Goal: Task Accomplishment & Management: Manage account settings

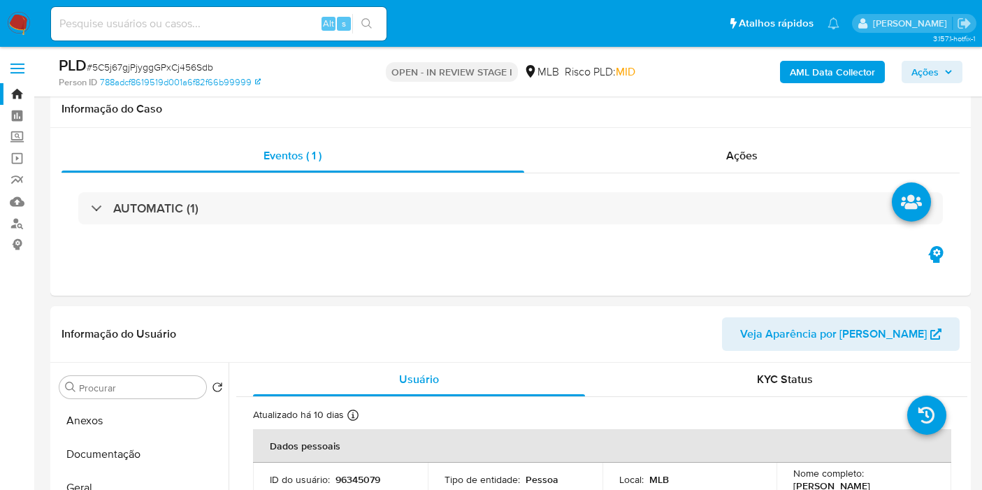
select select "10"
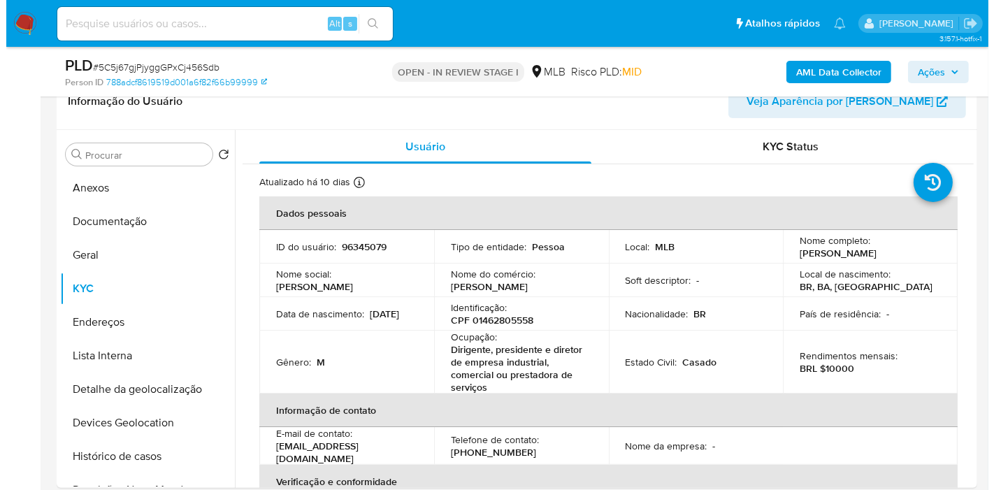
scroll to position [233, 0]
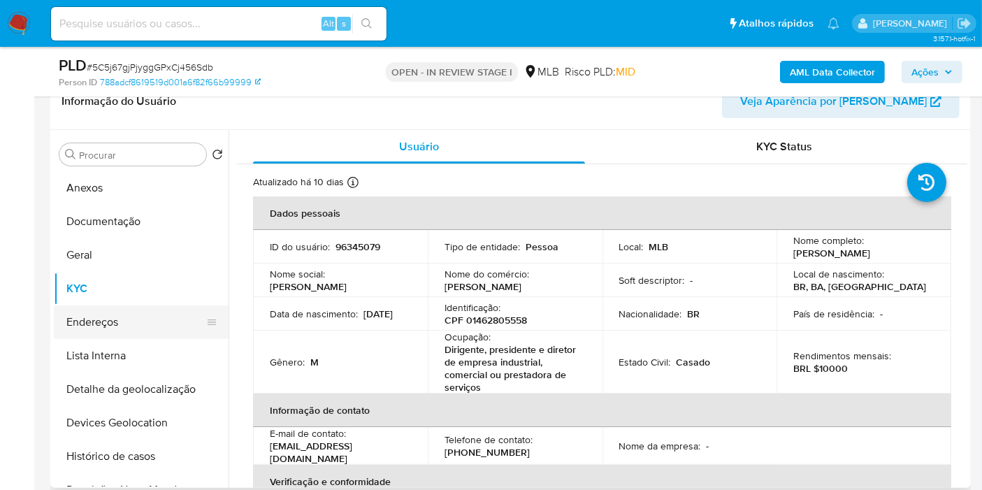
drag, startPoint x: 160, startPoint y: 449, endPoint x: 113, endPoint y: 313, distance: 144.2
click at [160, 450] on button "Histórico de casos" at bounding box center [141, 457] width 175 height 34
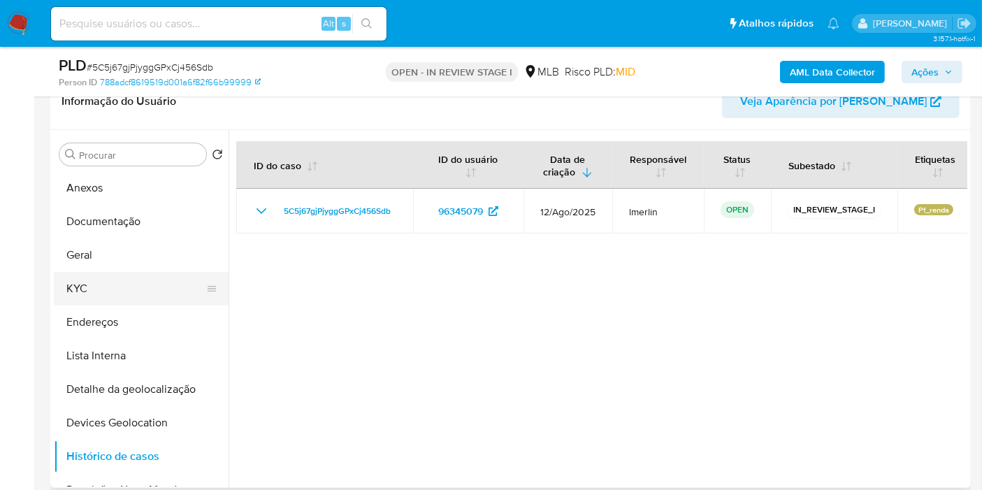
click at [103, 280] on button "KYC" at bounding box center [136, 289] width 164 height 34
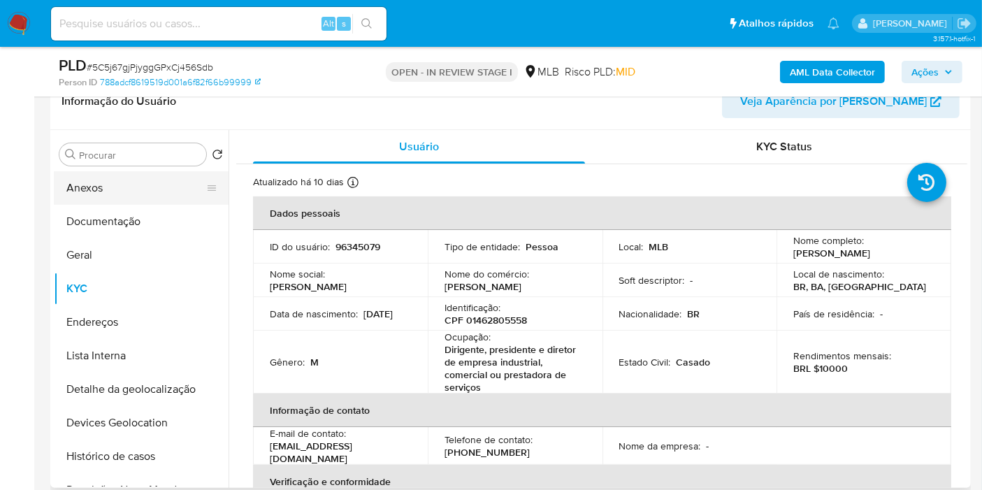
click at [136, 194] on button "Anexos" at bounding box center [136, 188] width 164 height 34
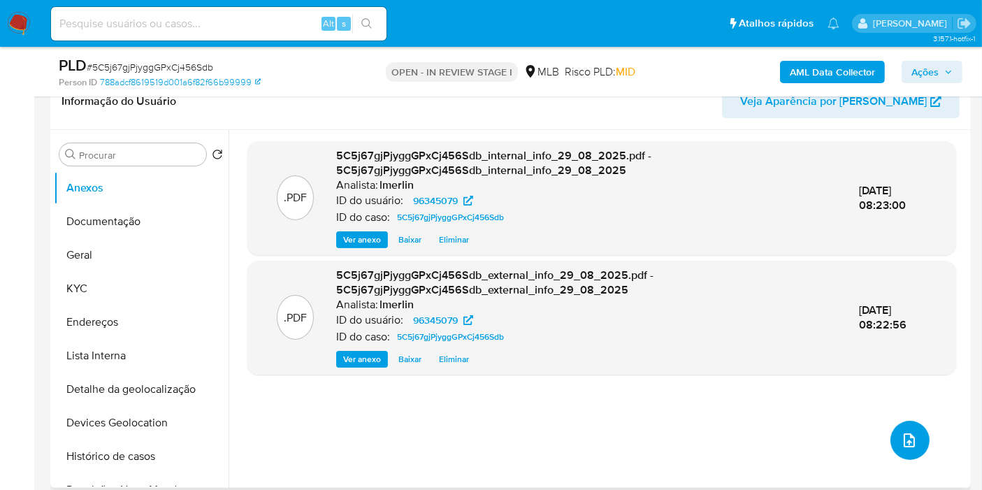
click at [910, 450] on button "upload-file" at bounding box center [910, 440] width 39 height 39
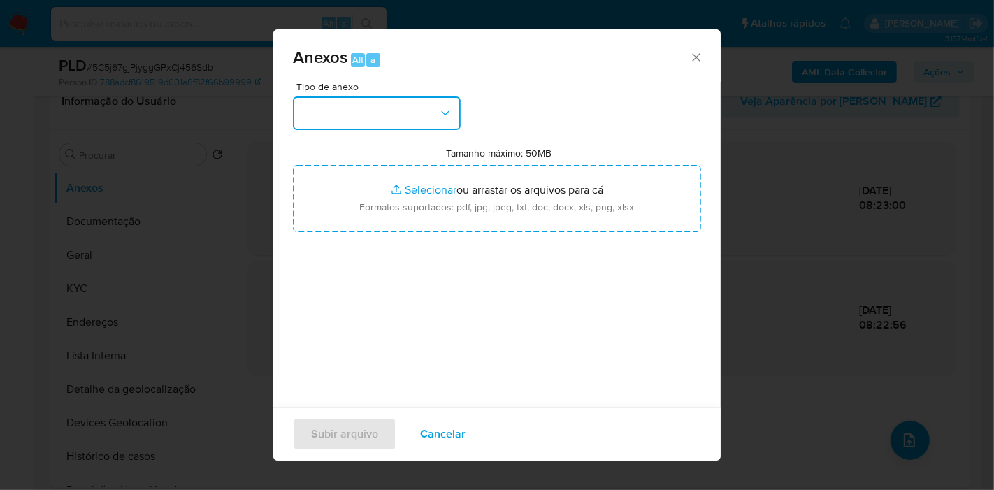
click at [394, 101] on button "button" at bounding box center [377, 113] width 168 height 34
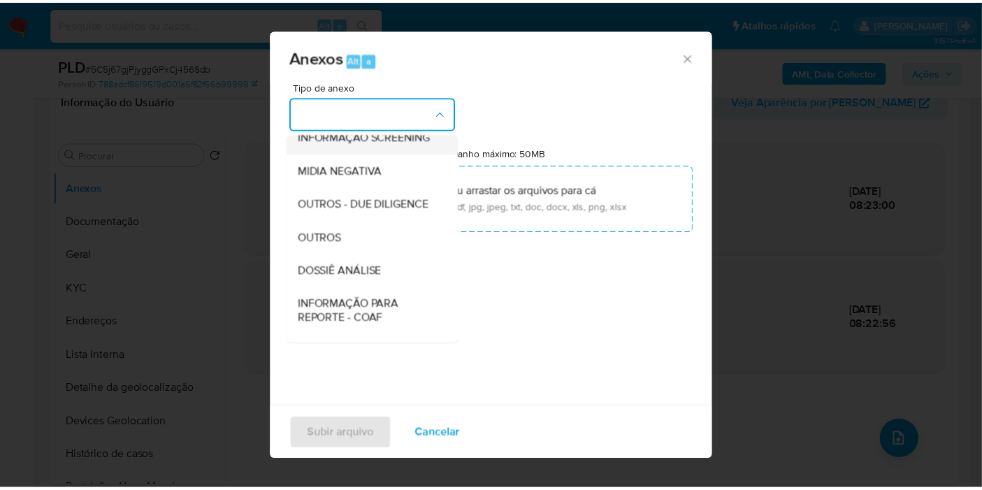
scroll to position [155, 0]
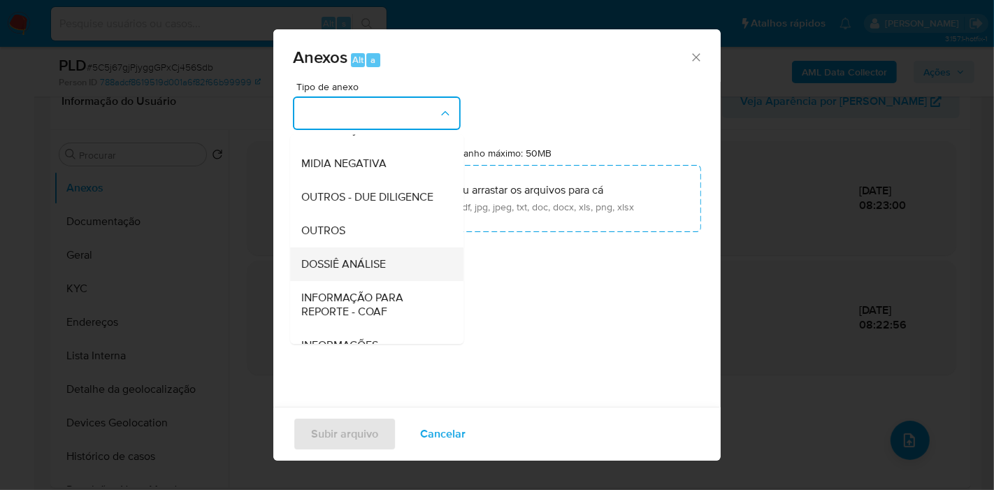
click at [409, 278] on div "DOSSIÊ ANÁLISE" at bounding box center [372, 265] width 143 height 34
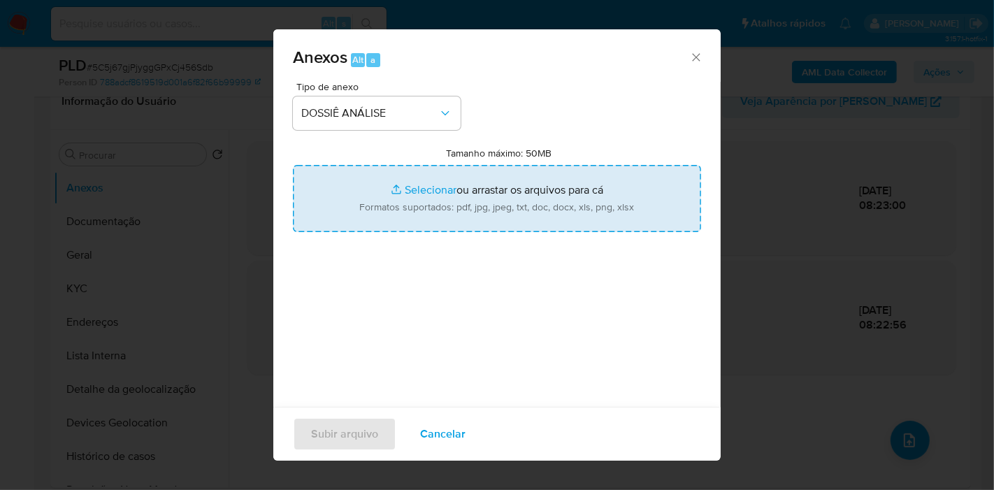
click at [487, 188] on input "Tamanho máximo: 50MB Selecionar arquivos" at bounding box center [497, 198] width 408 height 67
type input "C:\fakepath\SAR - XXX - CPF 01462805558 - FREDERICO TAVARES TAMBON.pdf"
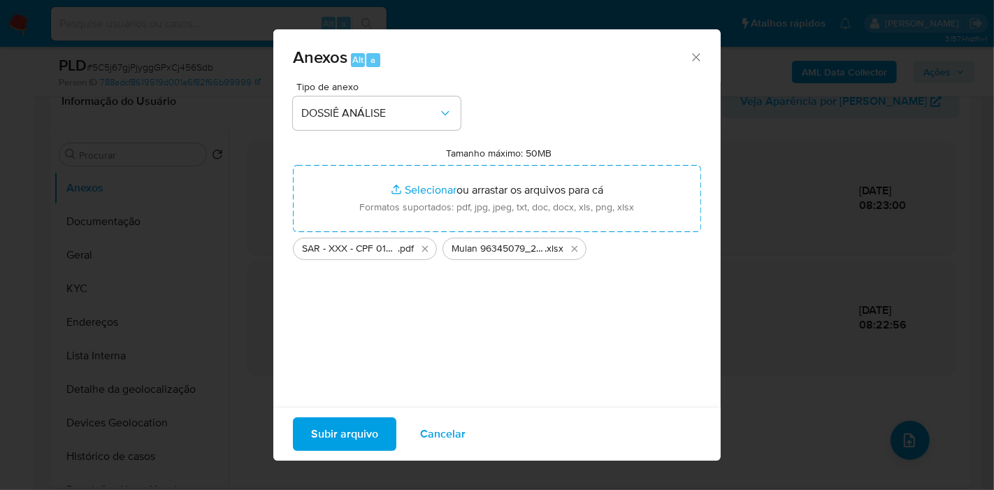
click at [365, 424] on span "Subir arquivo" at bounding box center [344, 434] width 67 height 31
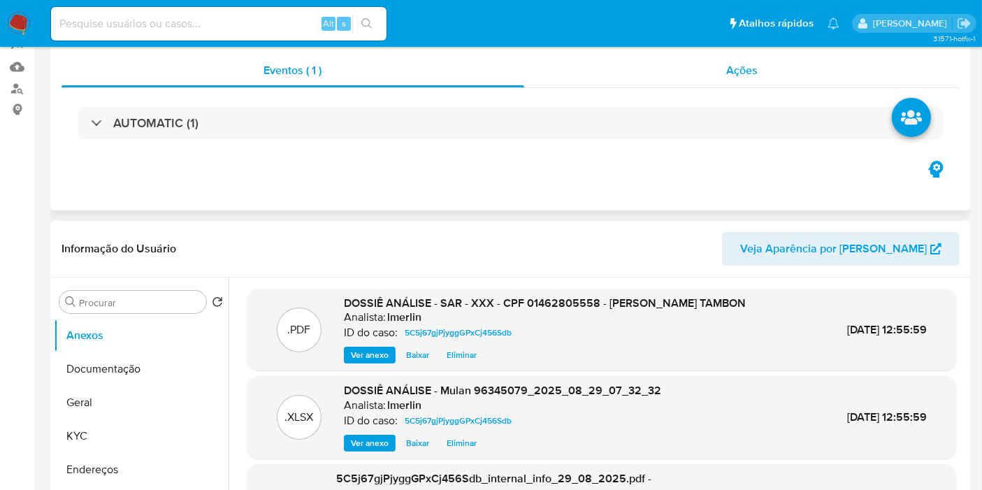
scroll to position [0, 0]
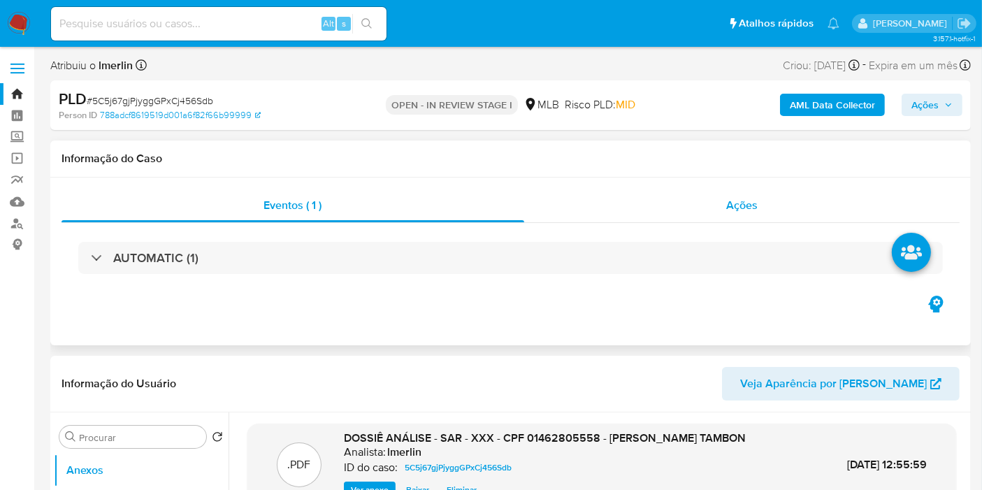
click at [747, 189] on div "Ações" at bounding box center [742, 206] width 436 height 34
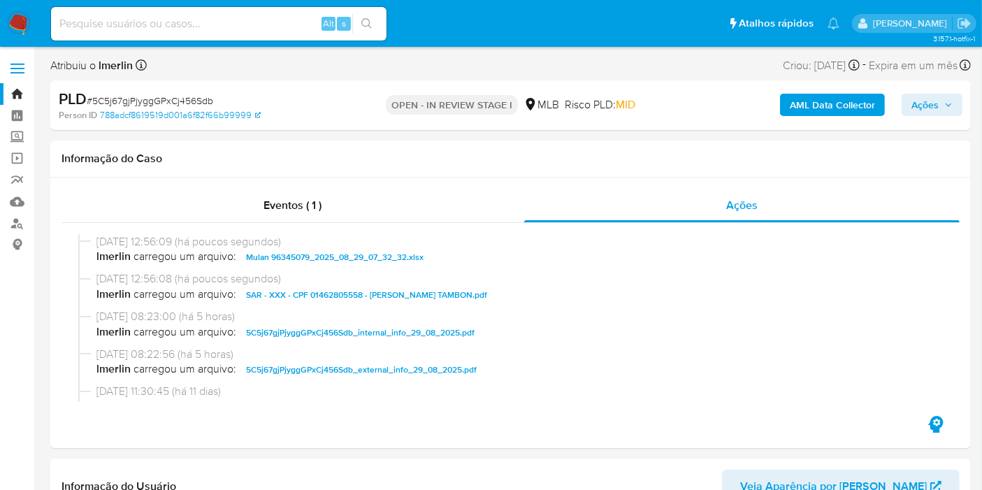
click at [909, 95] on button "Ações" at bounding box center [932, 105] width 61 height 22
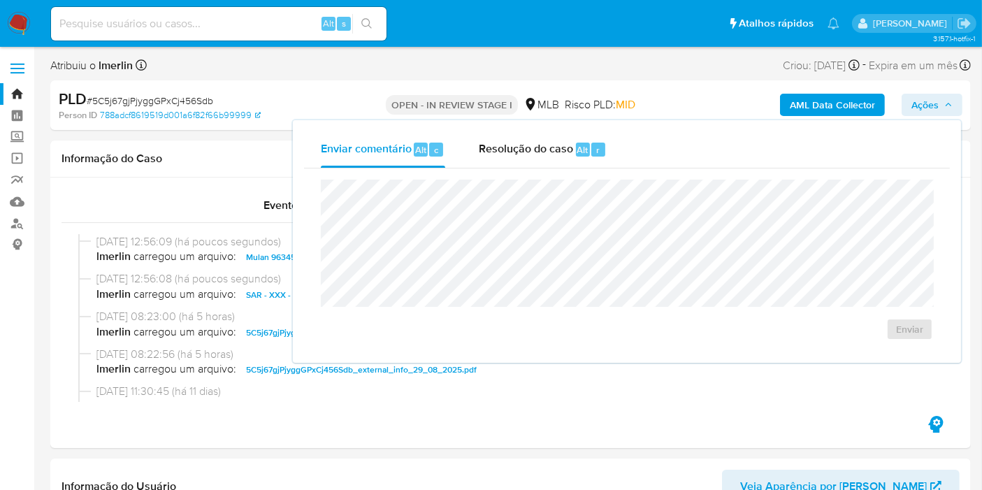
click at [622, 145] on div "Enviar comentário Alt c Resolução do caso Alt r" at bounding box center [627, 149] width 646 height 36
click at [563, 143] on span "Resolução do caso" at bounding box center [526, 149] width 94 height 16
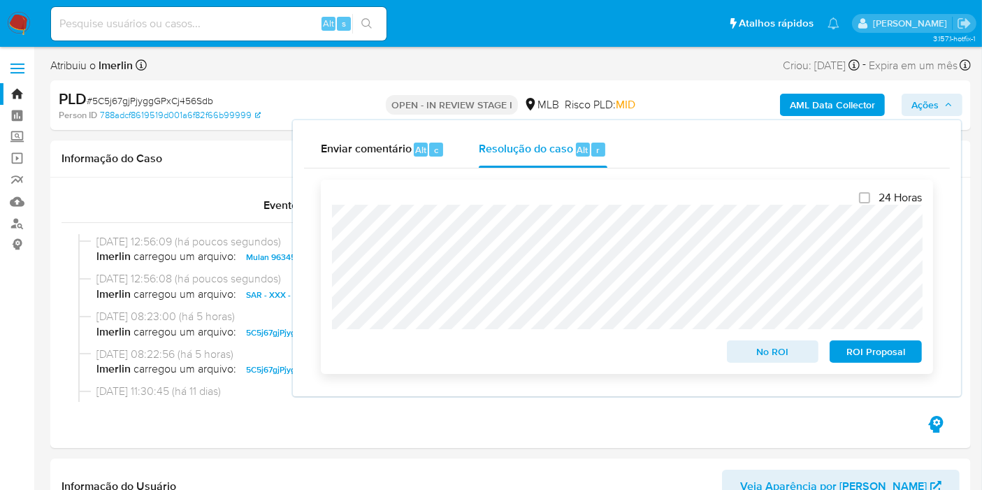
click at [870, 351] on span "ROI Proposal" at bounding box center [876, 352] width 73 height 20
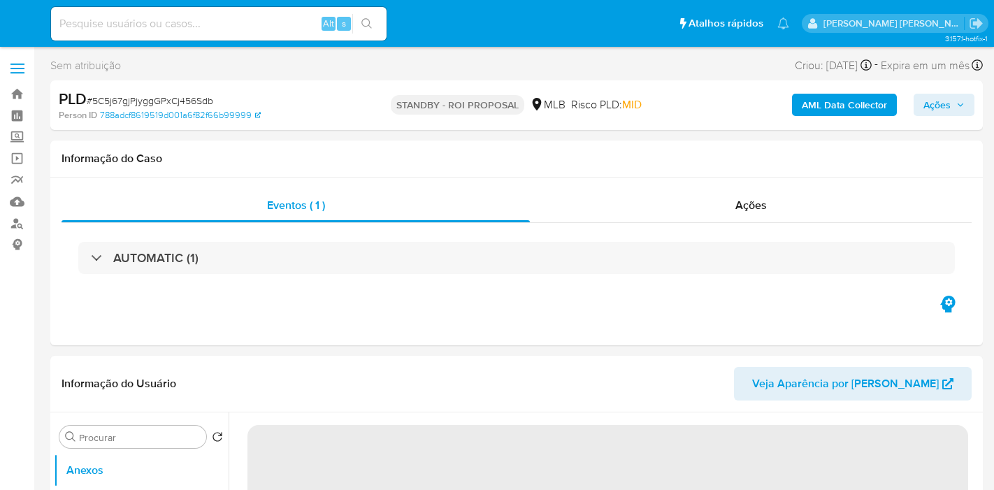
select select "10"
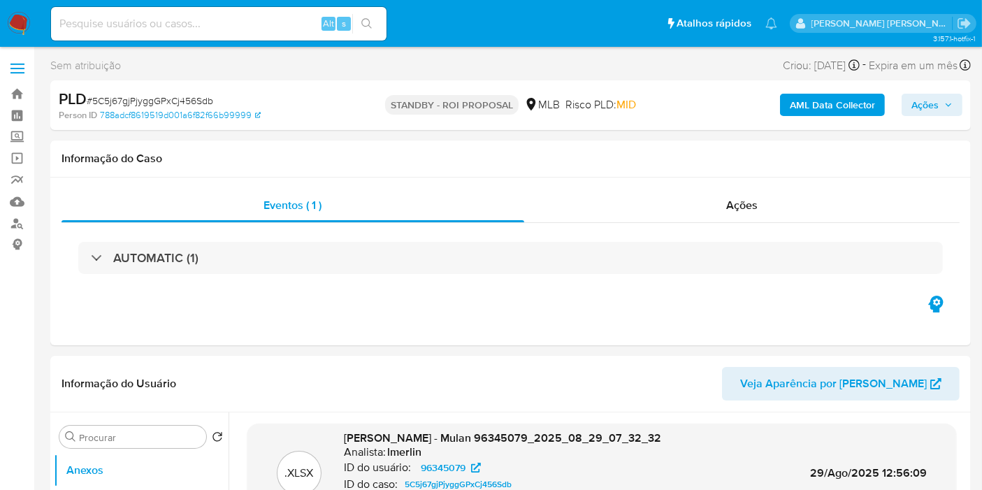
click at [27, 33] on img at bounding box center [19, 24] width 24 height 24
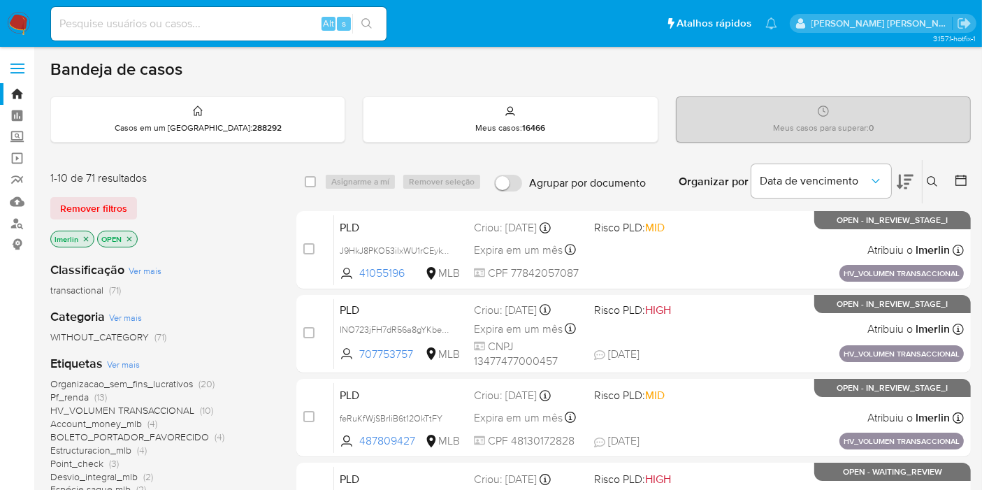
click at [85, 241] on icon "close-filter" at bounding box center [86, 239] width 8 height 8
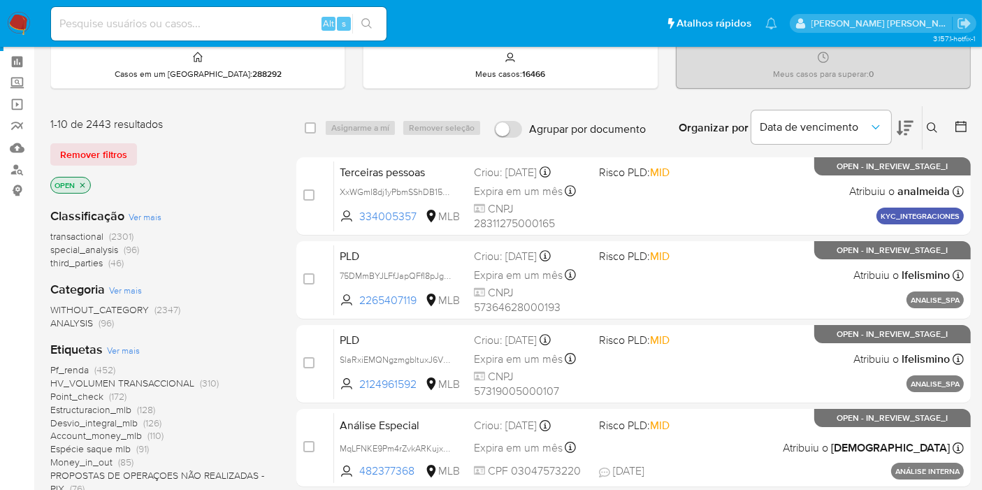
scroll to position [78, 0]
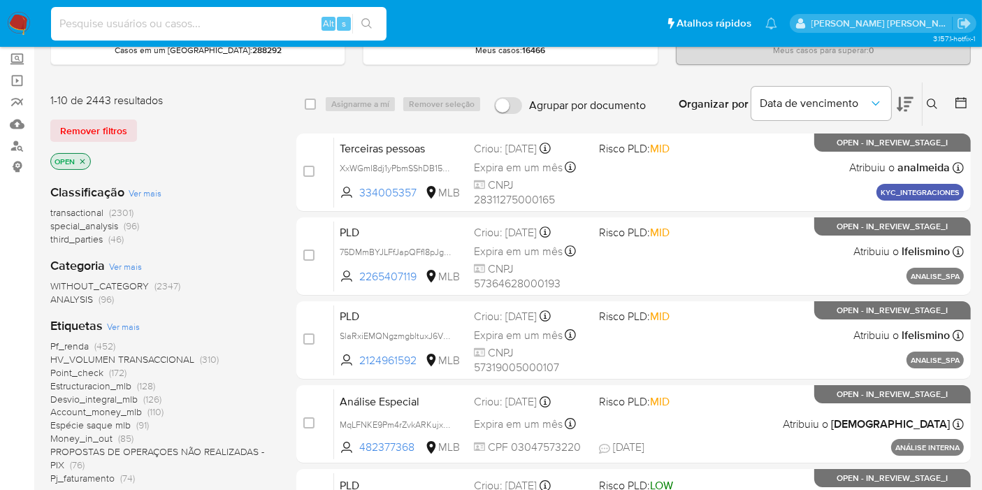
click at [204, 27] on input at bounding box center [219, 24] width 336 height 18
paste input "dEhepxBPUDqhZmI0JLJ8CdWJ"
type input "dEhepxBPUDqhZmI0JLJ8CdWJ"
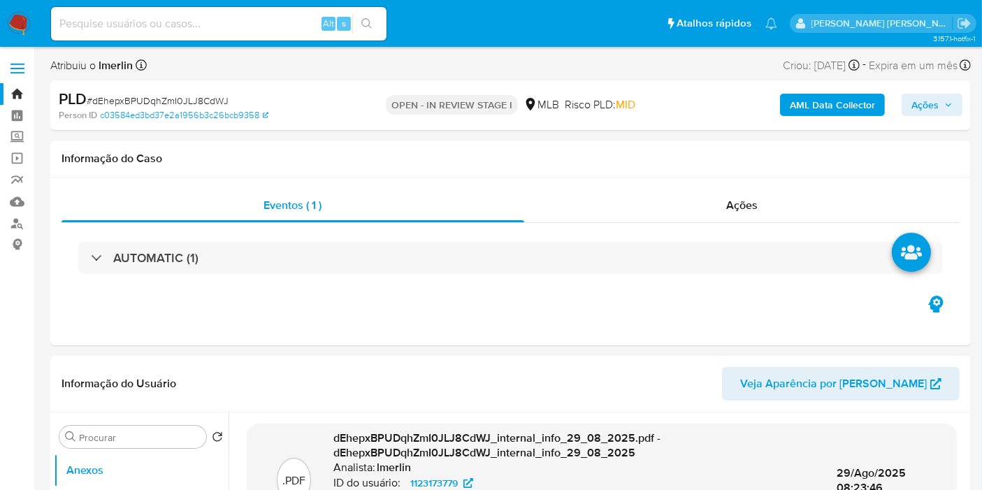
select select "10"
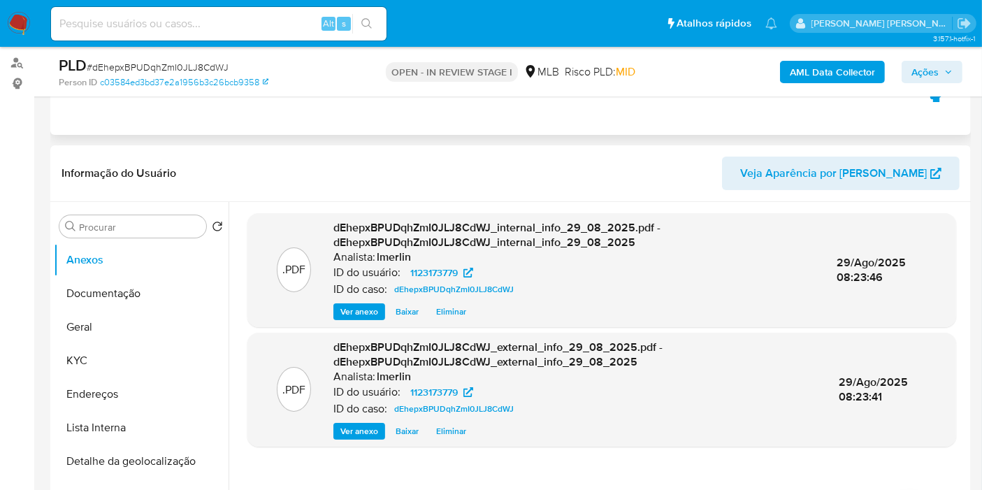
scroll to position [233, 0]
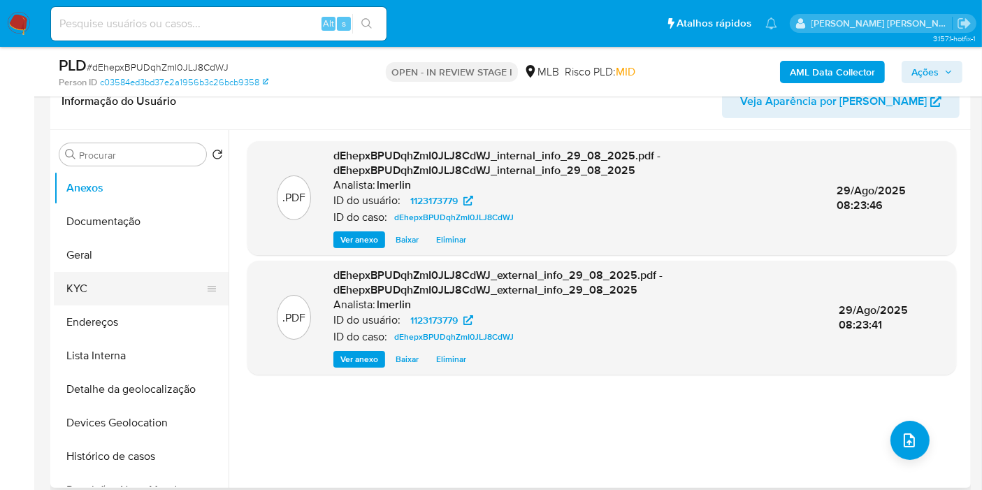
click at [108, 282] on button "KYC" at bounding box center [136, 289] width 164 height 34
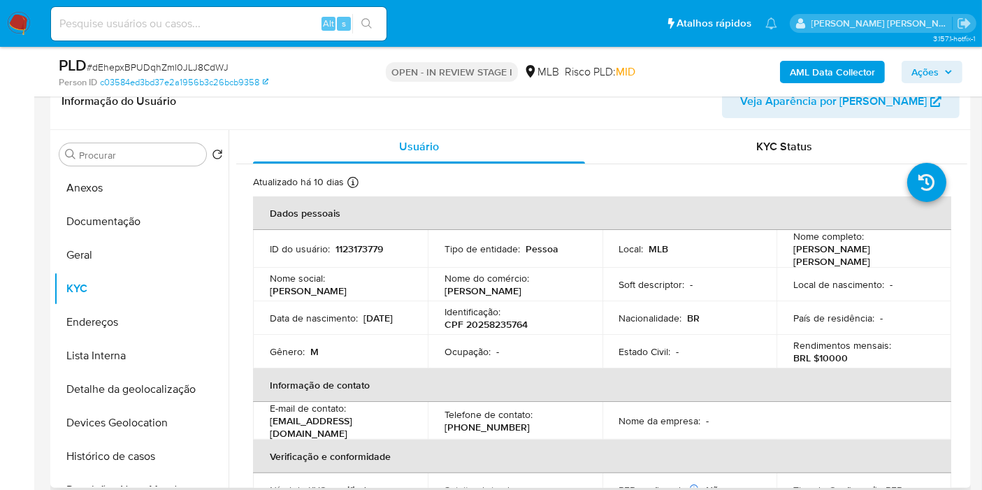
click at [489, 320] on p "CPF 20258235764" at bounding box center [486, 324] width 83 height 13
copy p "20258235764"
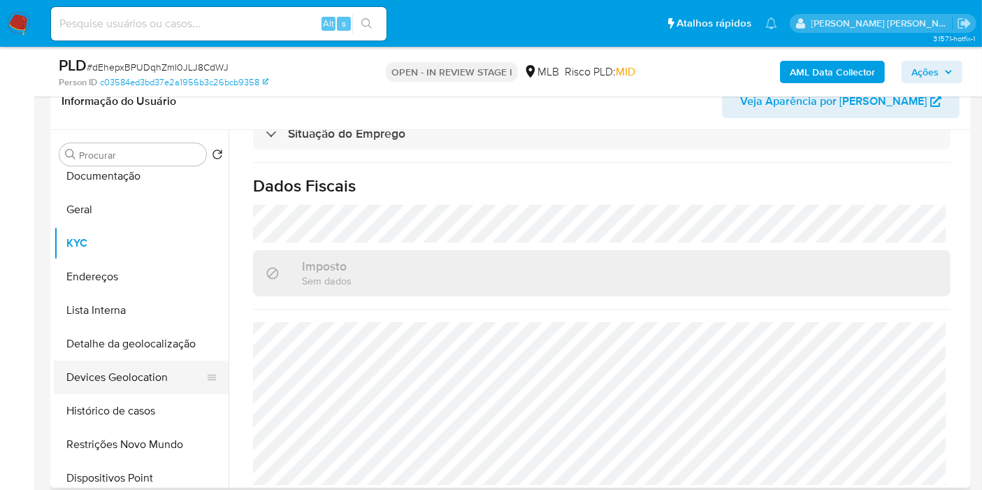
scroll to position [78, 0]
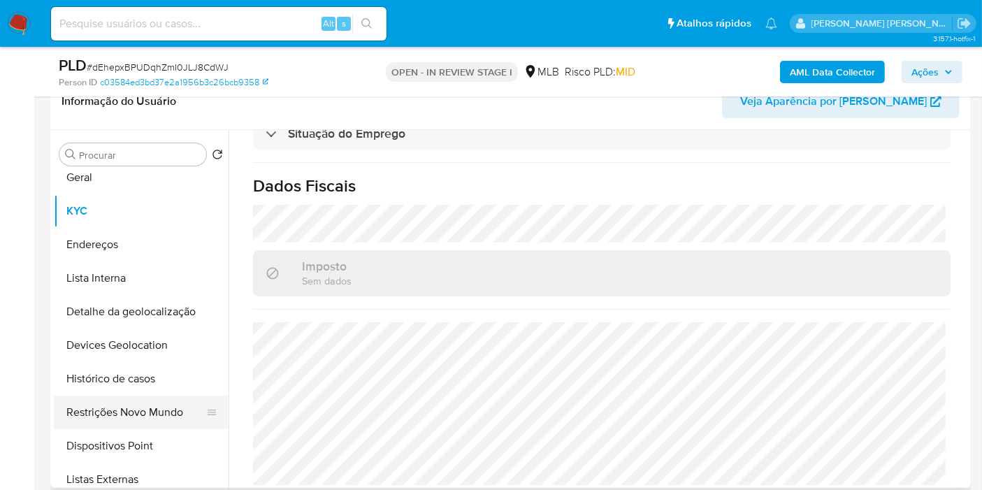
click at [134, 422] on button "Restrições Novo Mundo" at bounding box center [136, 413] width 164 height 34
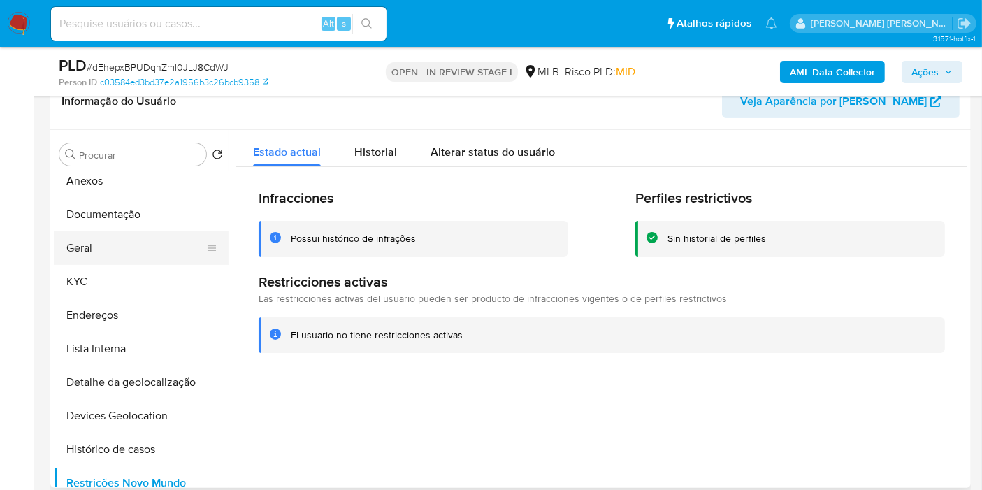
scroll to position [0, 0]
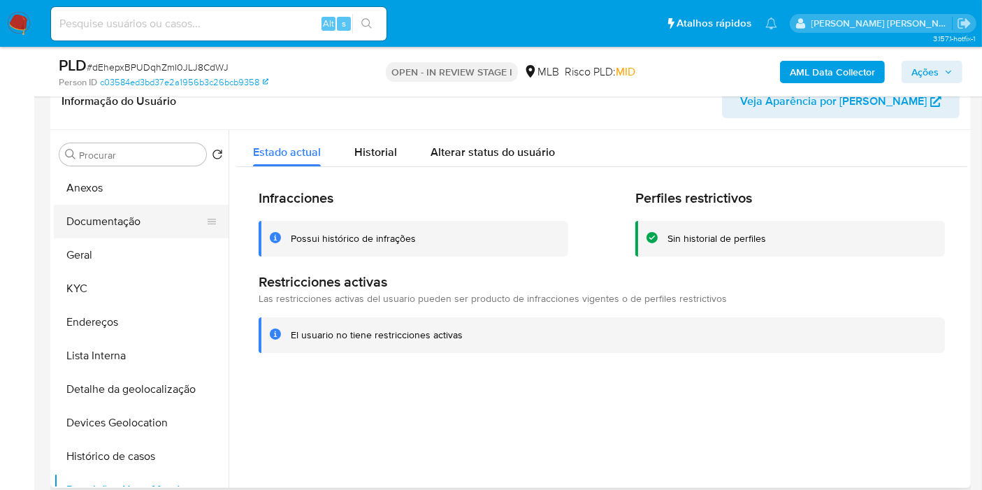
click at [115, 208] on button "Documentação" at bounding box center [136, 222] width 164 height 34
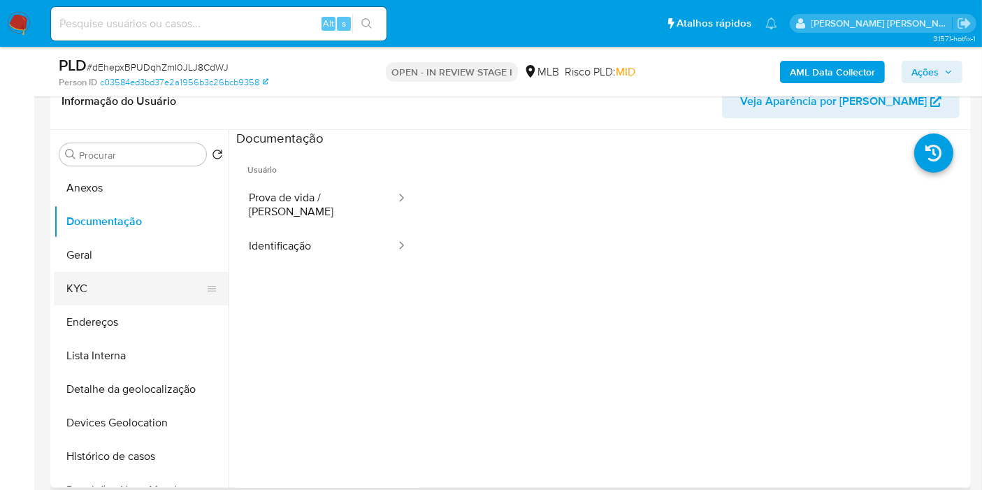
click at [80, 292] on button "KYC" at bounding box center [136, 289] width 164 height 34
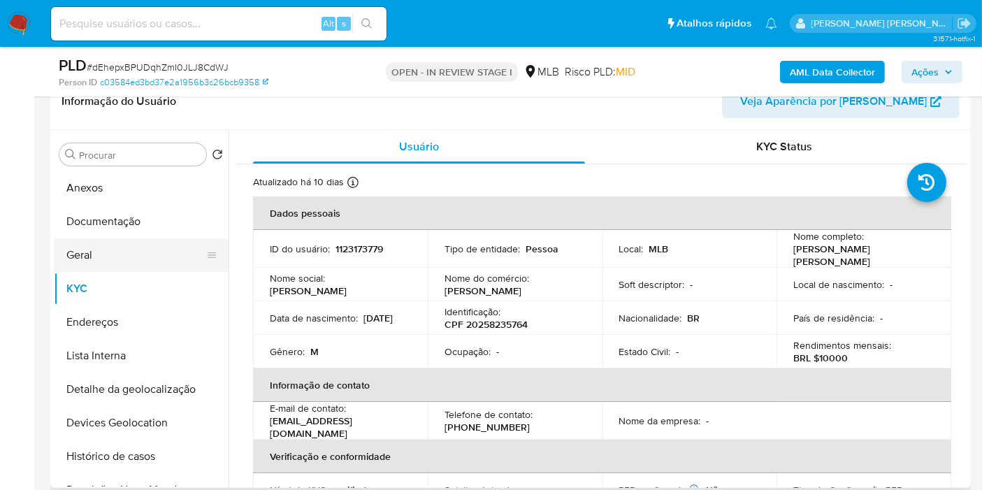
click at [106, 253] on button "Geral" at bounding box center [136, 255] width 164 height 34
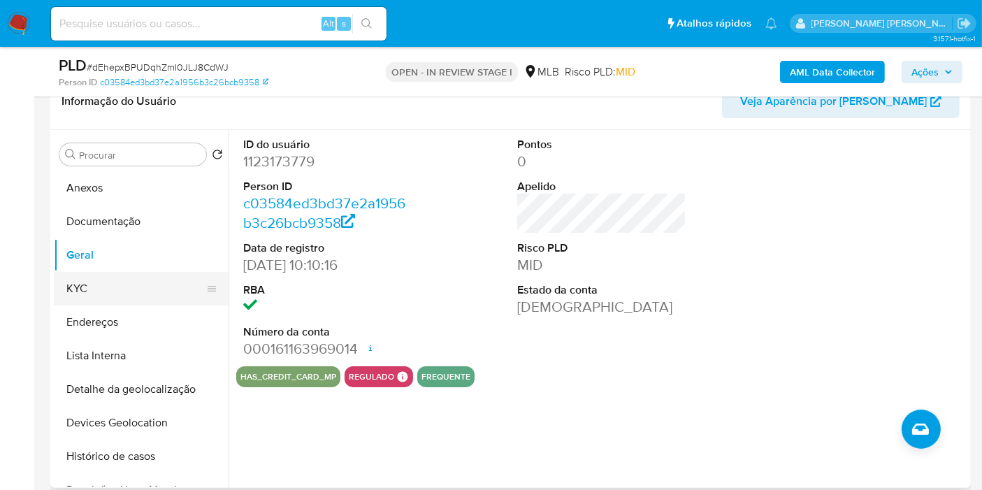
click at [143, 297] on button "KYC" at bounding box center [136, 289] width 164 height 34
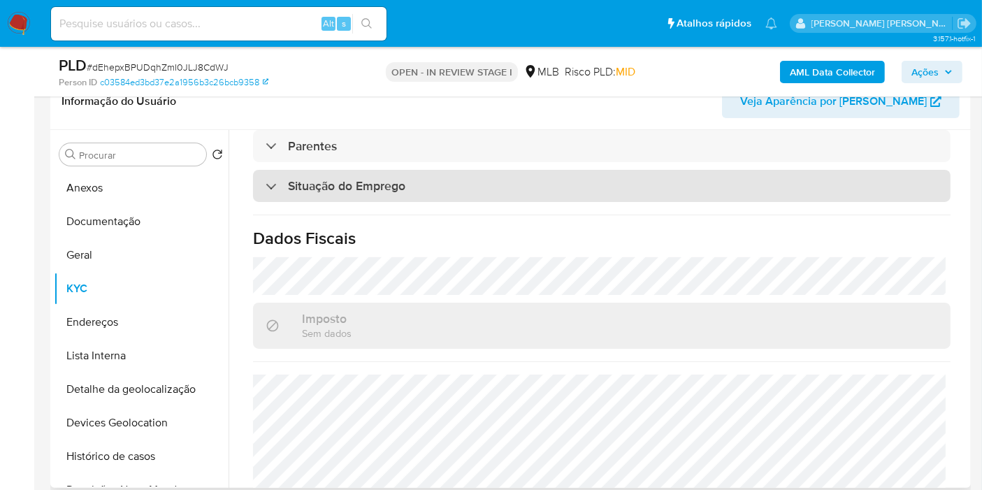
scroll to position [635, 0]
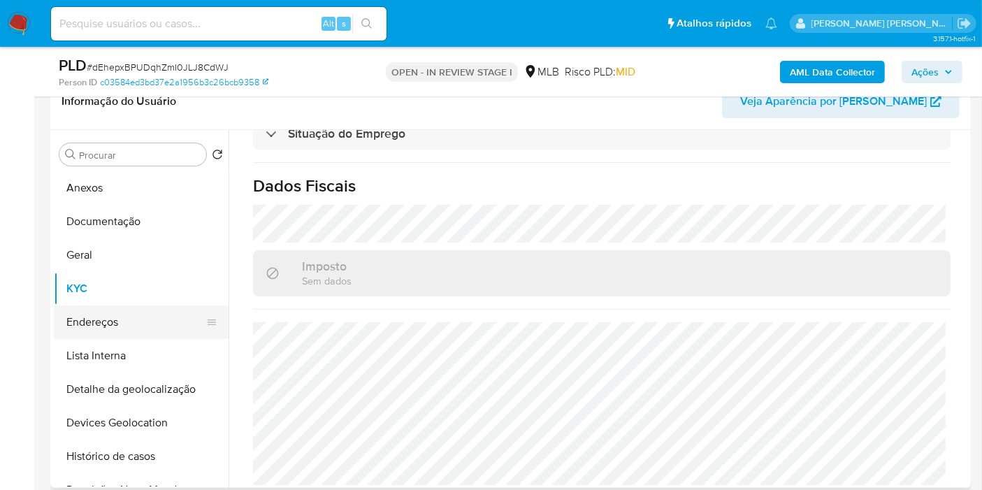
click at [124, 315] on button "Endereços" at bounding box center [136, 323] width 164 height 34
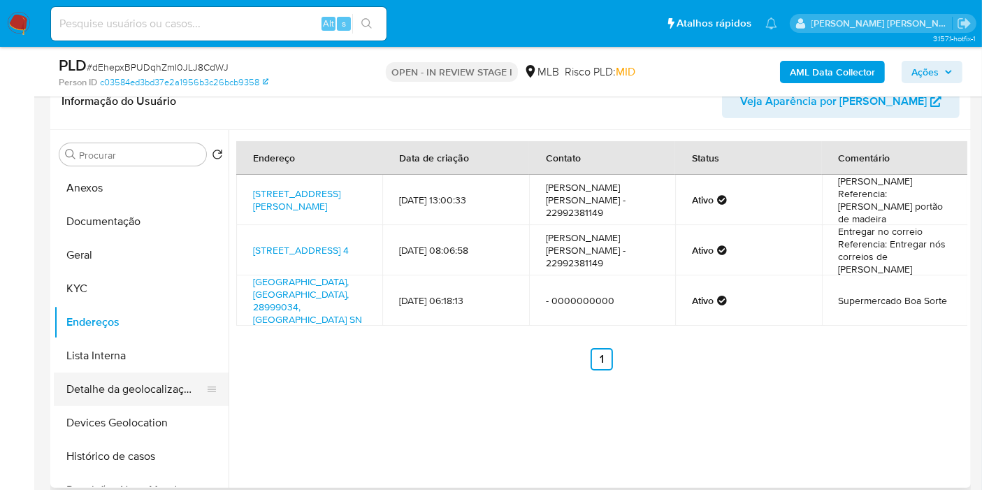
click at [164, 391] on button "Detalhe da geolocalização" at bounding box center [136, 390] width 164 height 34
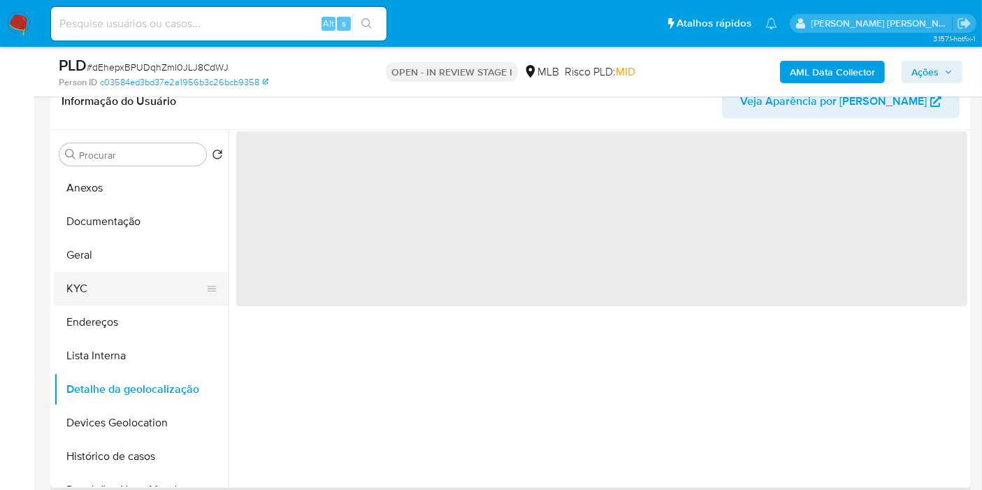
scroll to position [78, 0]
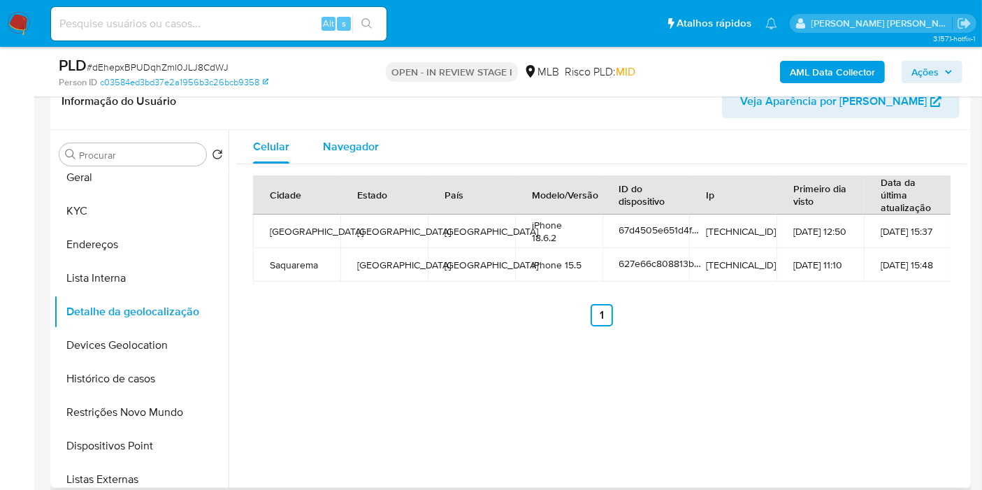
click at [345, 147] on span "Navegador" at bounding box center [351, 146] width 56 height 16
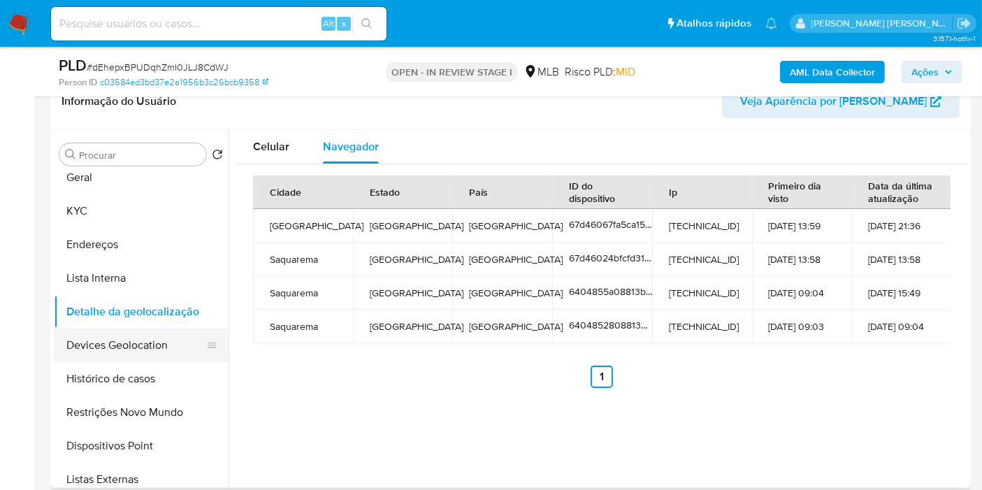
click at [162, 331] on button "Devices Geolocation" at bounding box center [136, 346] width 164 height 34
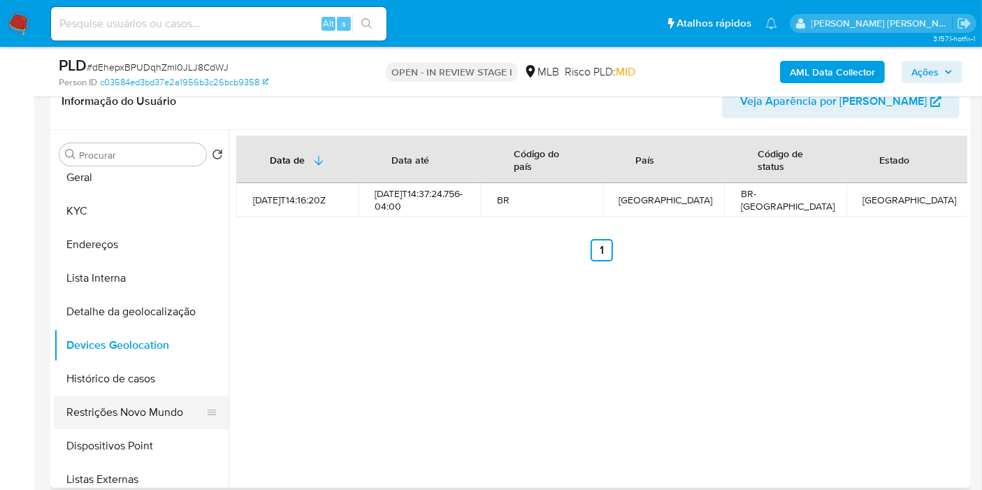
click at [108, 426] on button "Restrições Novo Mundo" at bounding box center [136, 413] width 164 height 34
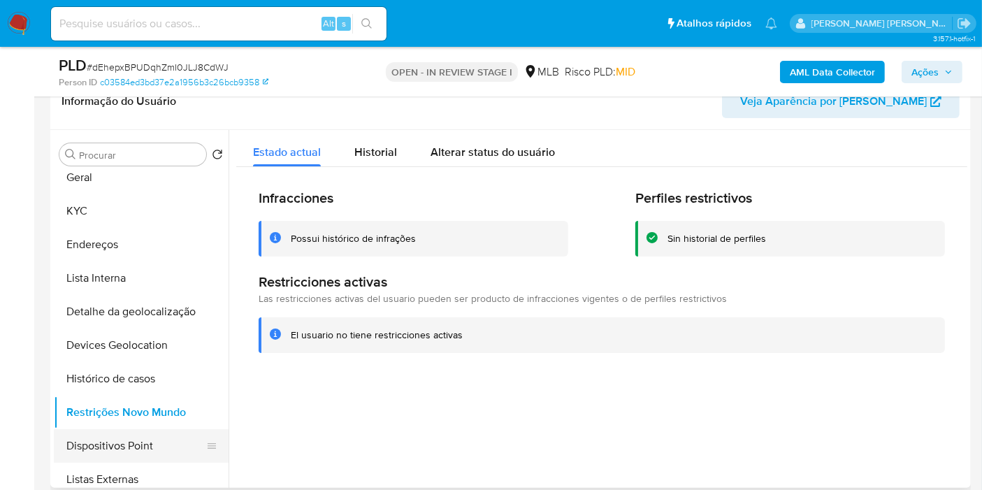
click at [89, 451] on button "Dispositivos Point" at bounding box center [136, 446] width 164 height 34
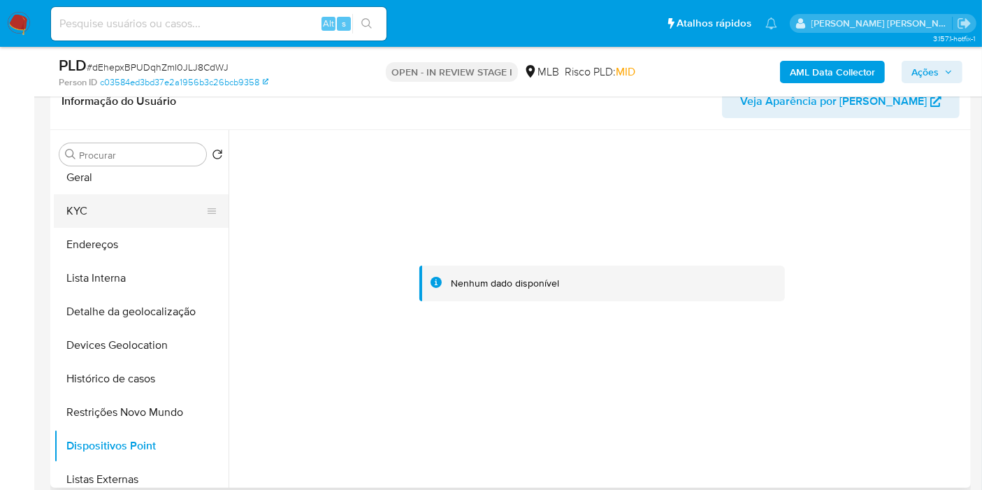
click at [131, 199] on button "KYC" at bounding box center [136, 211] width 164 height 34
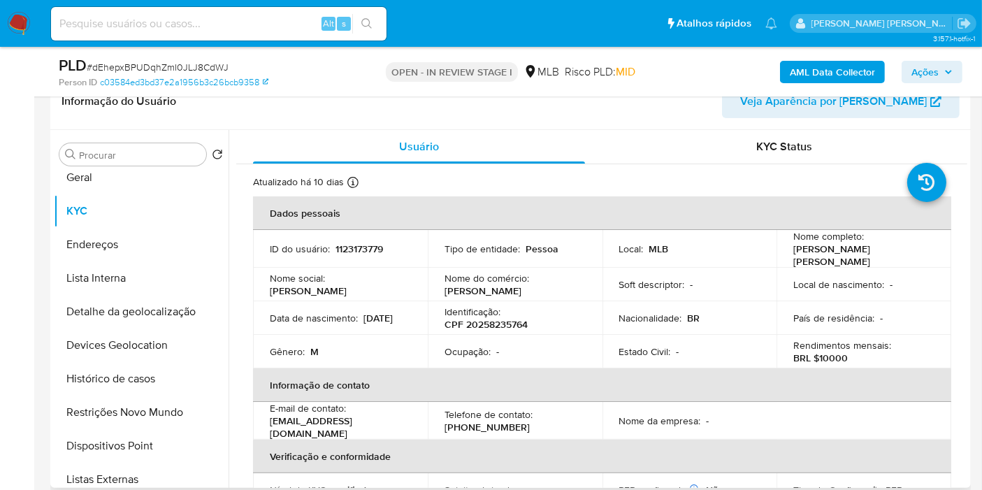
click at [491, 318] on p "CPF 20258235764" at bounding box center [486, 324] width 83 height 13
copy p "20258235764"
click at [131, 245] on button "Endereços" at bounding box center [136, 245] width 164 height 34
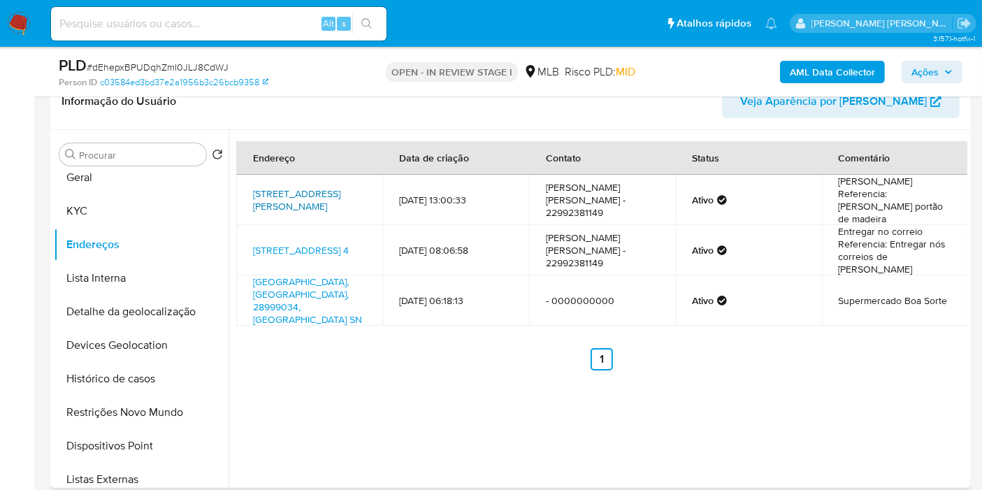
click at [271, 196] on link "Rua Plínio Pereira 110, Saquarema, Rio De Janeiro, 28994832, Brasil 110" at bounding box center [296, 200] width 87 height 27
click at [122, 213] on button "KYC" at bounding box center [136, 211] width 164 height 34
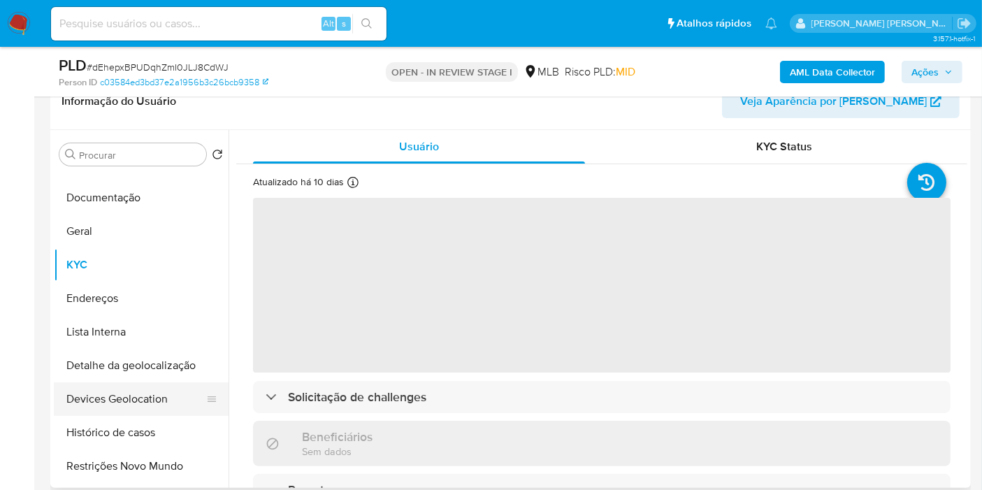
scroll to position [0, 0]
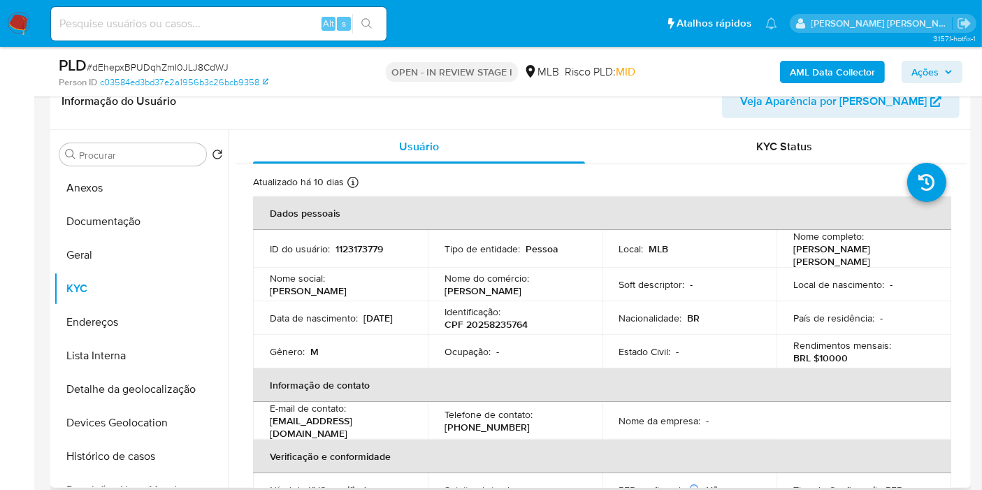
click at [494, 320] on p "CPF 20258235764" at bounding box center [486, 324] width 83 height 13
copy p "20258235764"
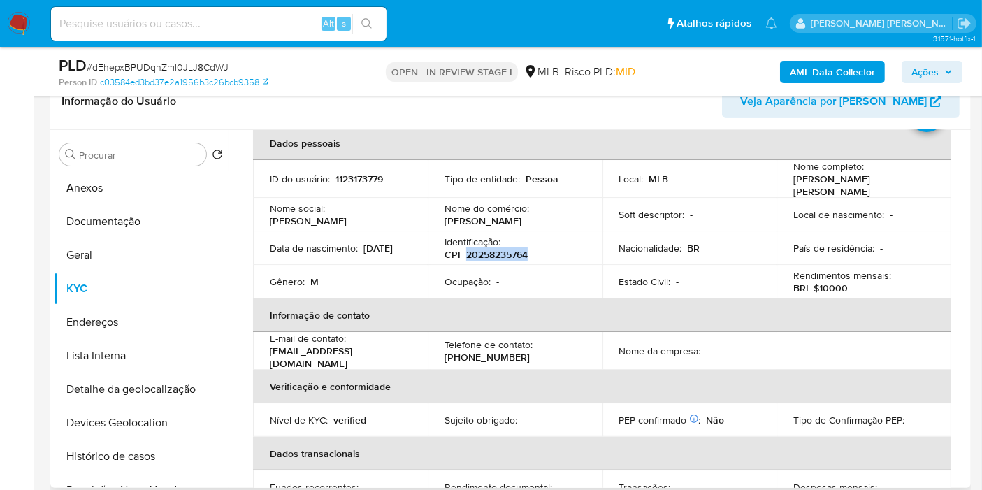
scroll to position [13, 0]
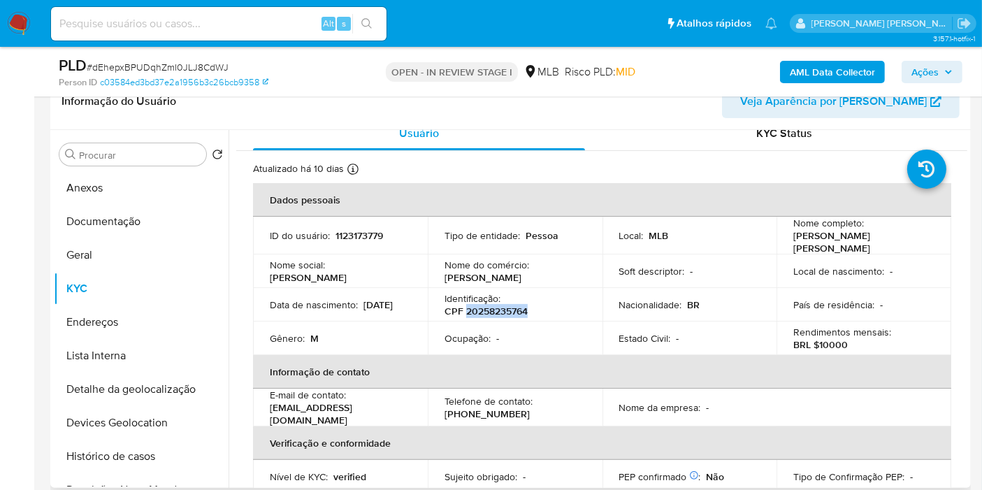
click at [478, 308] on p "CPF 20258235764" at bounding box center [486, 311] width 83 height 13
click at [103, 189] on button "Anexos" at bounding box center [136, 188] width 164 height 34
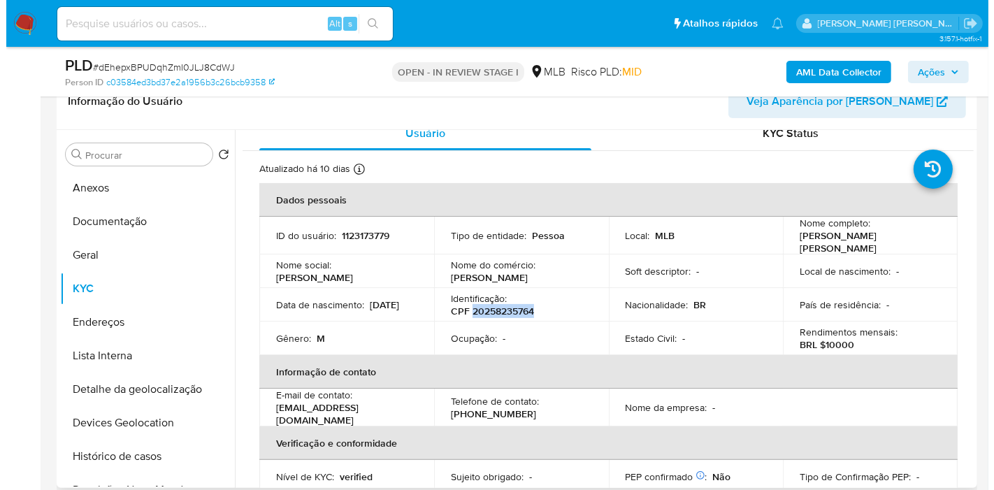
scroll to position [0, 0]
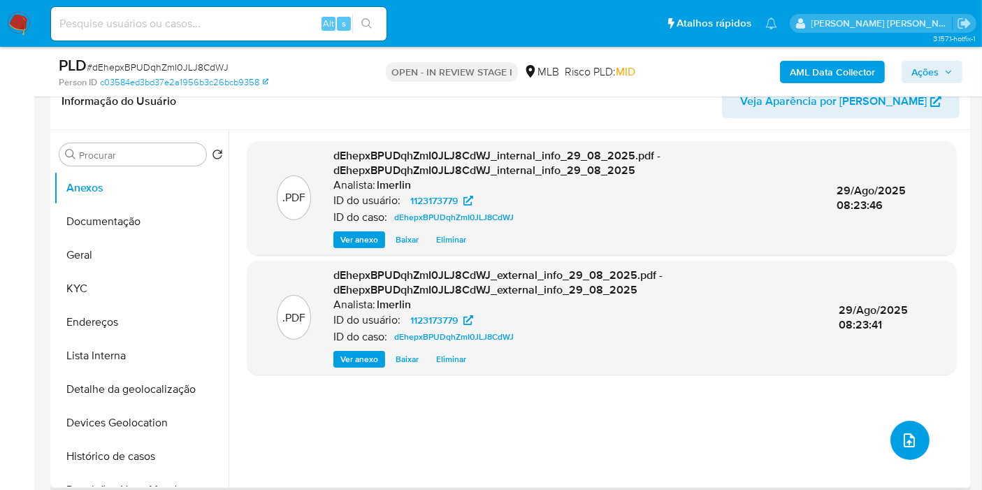
click at [909, 440] on icon "upload-file" at bounding box center [909, 440] width 11 height 14
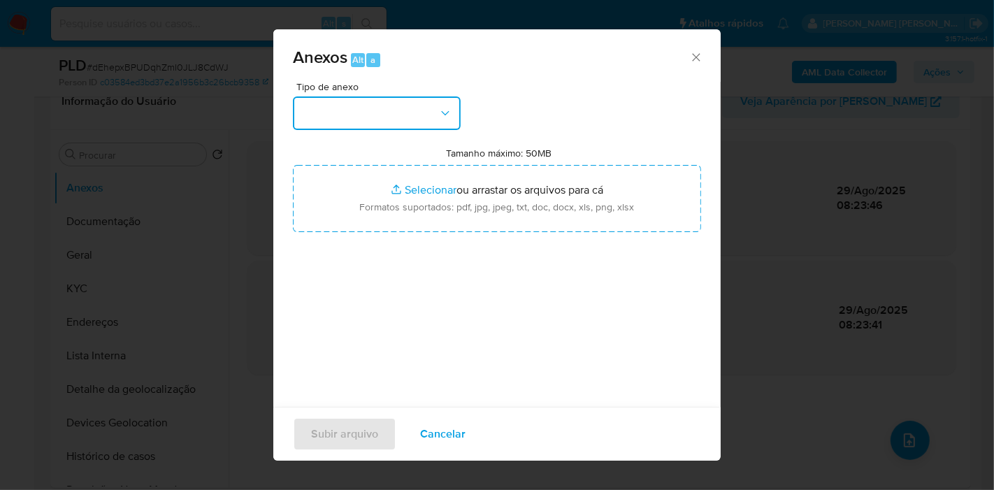
click at [407, 115] on button "button" at bounding box center [377, 113] width 168 height 34
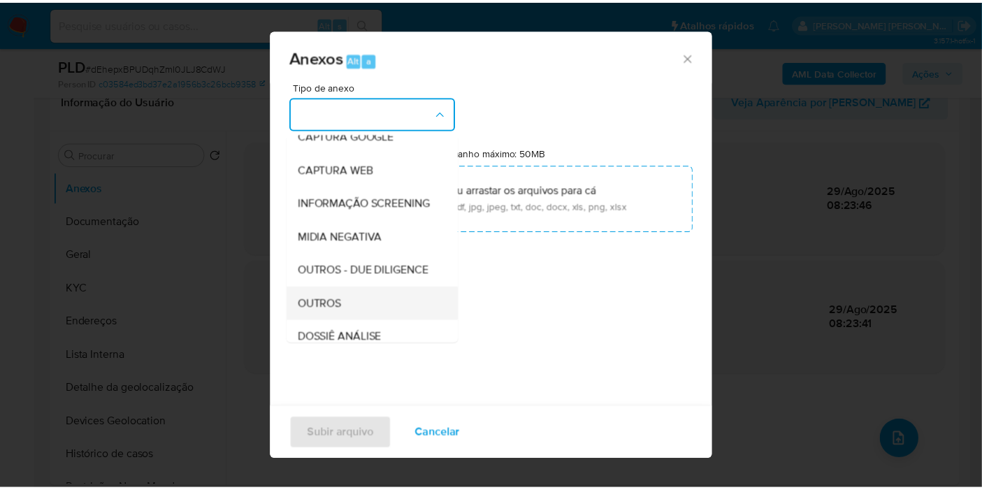
scroll to position [155, 0]
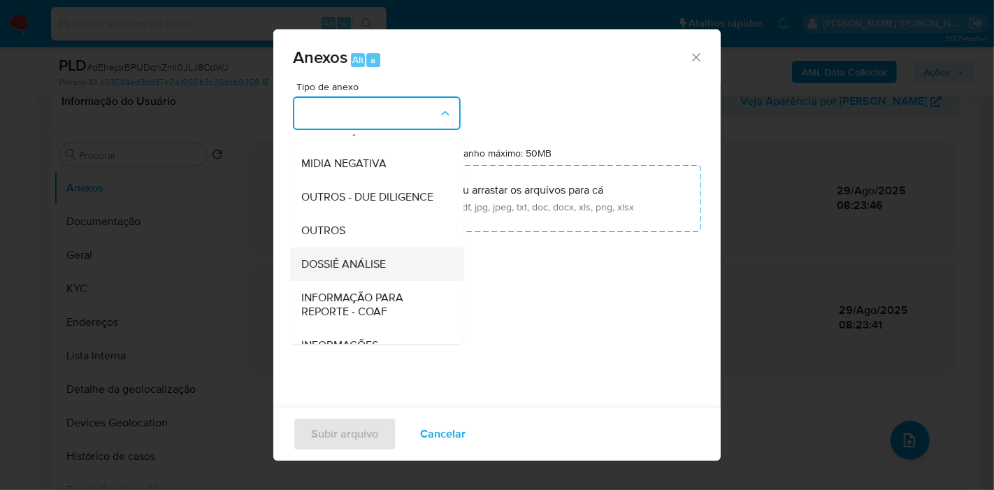
click at [389, 281] on div "DOSSIÊ ANÁLISE" at bounding box center [372, 265] width 143 height 34
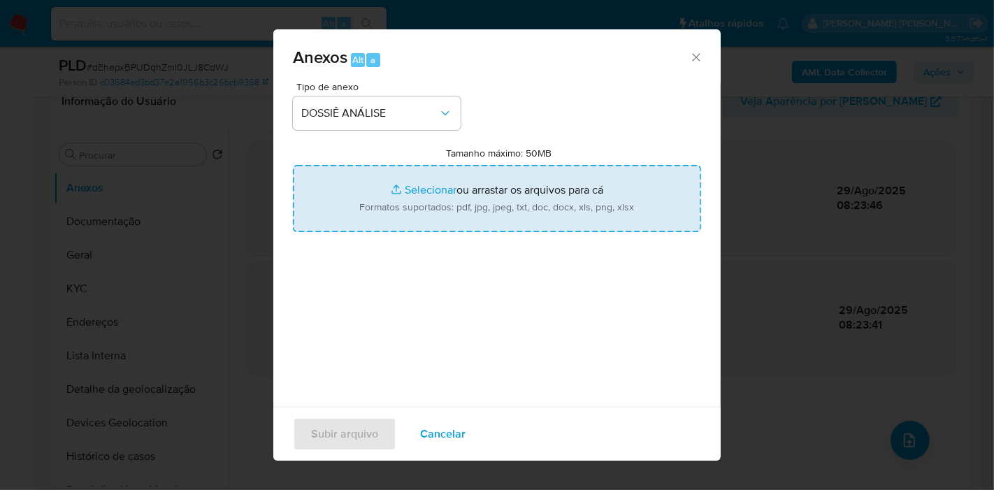
click at [477, 198] on input "Tamanho máximo: 50MB Selecionar arquivos" at bounding box center [497, 198] width 408 height 67
type input "C:\fakepath\SAR - XXX - CPF 20258235764 - ADRIANO SOUTO BLAS FILHO.pdf"
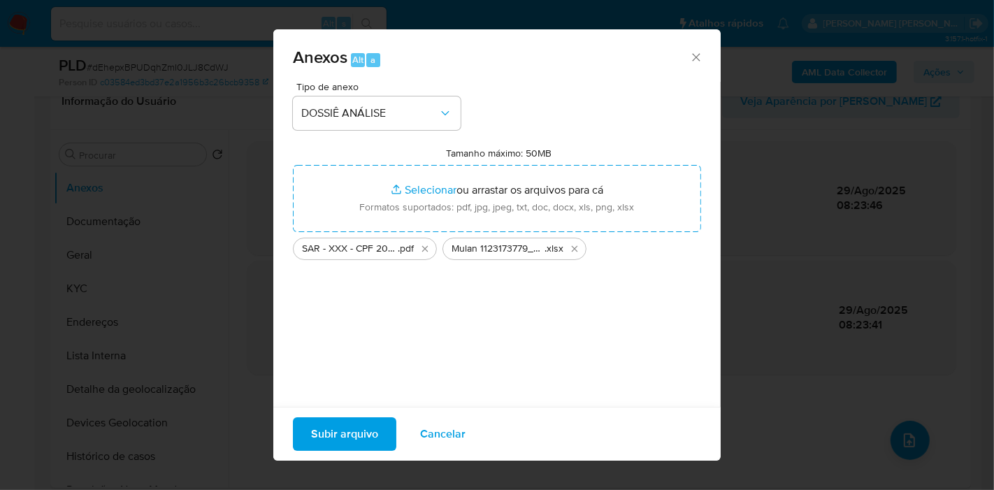
click at [364, 430] on span "Subir arquivo" at bounding box center [344, 434] width 67 height 31
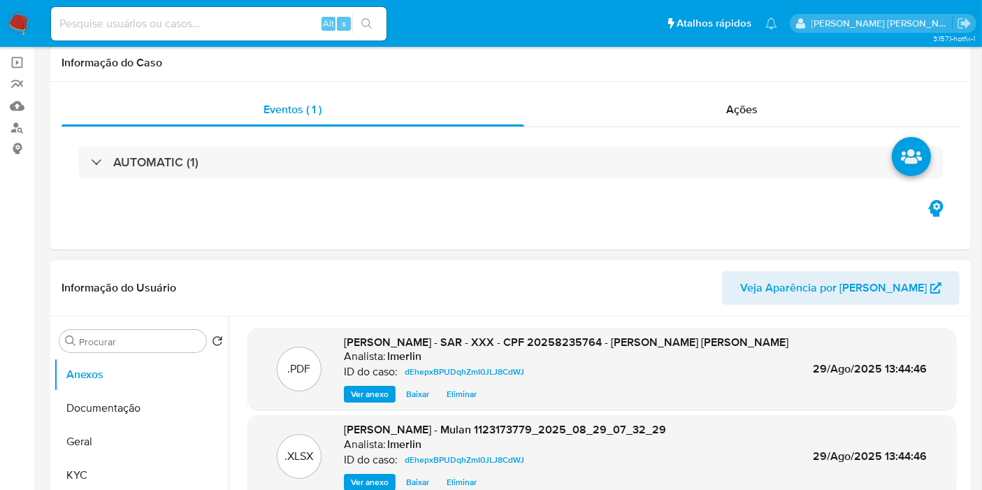
scroll to position [0, 0]
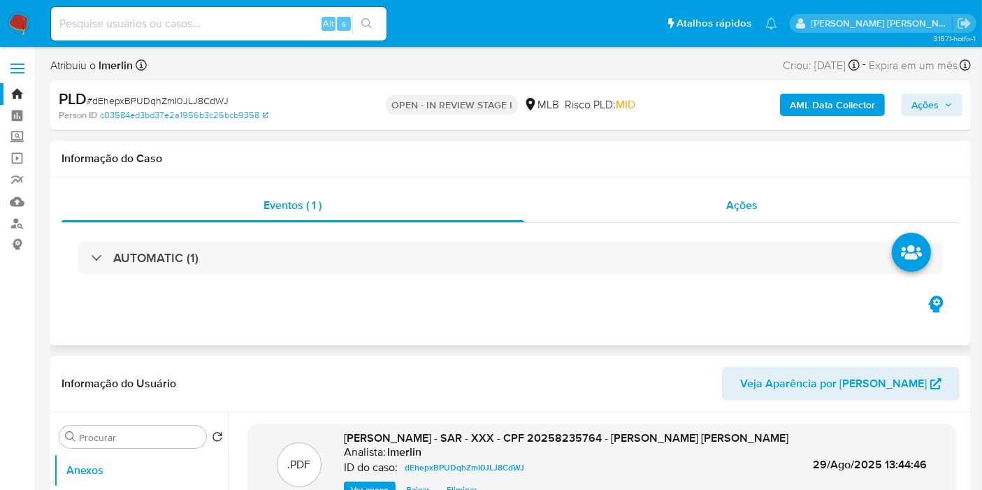
click at [761, 203] on div "Ações" at bounding box center [742, 206] width 436 height 34
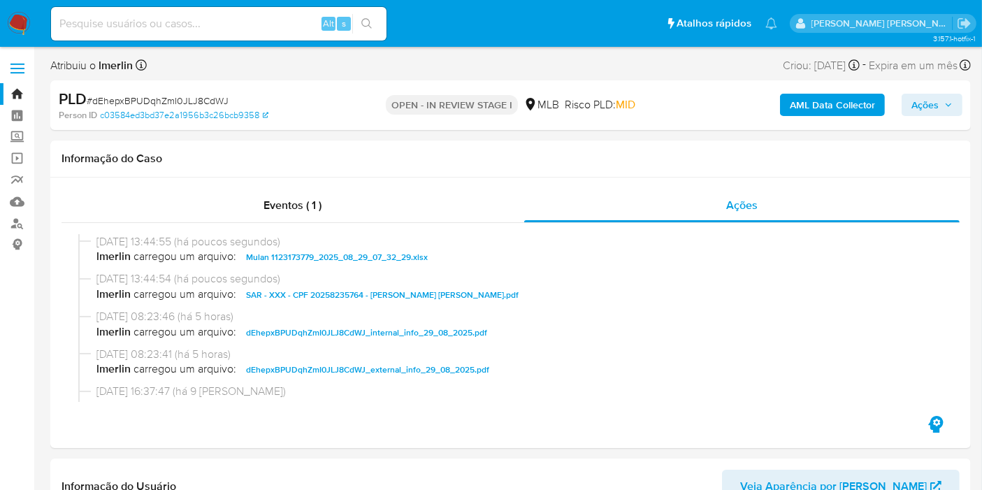
click at [942, 94] on button "Ações" at bounding box center [932, 105] width 61 height 22
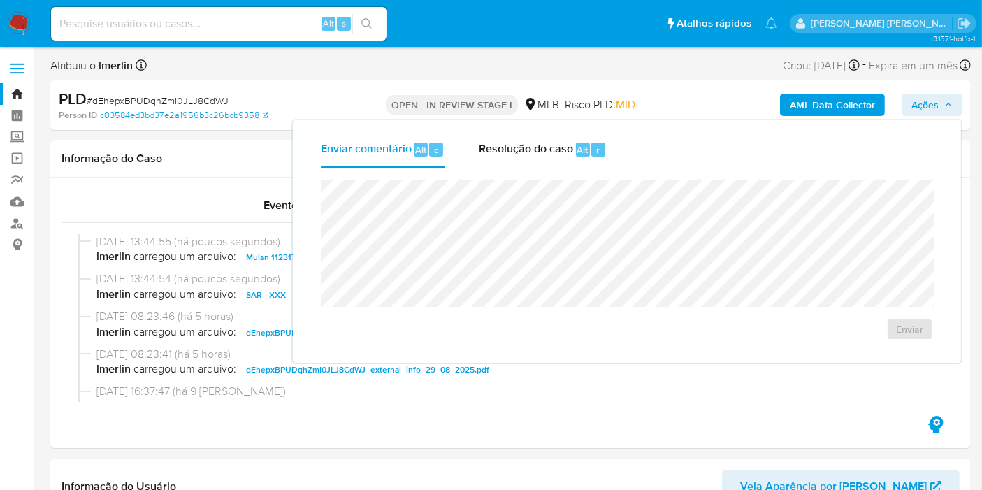
click at [933, 109] on span "Ações" at bounding box center [925, 105] width 27 height 22
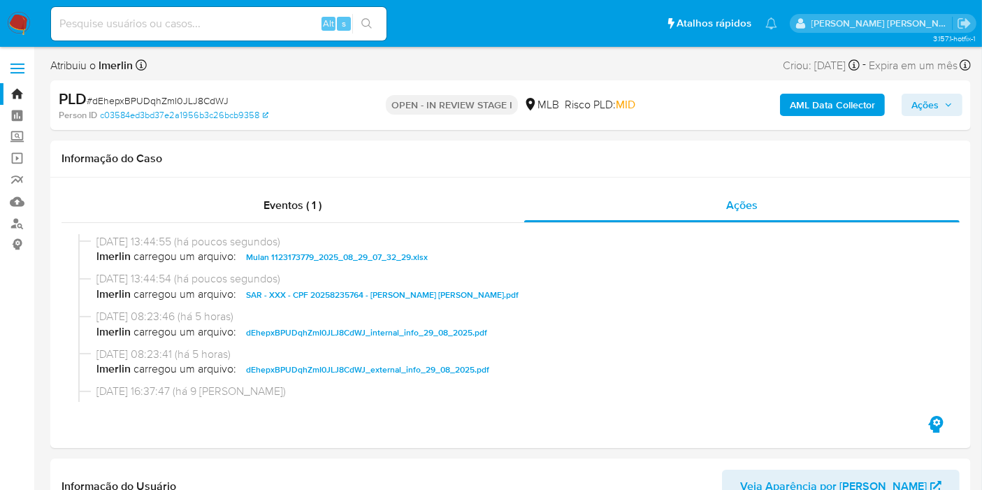
click at [919, 101] on span "Ações" at bounding box center [925, 105] width 27 height 22
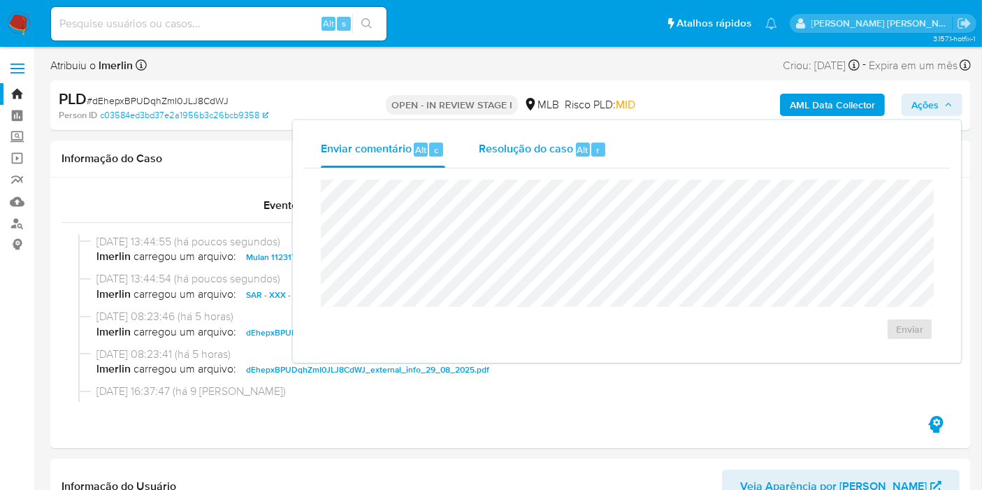
click at [601, 155] on div "r" at bounding box center [598, 150] width 14 height 14
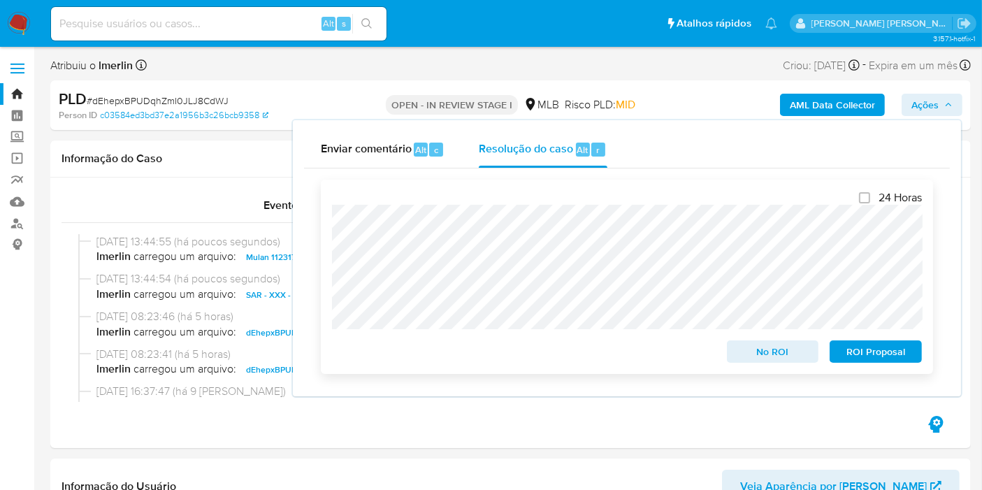
click at [855, 352] on span "ROI Proposal" at bounding box center [876, 352] width 73 height 20
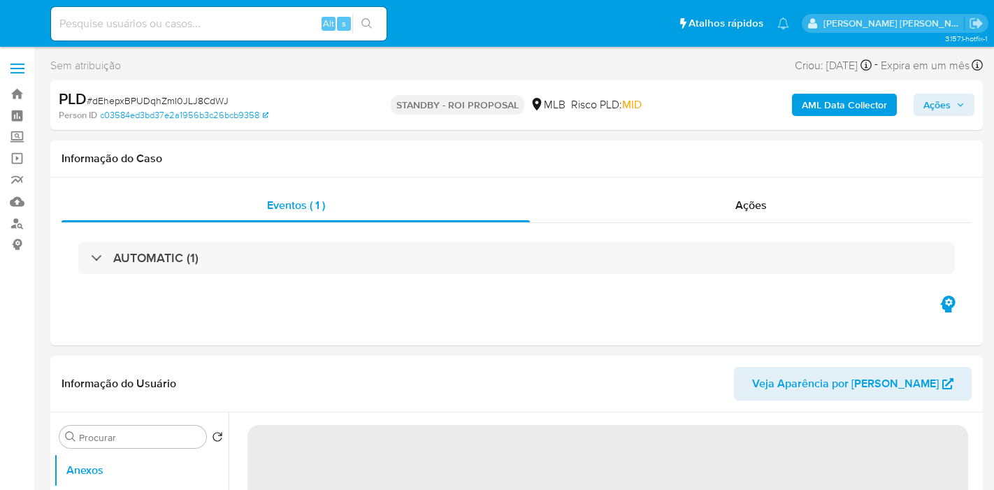
select select "10"
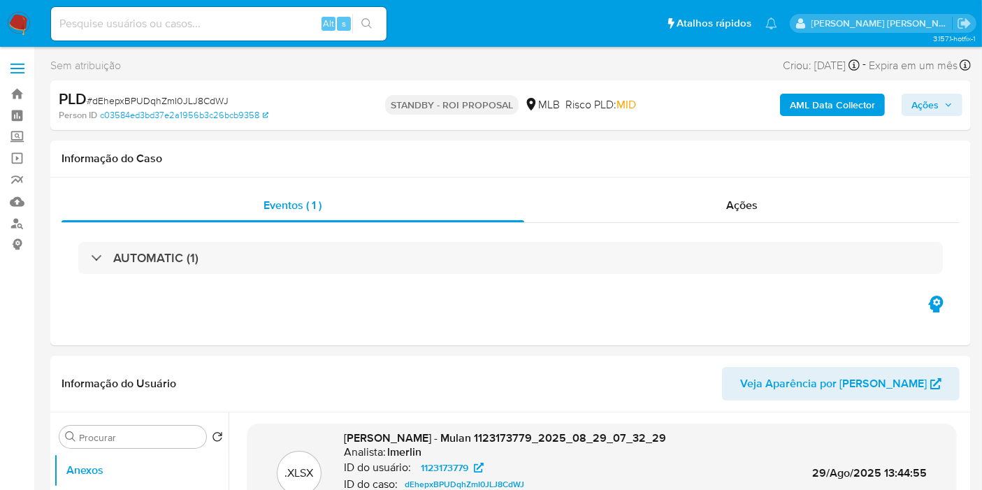
click at [261, 27] on input at bounding box center [219, 24] width 336 height 18
paste input "7dcf6LNGXdRbIgoAgmPN3lHX"
type input "7dcf6LNGXdRbIgoAgmPN3lHX"
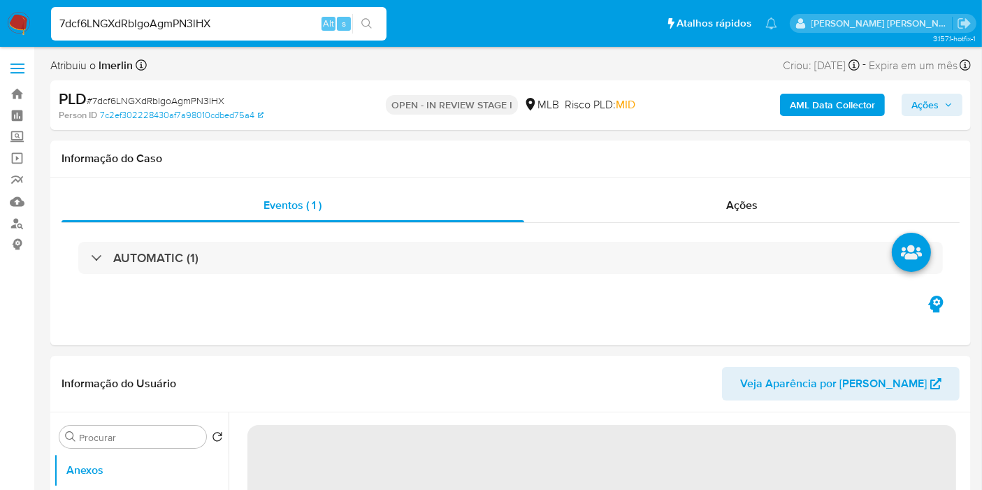
select select "10"
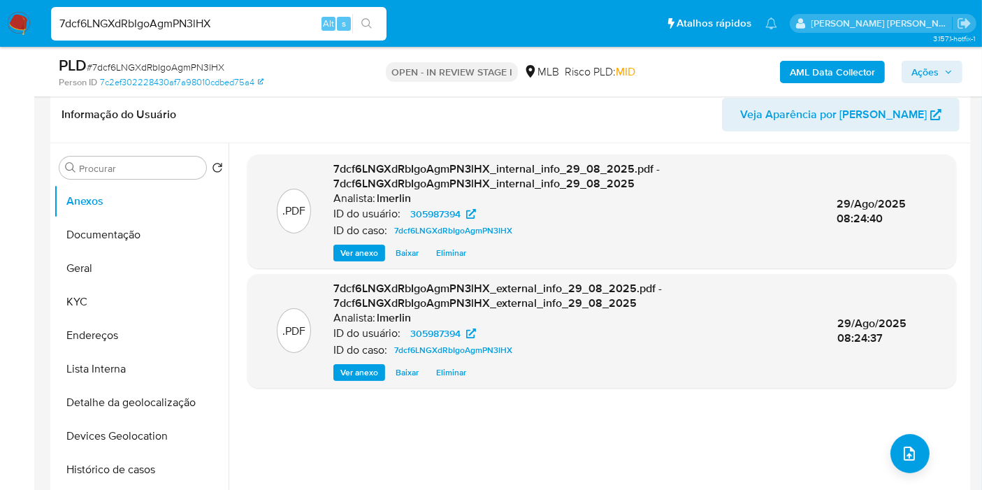
scroll to position [233, 0]
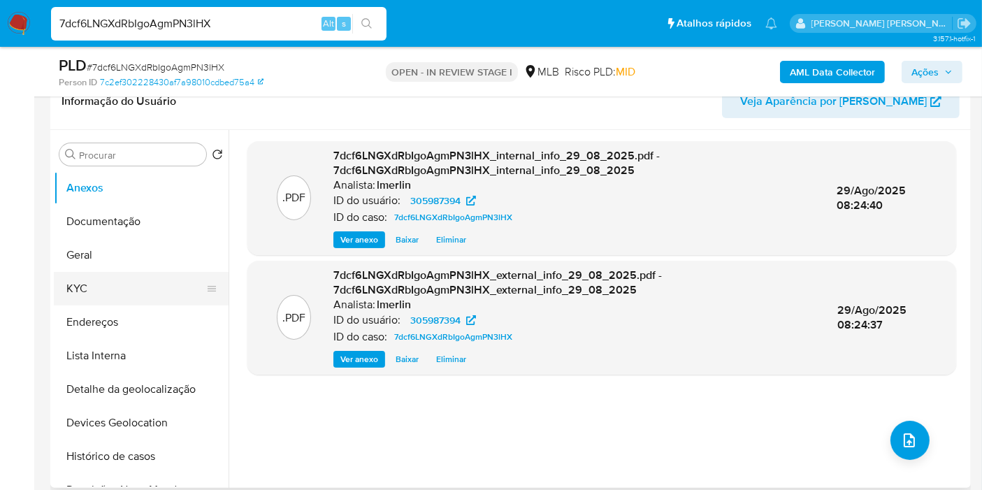
click at [151, 298] on button "KYC" at bounding box center [136, 289] width 164 height 34
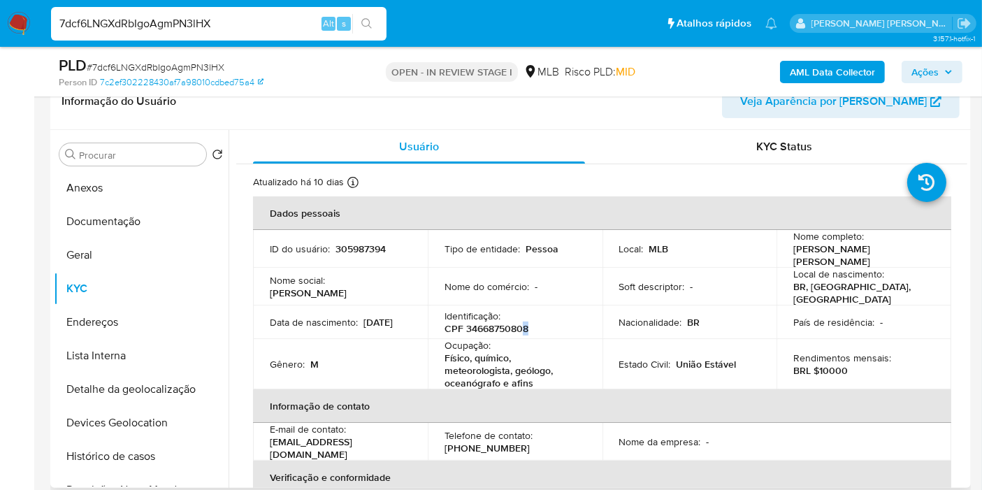
click at [524, 324] on p "CPF 34668750808" at bounding box center [487, 328] width 84 height 13
click at [503, 322] on p "CPF 34668750808" at bounding box center [487, 328] width 84 height 13
copy p "34668750808"
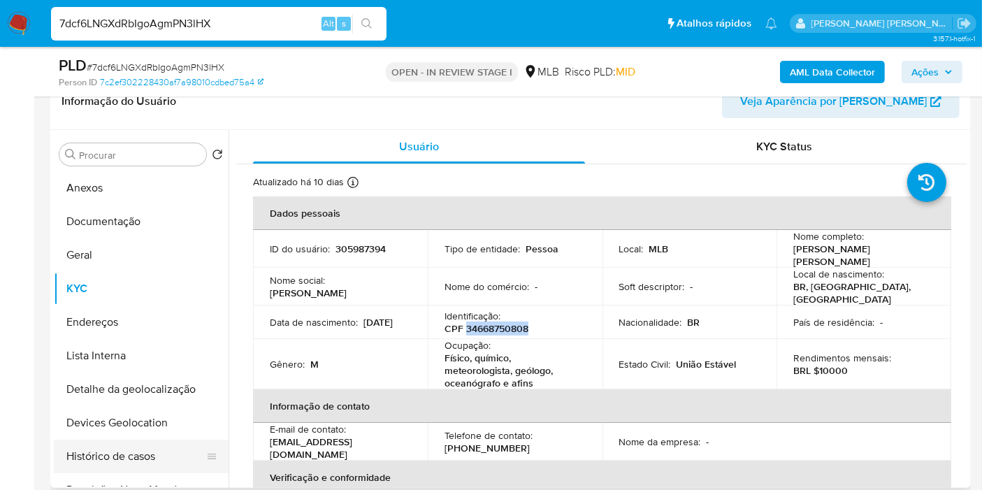
click at [102, 465] on button "Histórico de casos" at bounding box center [136, 457] width 164 height 34
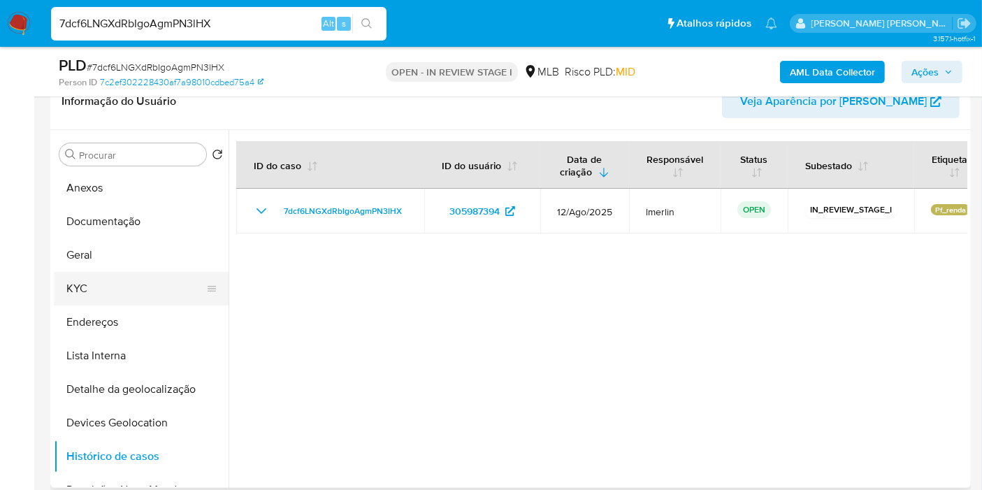
click at [106, 274] on button "KYC" at bounding box center [136, 289] width 164 height 34
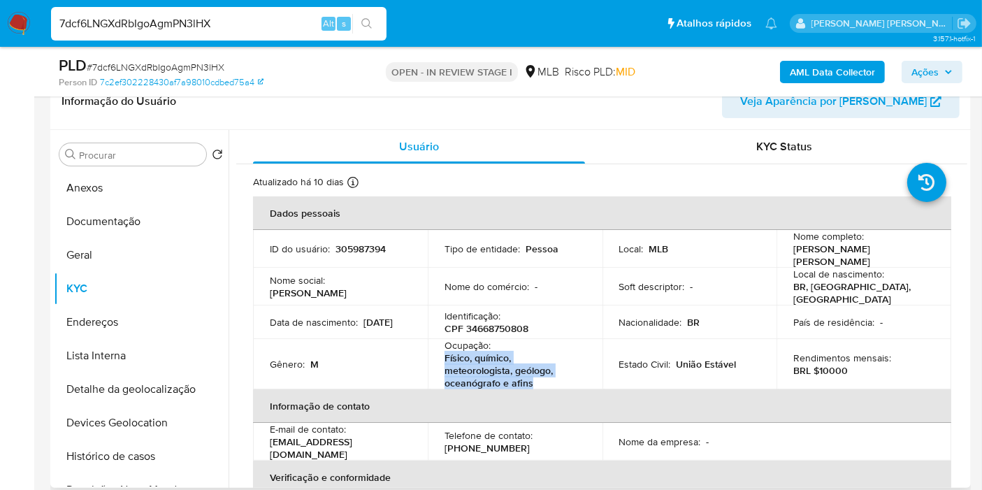
drag, startPoint x: 443, startPoint y: 349, endPoint x: 543, endPoint y: 374, distance: 103.1
click at [543, 374] on p "Físico, químico, meteorologista, geólogo, oceanógrafo e afins" at bounding box center [513, 371] width 136 height 38
copy p "Físico, químico, meteorologista, geólogo, oceanógrafo e afins"
click at [129, 227] on button "Documentação" at bounding box center [136, 222] width 164 height 34
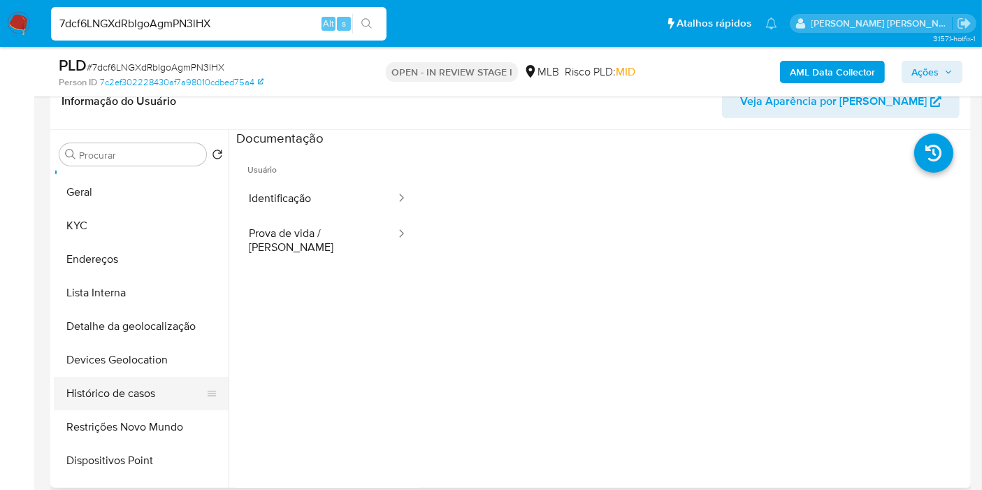
scroll to position [78, 0]
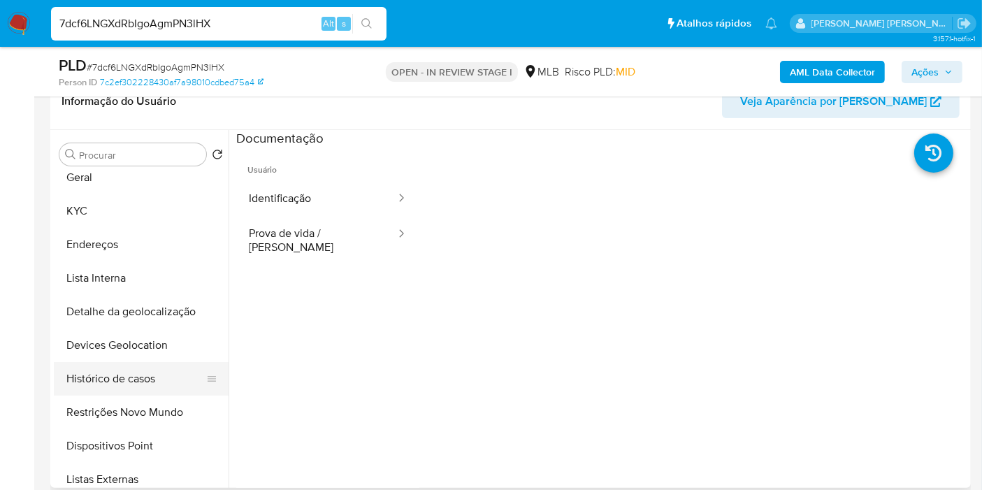
click at [141, 415] on button "Restrições Novo Mundo" at bounding box center [141, 413] width 175 height 34
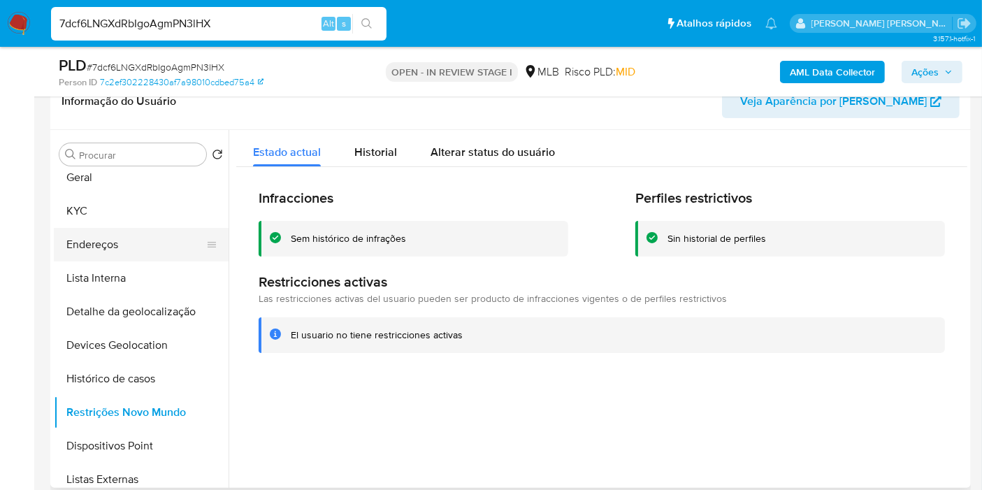
click at [113, 249] on button "Endereços" at bounding box center [136, 245] width 164 height 34
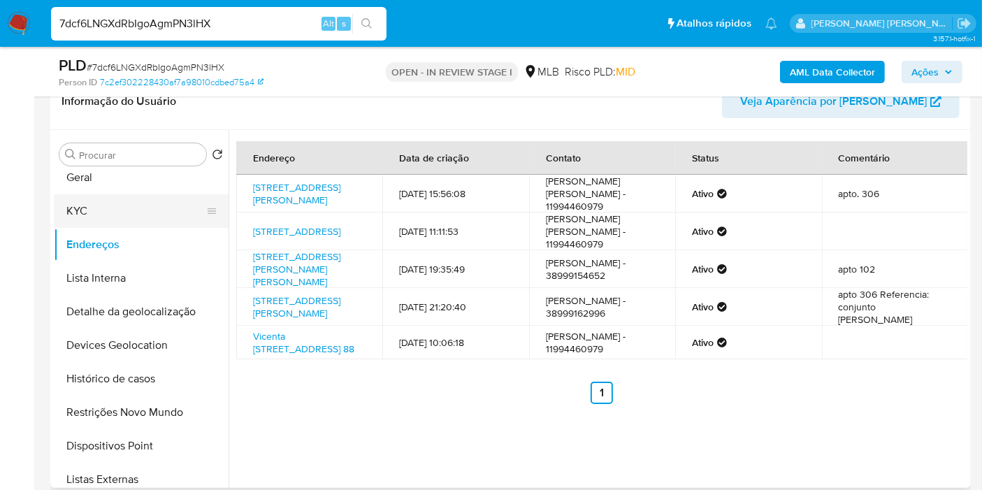
click at [122, 219] on button "KYC" at bounding box center [136, 211] width 164 height 34
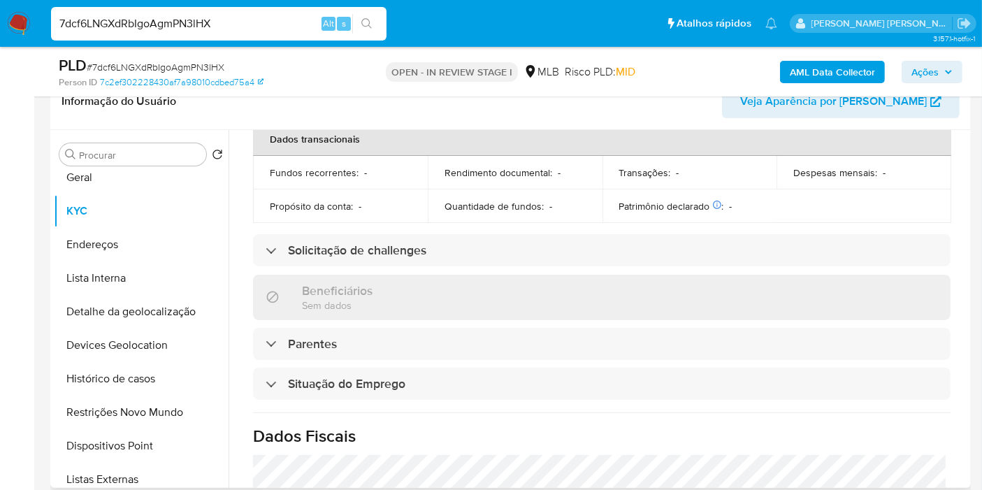
scroll to position [652, 0]
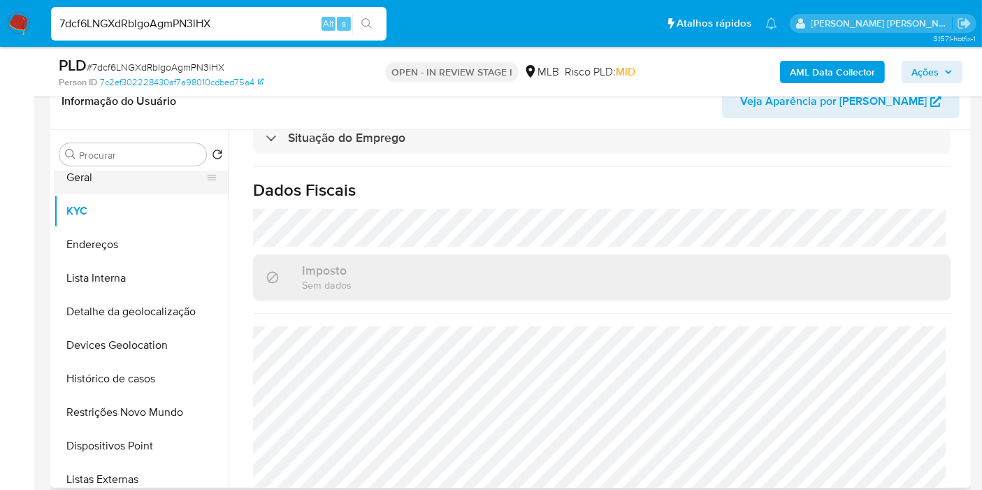
click at [121, 179] on button "Geral" at bounding box center [136, 178] width 164 height 34
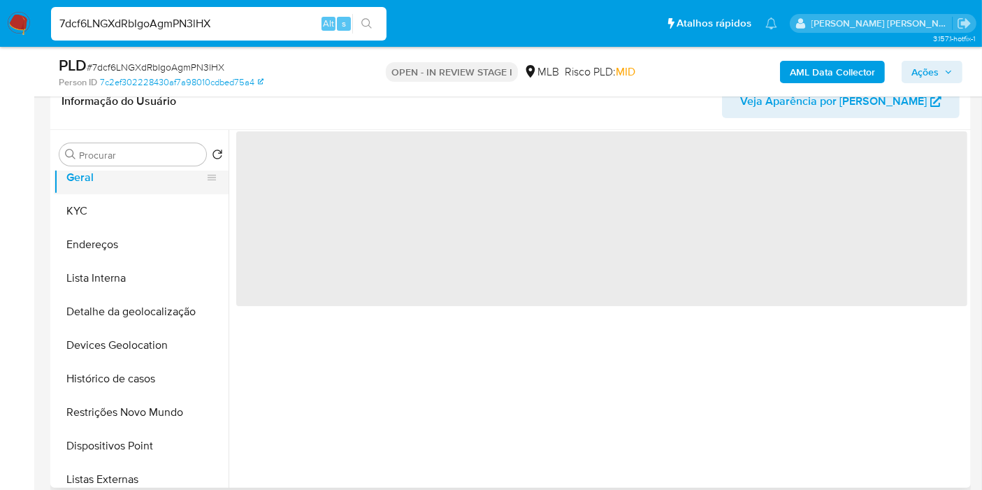
scroll to position [0, 0]
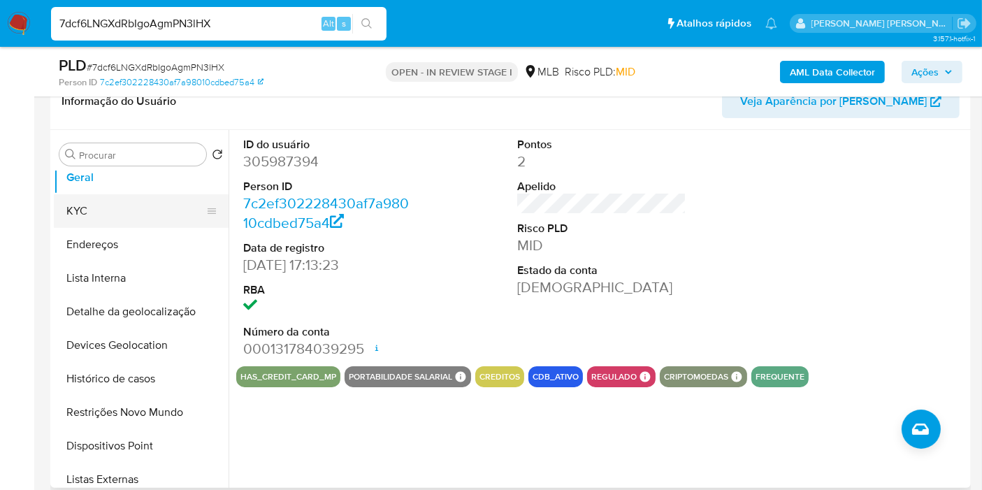
click at [127, 206] on button "KYC" at bounding box center [136, 211] width 164 height 34
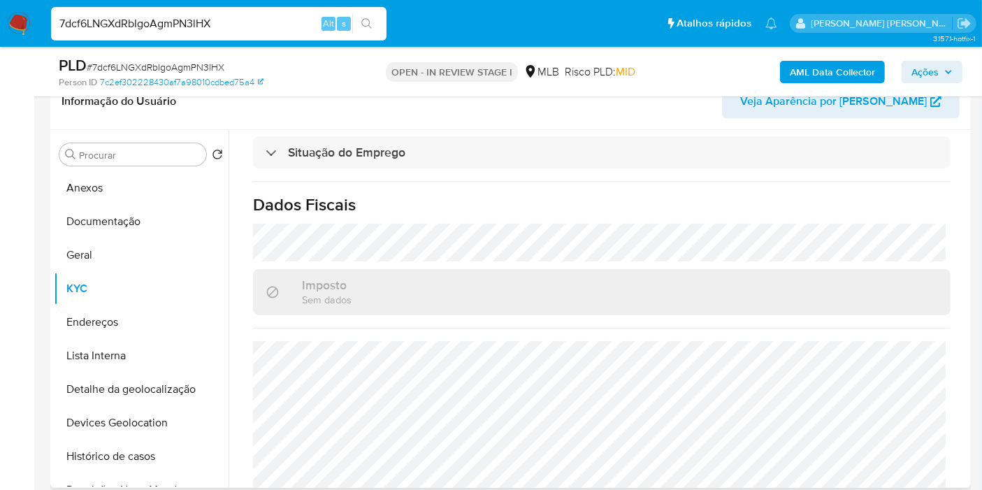
scroll to position [652, 0]
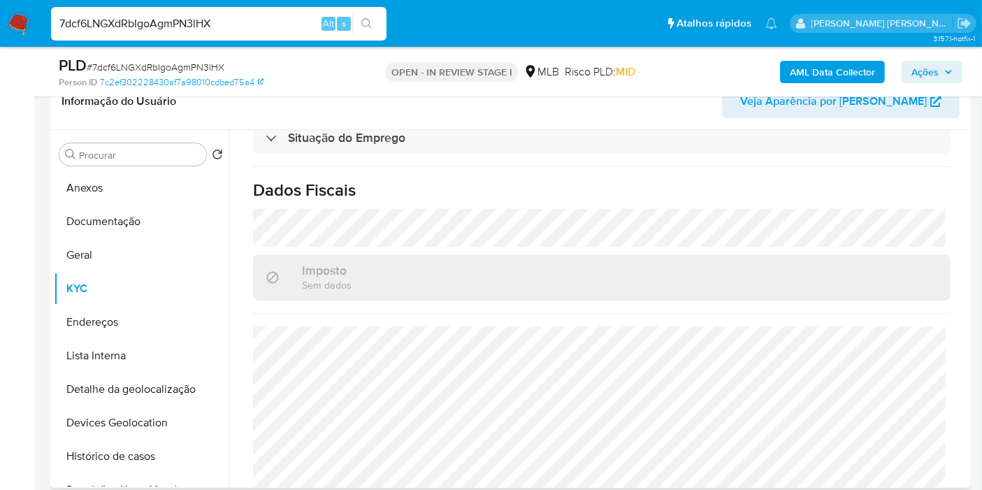
click at [99, 306] on button "Endereços" at bounding box center [141, 323] width 175 height 34
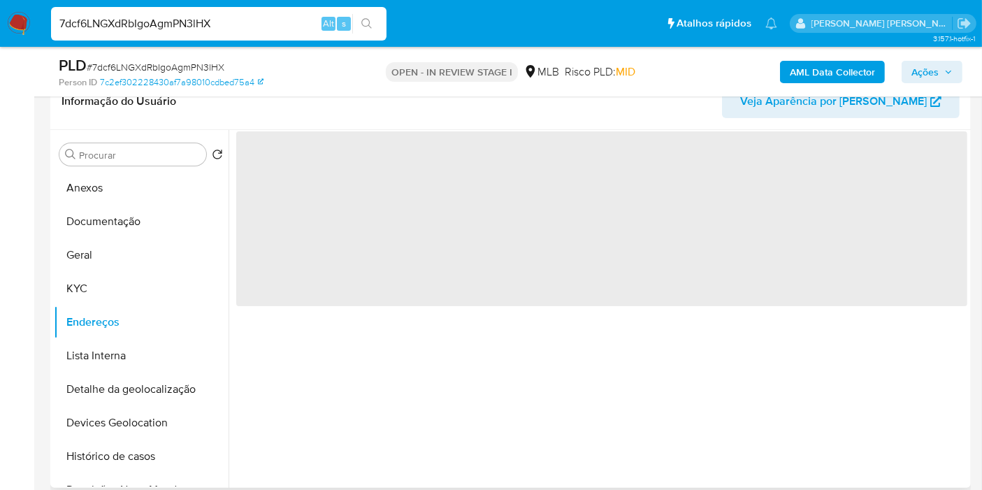
scroll to position [0, 0]
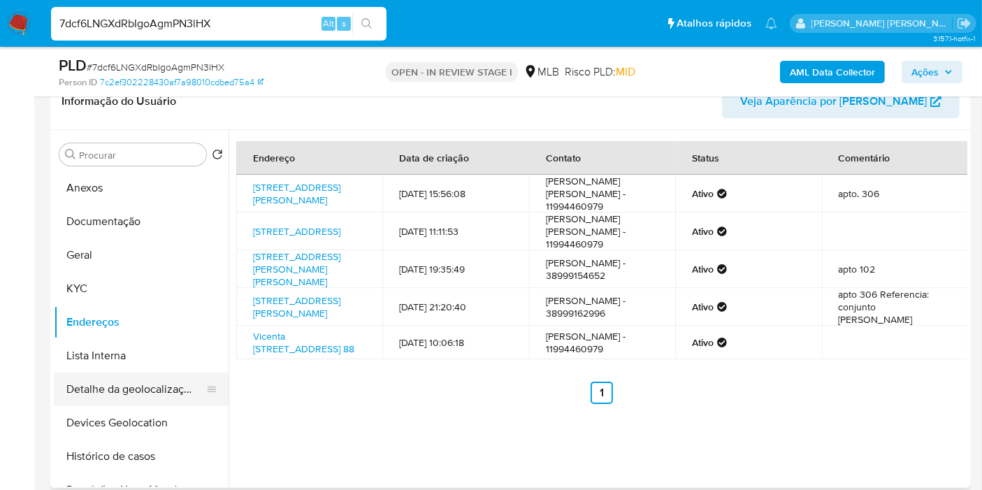
click at [131, 400] on button "Detalhe da geolocalização" at bounding box center [136, 390] width 164 height 34
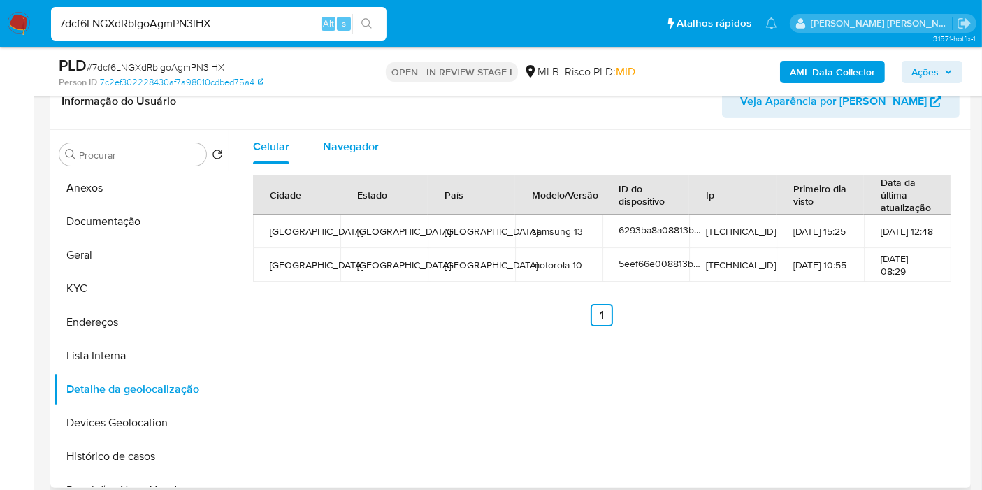
click at [352, 141] on span "Navegador" at bounding box center [351, 146] width 56 height 16
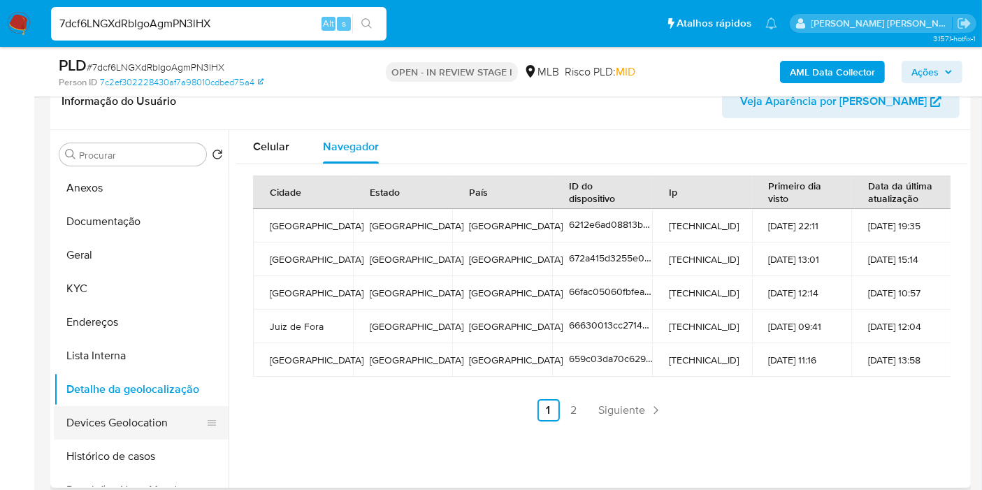
click at [111, 431] on button "Devices Geolocation" at bounding box center [136, 423] width 164 height 34
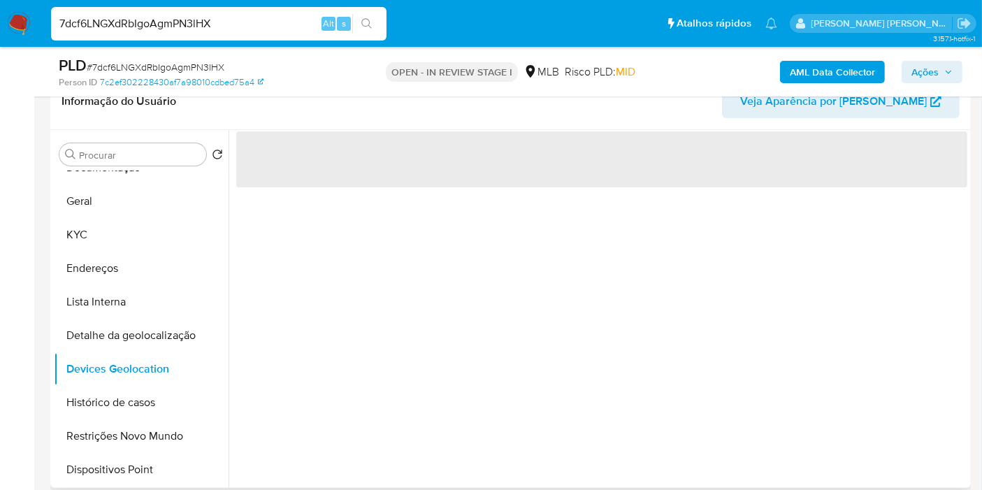
scroll to position [78, 0]
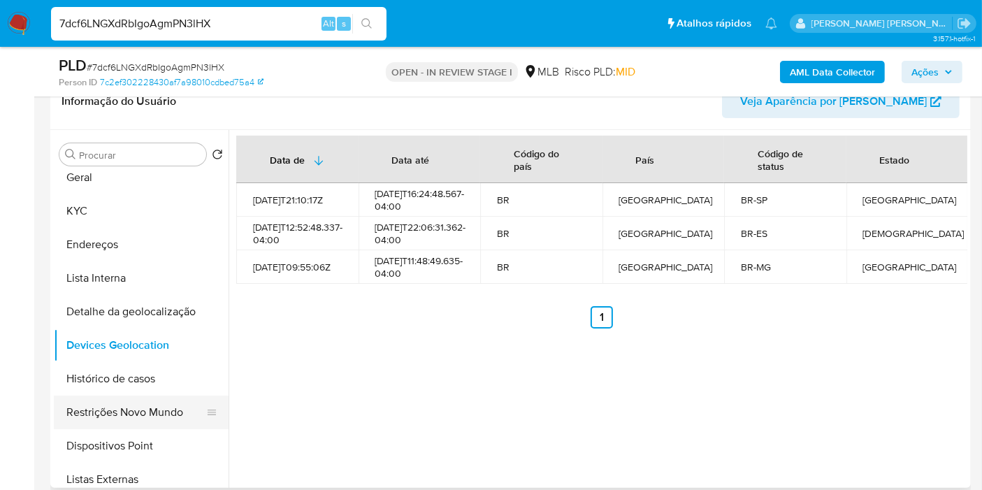
click at [141, 417] on button "Restrições Novo Mundo" at bounding box center [136, 413] width 164 height 34
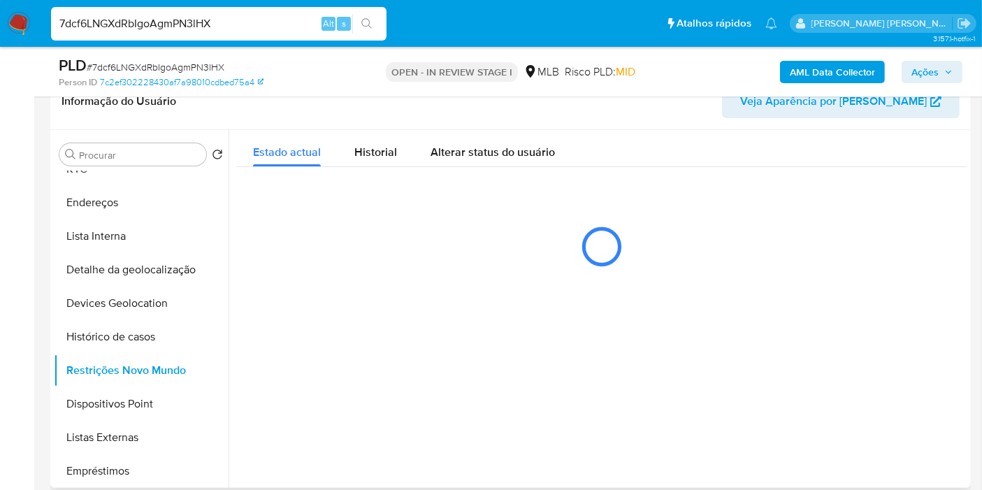
scroll to position [155, 0]
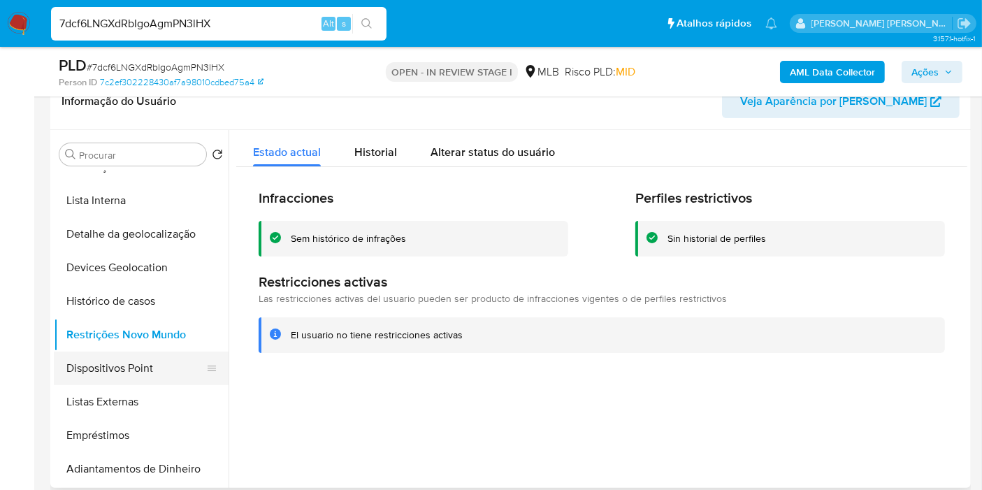
click at [145, 366] on button "Dispositivos Point" at bounding box center [136, 369] width 164 height 34
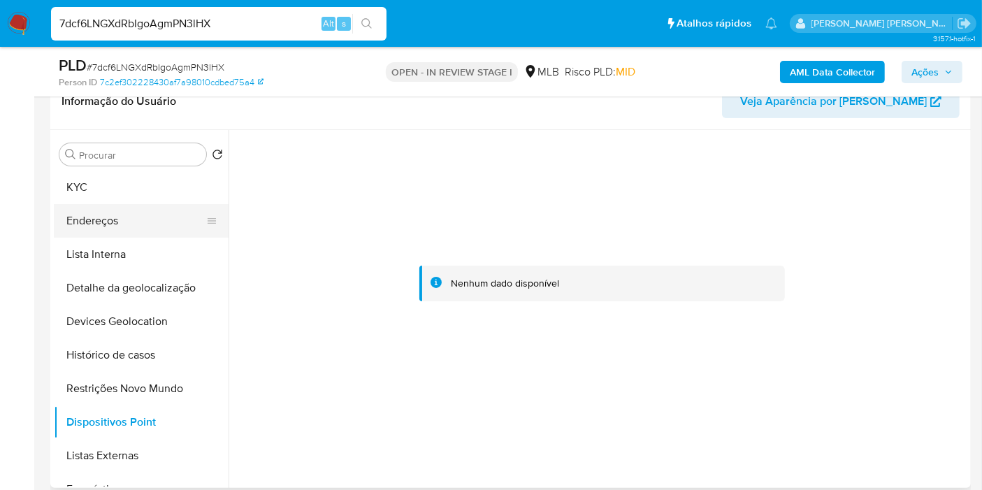
scroll to position [78, 0]
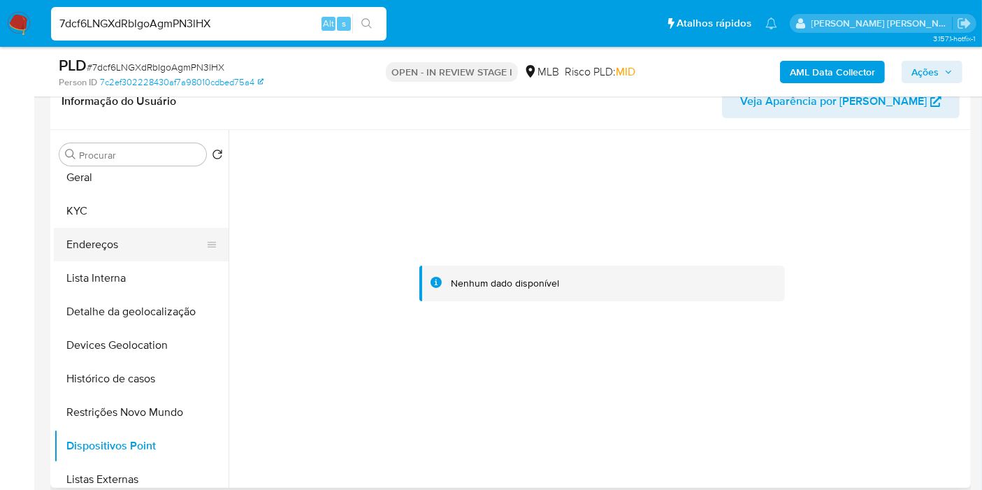
click at [114, 231] on button "Endereços" at bounding box center [136, 245] width 164 height 34
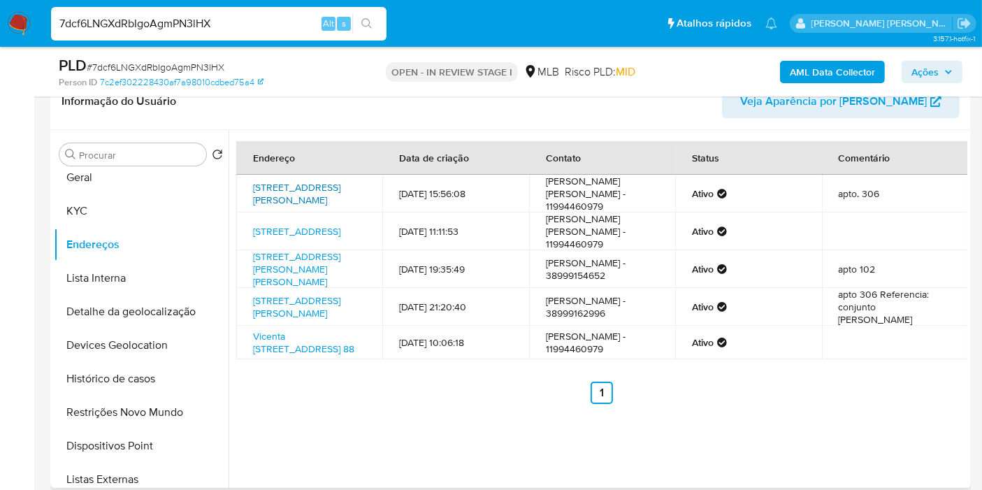
click at [327, 185] on link "Rua Deputado Sebastião Nascimento 161, Belo Horizonte, Minas Gerais, 30575410, …" at bounding box center [296, 193] width 87 height 27
click at [128, 209] on button "KYC" at bounding box center [136, 211] width 164 height 34
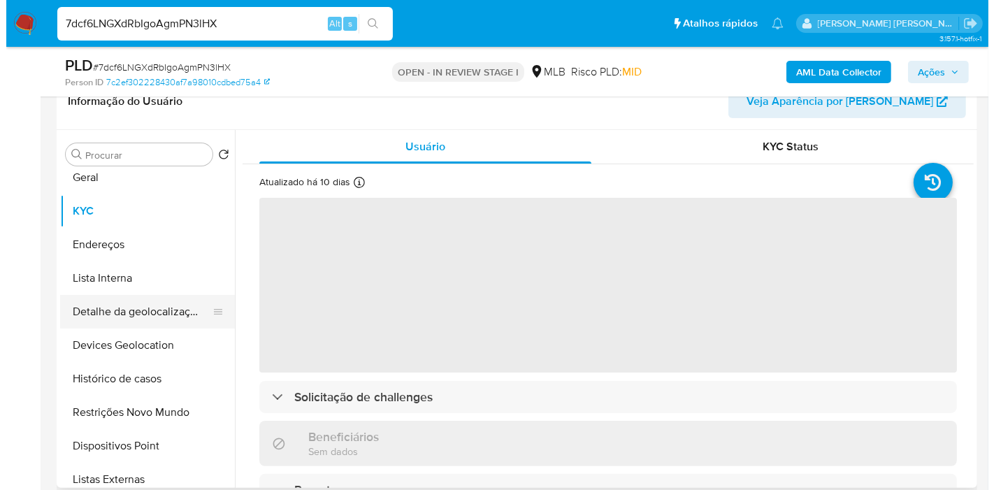
scroll to position [0, 0]
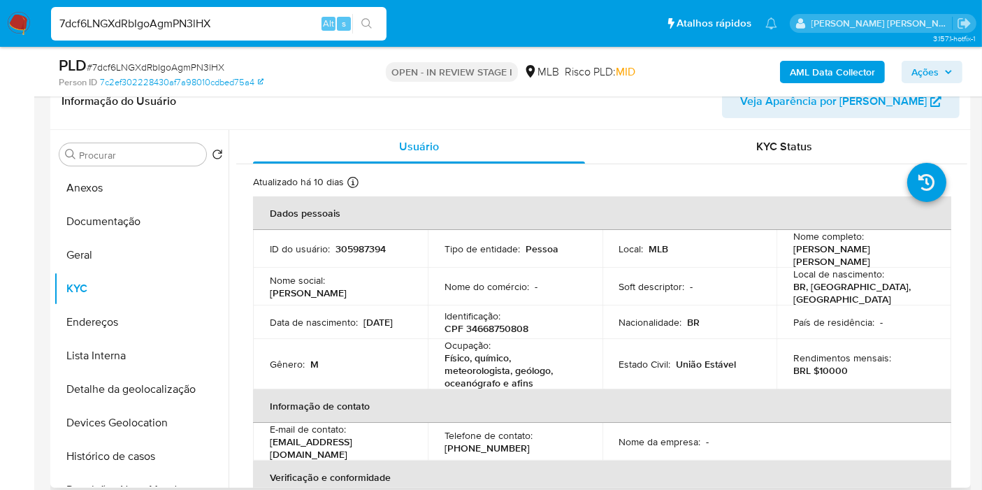
click at [496, 322] on p "CPF 34668750808" at bounding box center [487, 328] width 84 height 13
copy p "34668750808"
click at [143, 234] on button "Documentação" at bounding box center [136, 222] width 164 height 34
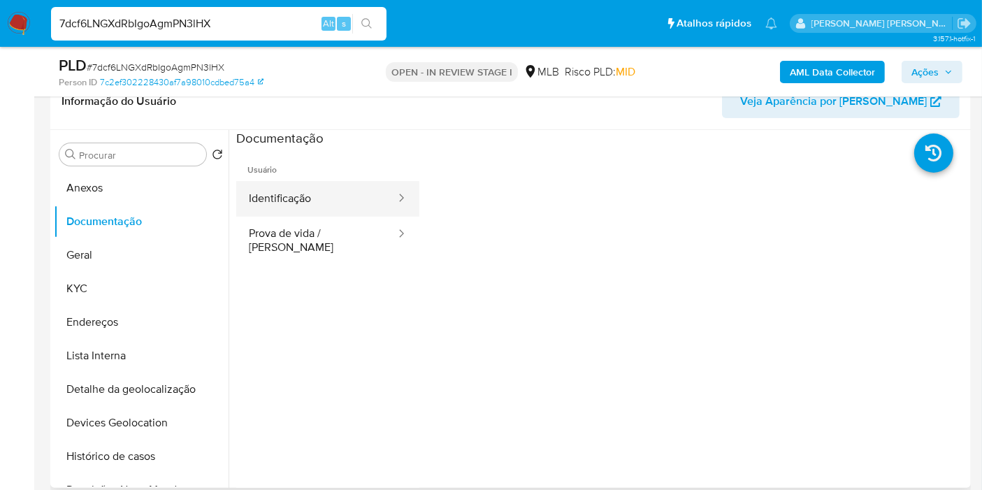
click at [335, 210] on button "Identificação" at bounding box center [316, 199] width 161 height 36
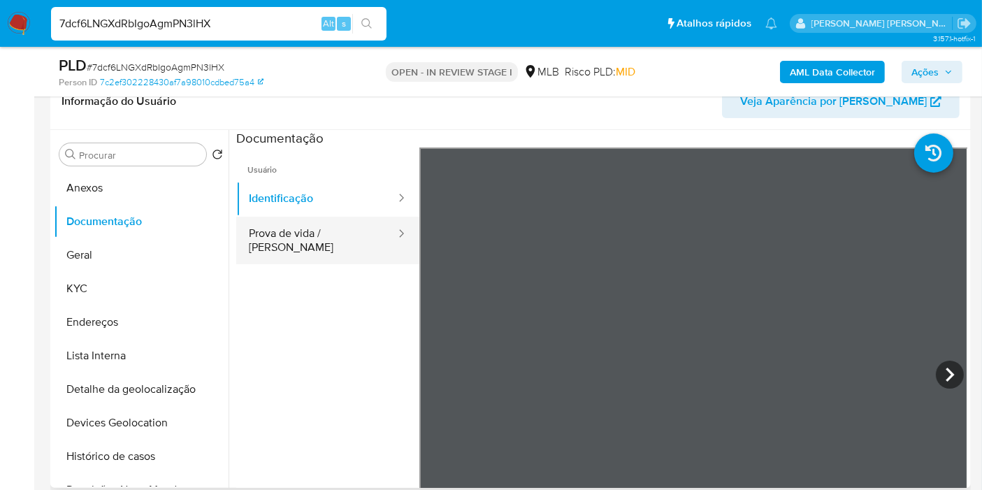
click at [283, 234] on button "Prova de vida / [PERSON_NAME]" at bounding box center [316, 241] width 161 height 48
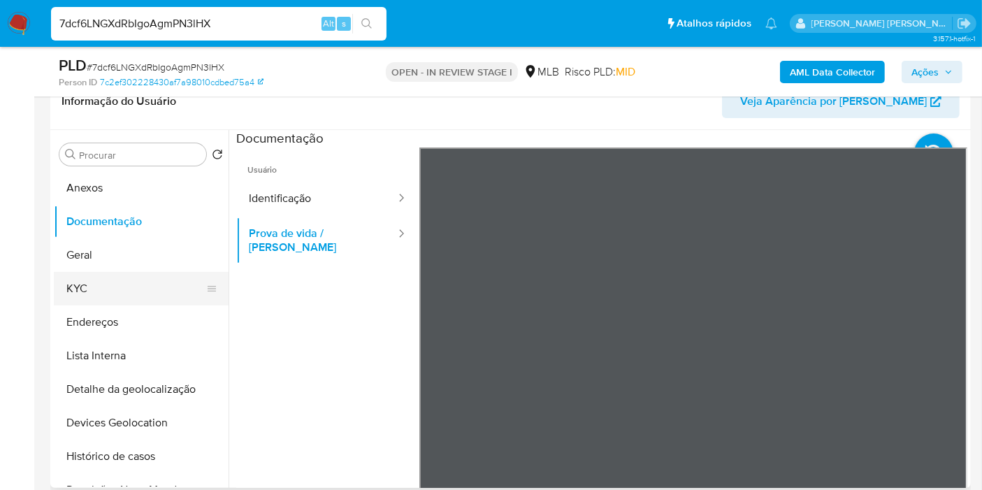
click at [107, 280] on button "KYC" at bounding box center [136, 289] width 164 height 34
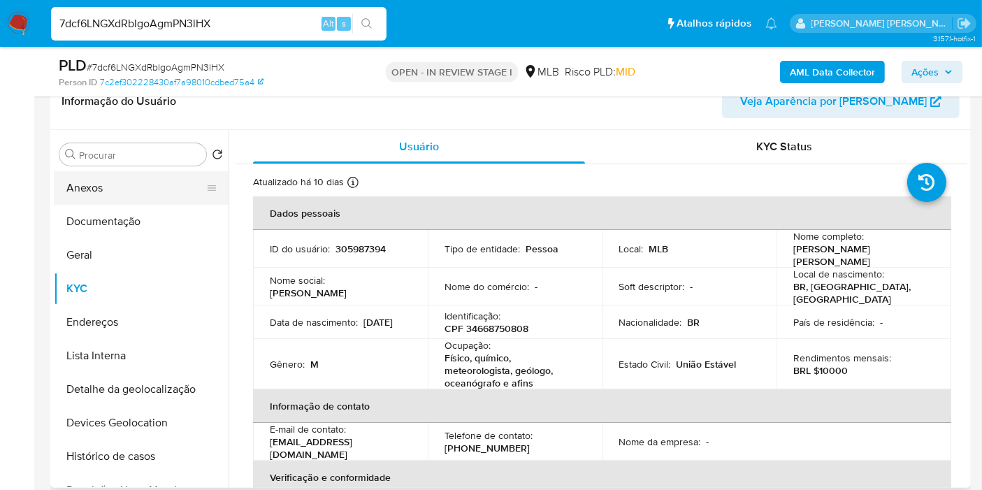
click at [87, 190] on button "Anexos" at bounding box center [136, 188] width 164 height 34
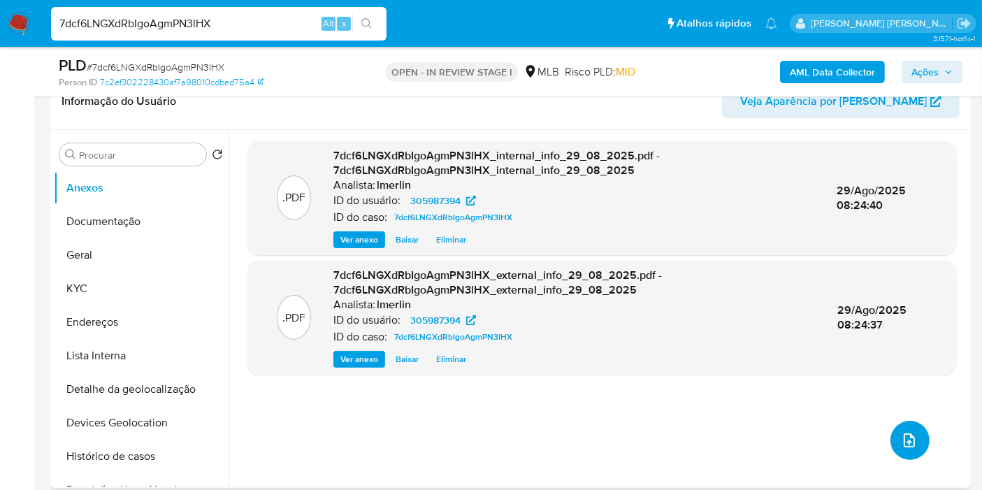
click at [915, 436] on button "upload-file" at bounding box center [910, 440] width 39 height 39
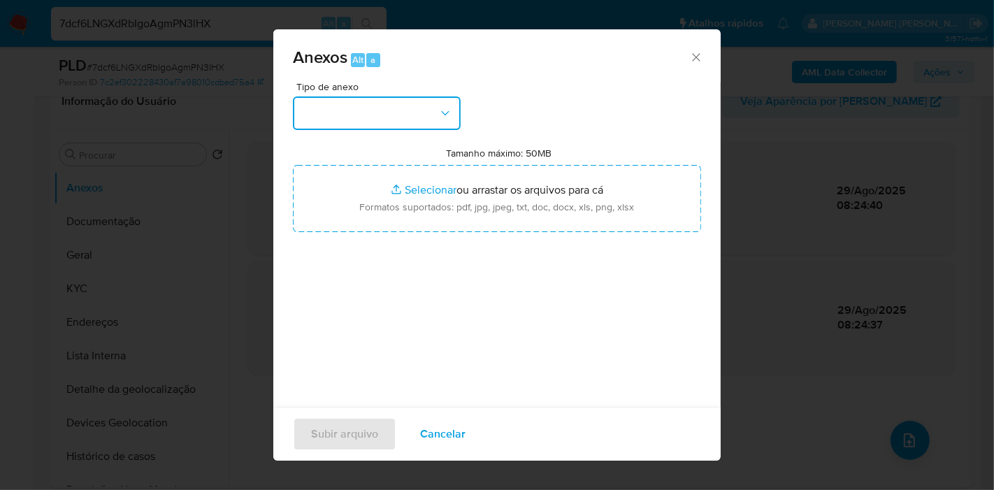
click at [417, 102] on button "button" at bounding box center [377, 113] width 168 height 34
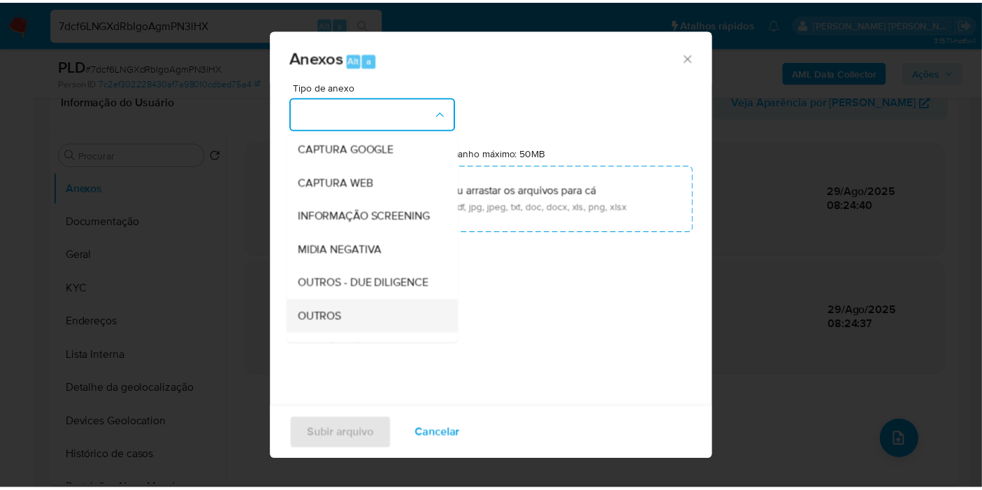
scroll to position [155, 0]
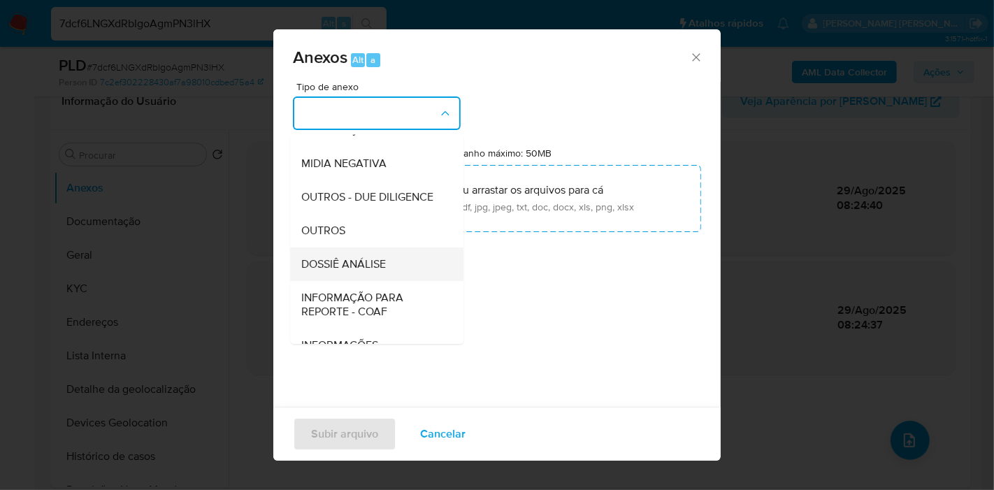
click at [383, 278] on div "DOSSIÊ ANÁLISE" at bounding box center [372, 265] width 143 height 34
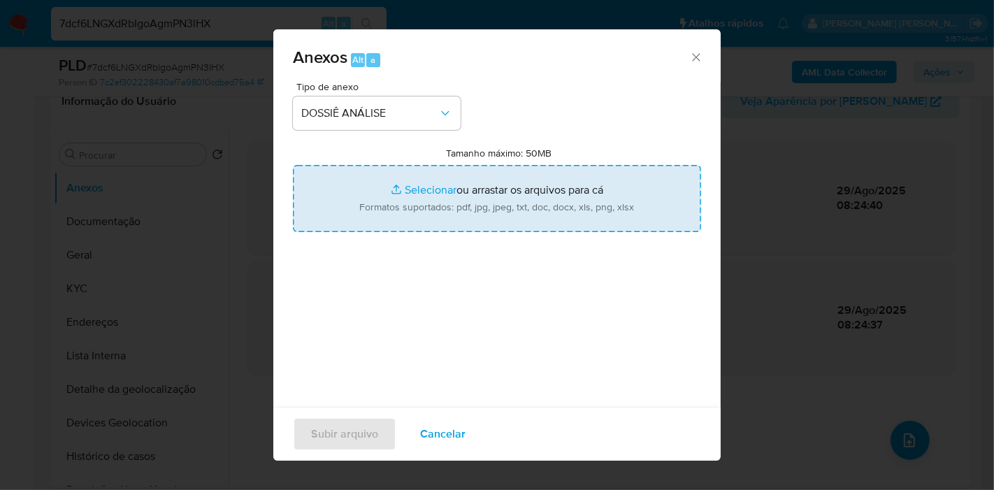
click at [446, 173] on input "Tamanho máximo: 50MB Selecionar arquivos" at bounding box center [497, 198] width 408 height 67
type input "C:\fakepath\SAR - XXX - CPF 34668750808 - LUCAS RESENDE DOCAL.pdf"
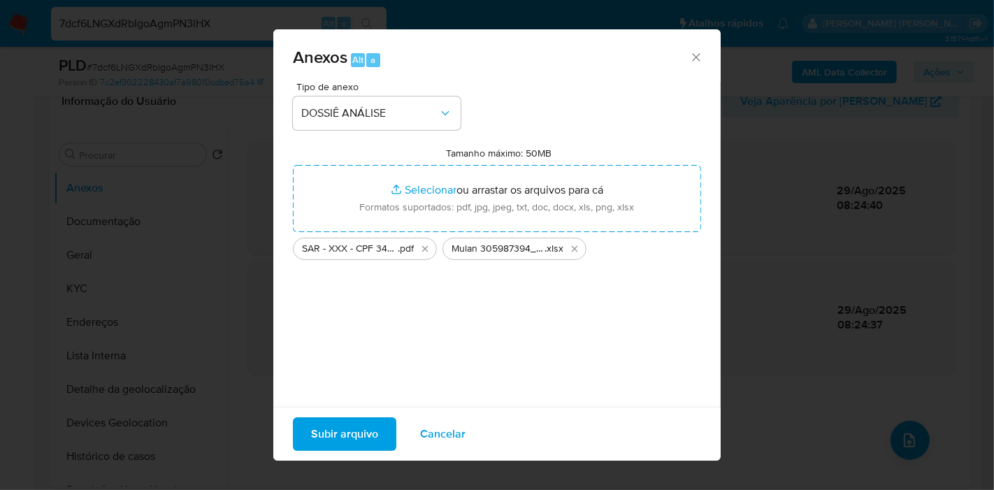
click at [351, 420] on span "Subir arquivo" at bounding box center [344, 434] width 67 height 31
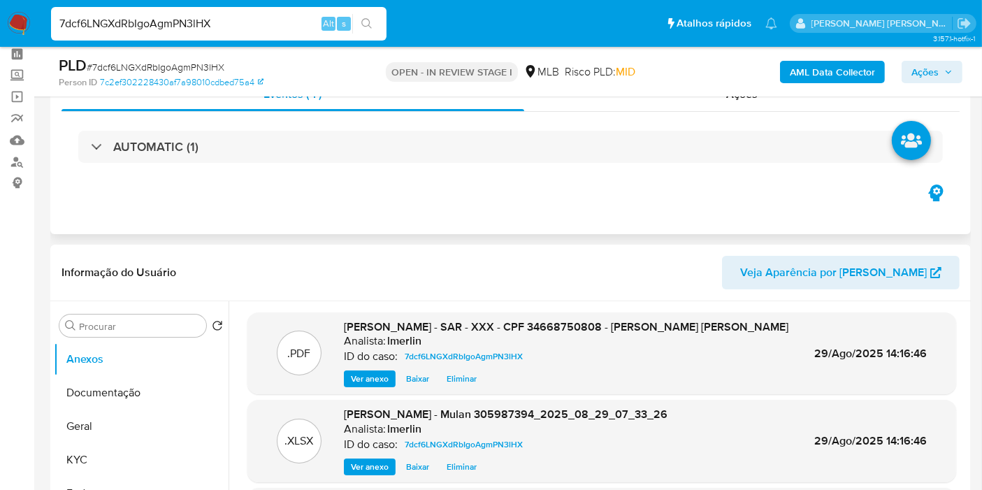
scroll to position [0, 0]
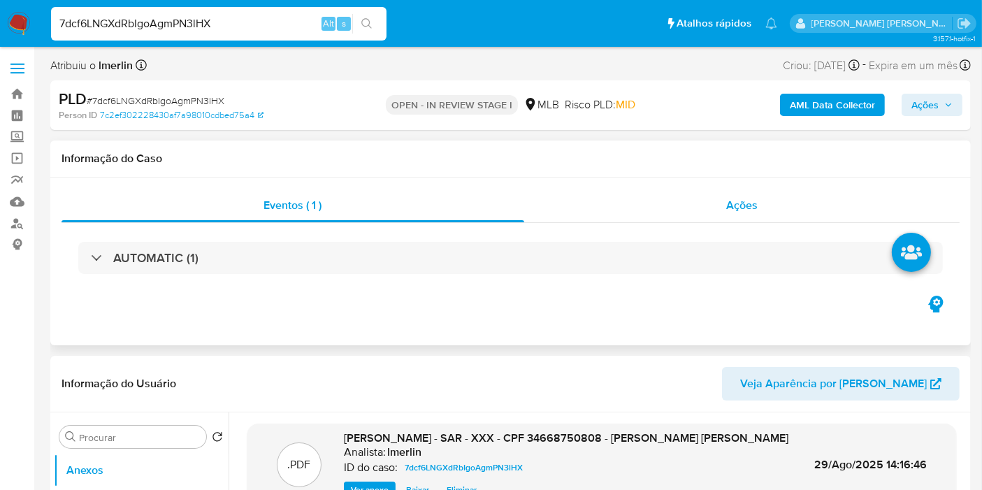
click at [794, 200] on div "Ações" at bounding box center [742, 206] width 436 height 34
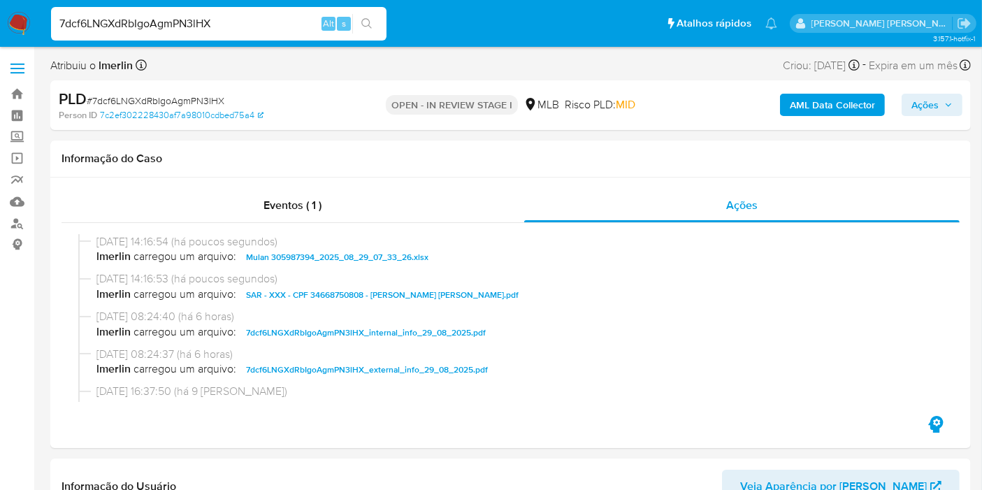
click at [938, 105] on span "Ações" at bounding box center [925, 105] width 27 height 22
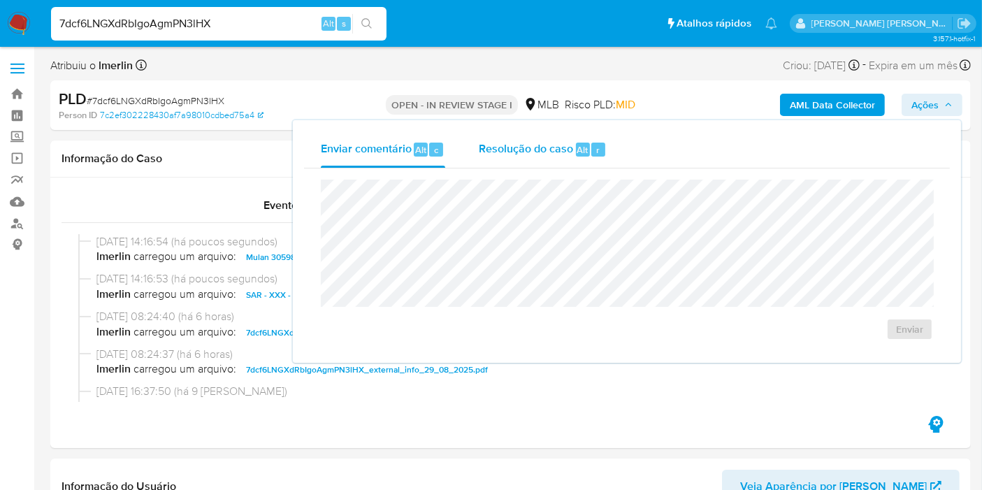
click at [534, 141] on span "Resolução do caso" at bounding box center [526, 149] width 94 height 16
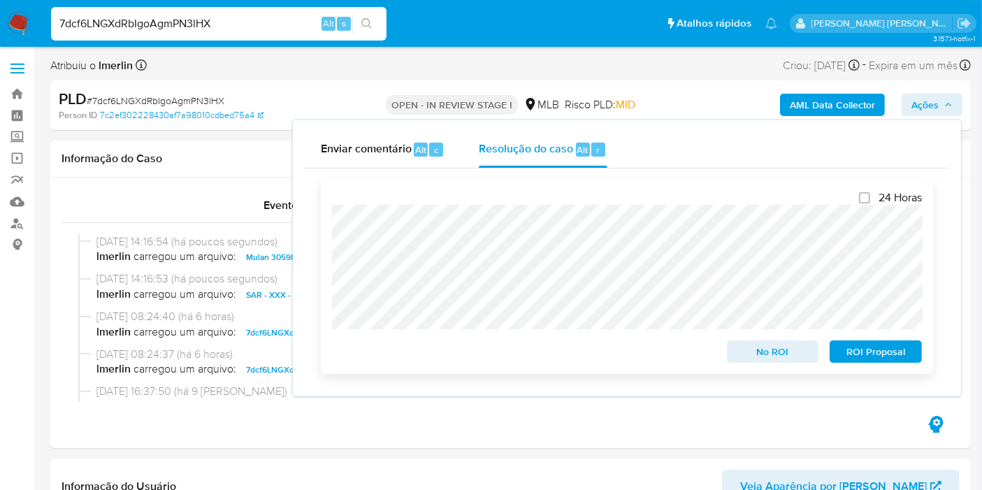
click at [861, 346] on span "ROI Proposal" at bounding box center [876, 352] width 73 height 20
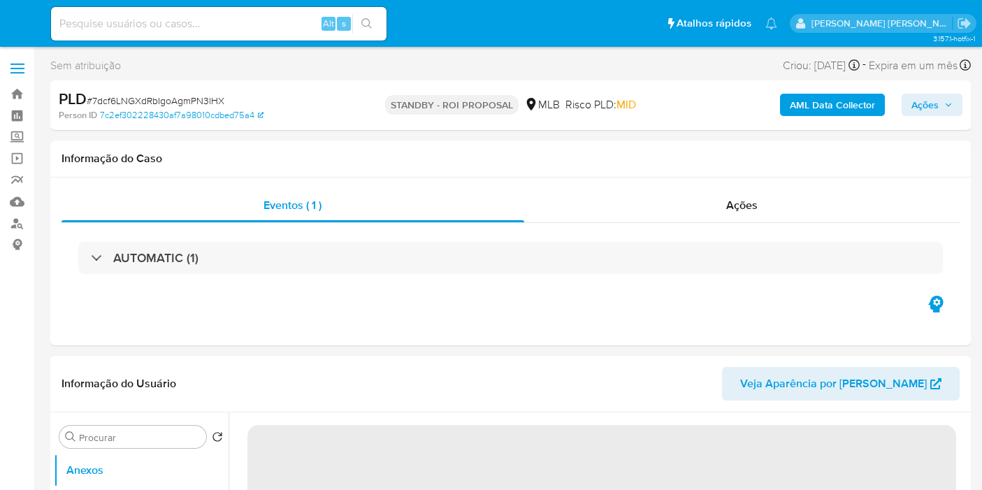
select select "10"
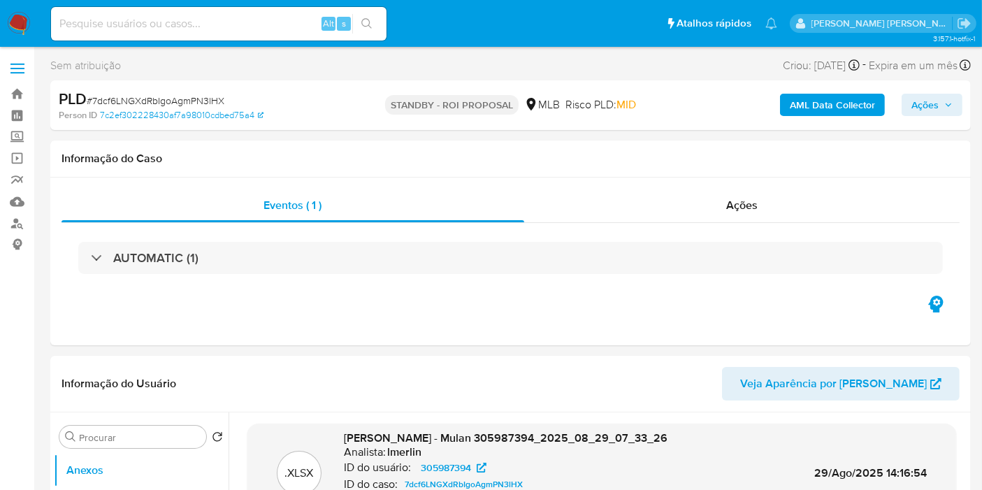
click at [14, 17] on img at bounding box center [19, 24] width 24 height 24
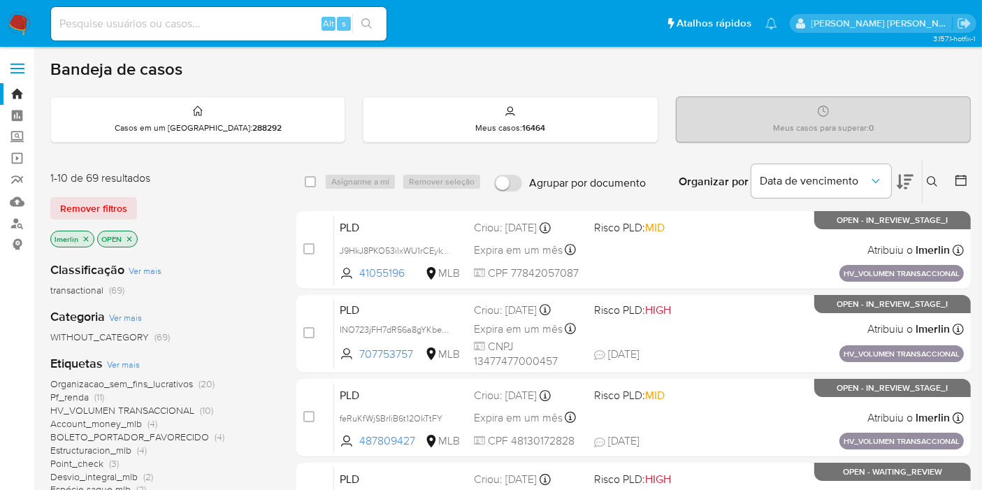
drag, startPoint x: 0, startPoint y: 377, endPoint x: 78, endPoint y: 310, distance: 102.2
click at [84, 237] on icon "close-filter" at bounding box center [86, 239] width 8 height 8
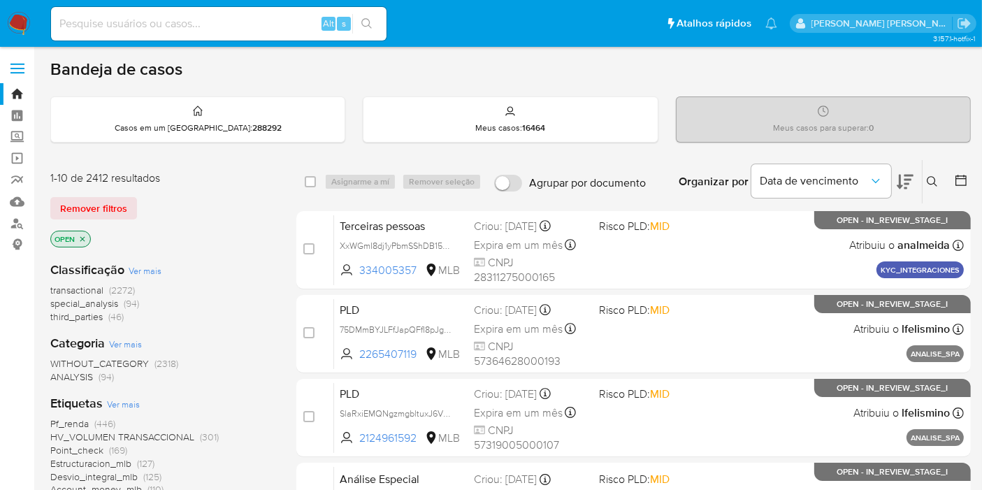
click at [224, 224] on div "1-10 de 2412 resultados Remover filtros OPEN" at bounding box center [162, 211] width 224 height 80
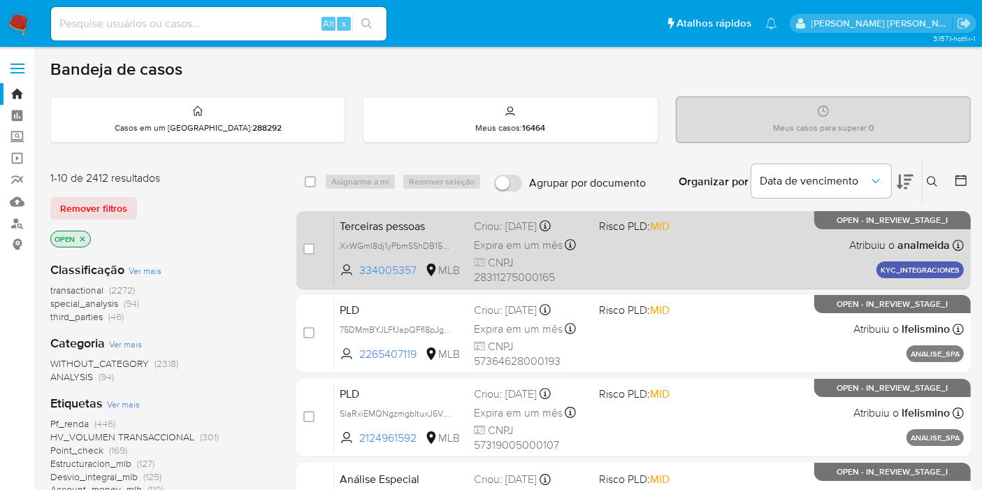
click at [681, 223] on span "Risco PLD: MID" at bounding box center [656, 225] width 114 height 18
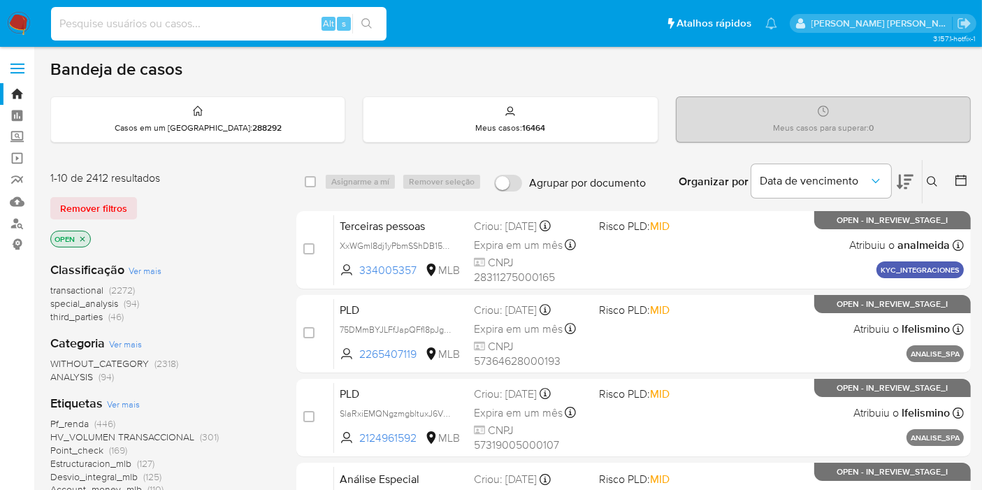
drag, startPoint x: 286, startPoint y: 16, endPoint x: 332, endPoint y: 17, distance: 46.2
click at [286, 15] on input at bounding box center [219, 24] width 336 height 18
paste input "78MG9Y1SUrR62kvqLWFl18DD"
type input "78MG9Y1SUrR62kvqLWFl18DD"
click at [374, 17] on button "search-icon" at bounding box center [366, 24] width 29 height 20
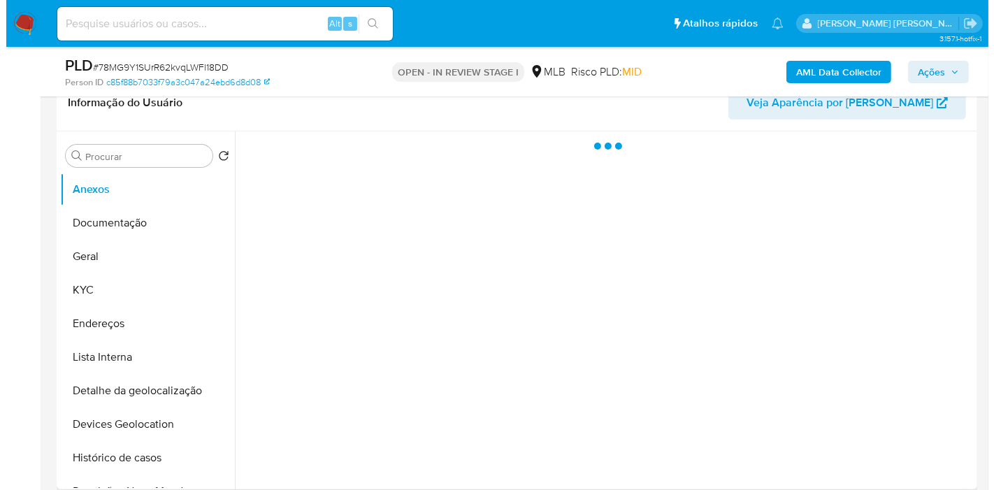
scroll to position [233, 0]
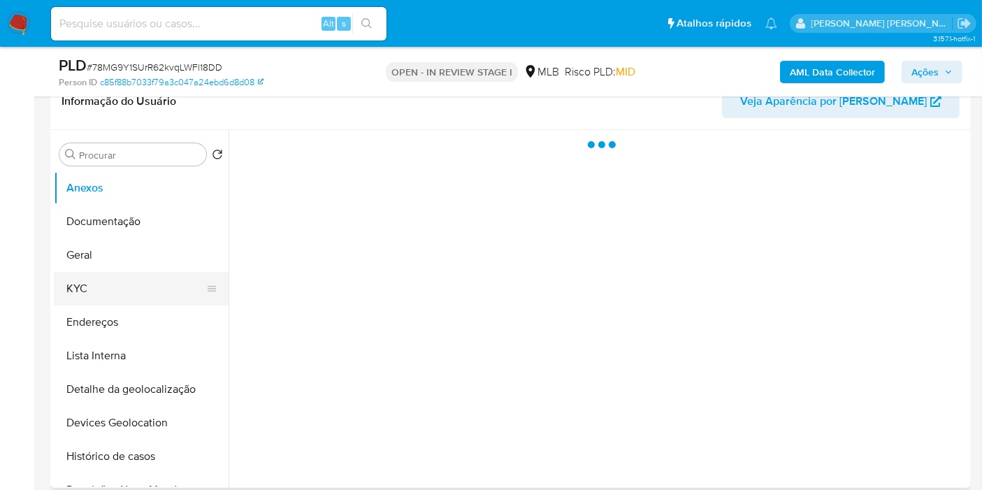
click at [172, 290] on button "KYC" at bounding box center [136, 289] width 164 height 34
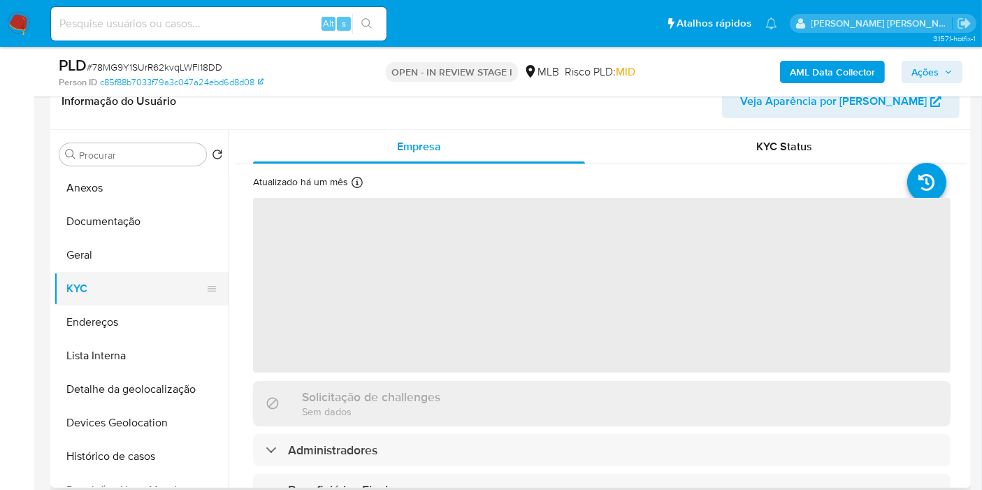
select select "10"
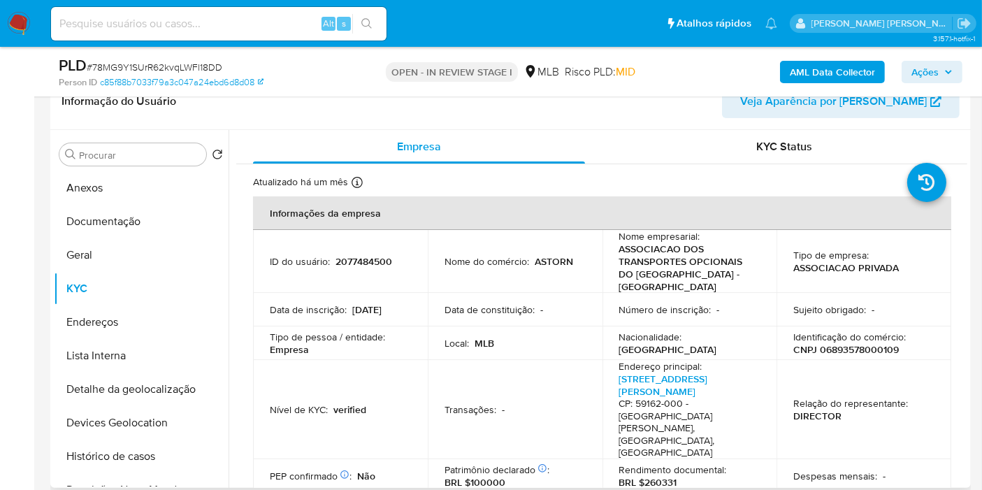
click at [856, 352] on p "CNPJ 06893578000109" at bounding box center [847, 349] width 106 height 13
copy p "06893578000109"
click at [815, 75] on b "AML Data Collector" at bounding box center [832, 72] width 85 height 22
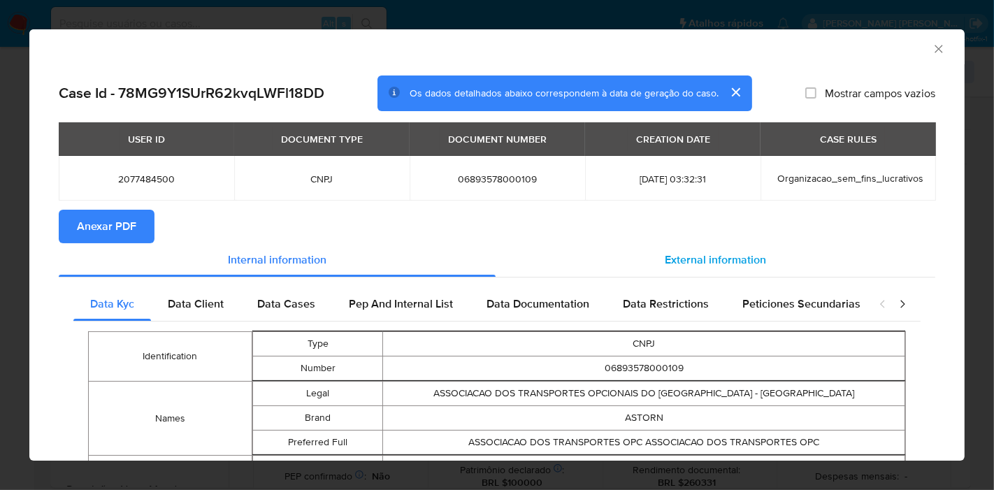
click at [710, 255] on span "External information" at bounding box center [715, 260] width 101 height 16
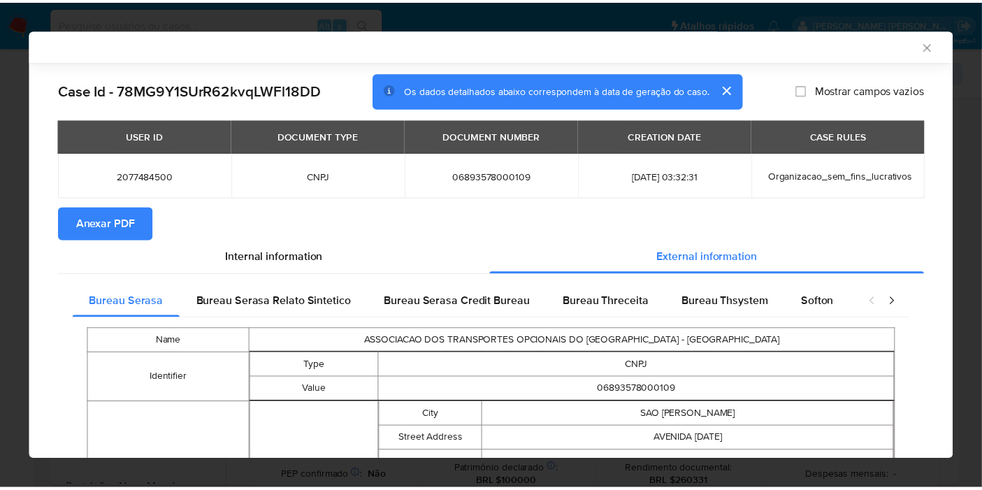
scroll to position [459, 0]
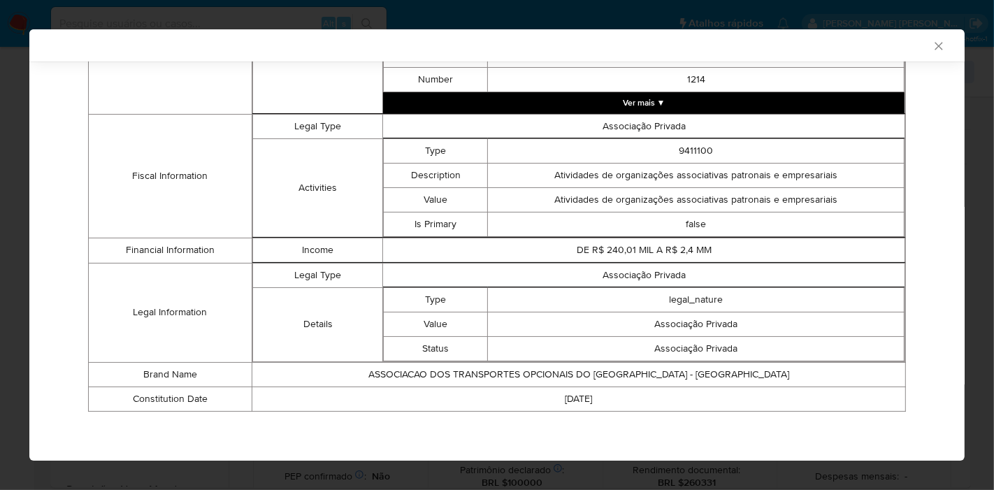
click at [932, 41] on icon "Fechar a janela" at bounding box center [939, 46] width 14 height 14
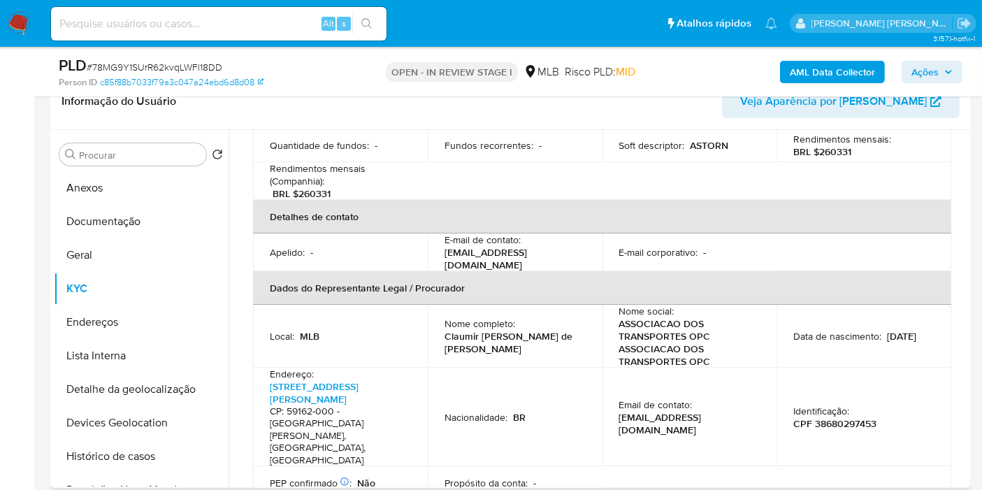
scroll to position [388, 0]
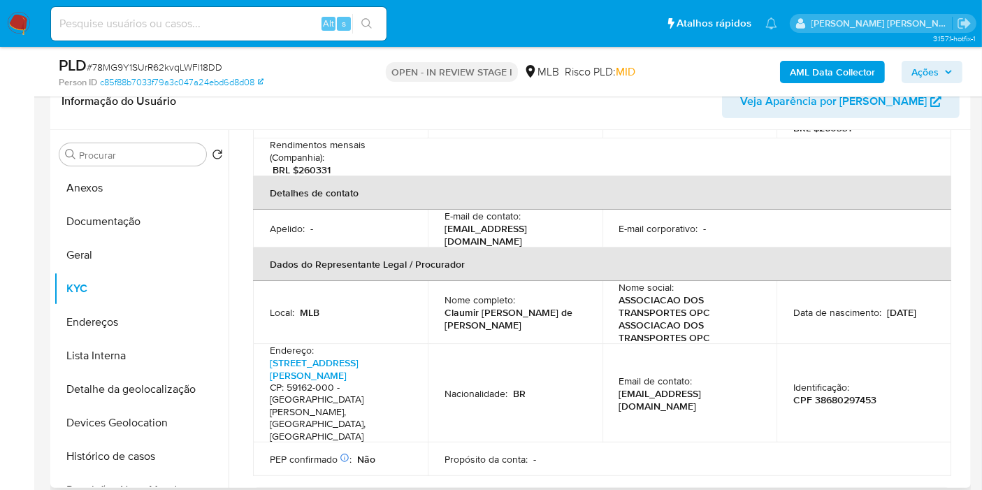
click at [468, 306] on p "Claumir Gomes de Araujo Junior" at bounding box center [513, 318] width 136 height 25
click at [470, 306] on p "Claumir Gomes de Araujo Junior" at bounding box center [513, 318] width 136 height 25
copy div "Nome completo : Claumir Gomes de Araujo Junior"
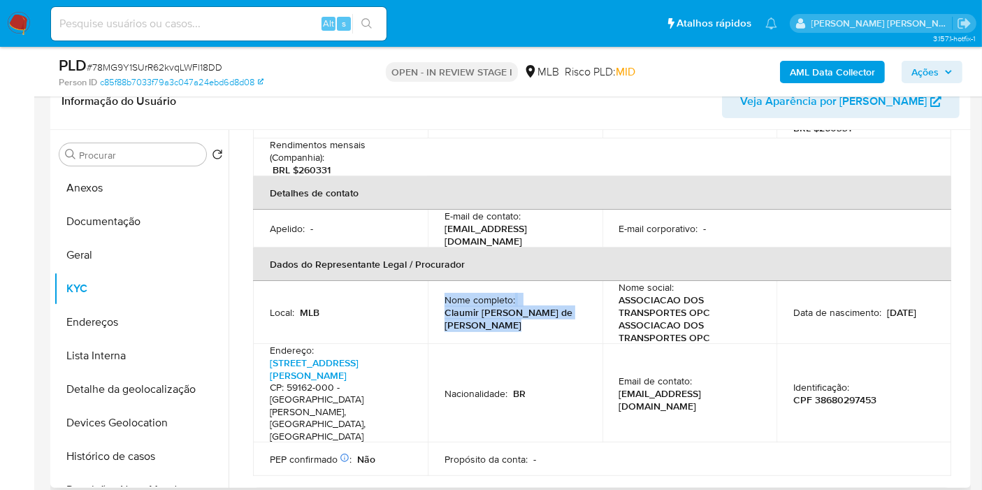
click at [485, 306] on p "Claumir Gomes de Araujo Junior" at bounding box center [513, 318] width 136 height 25
drag, startPoint x: 452, startPoint y: 287, endPoint x: 440, endPoint y: 273, distance: 18.4
click at [440, 281] on td "Nome completo : Claumir Gomes de Araujo Junior" at bounding box center [515, 312] width 175 height 63
click at [834, 394] on p "CPF 38680297453" at bounding box center [835, 400] width 83 height 13
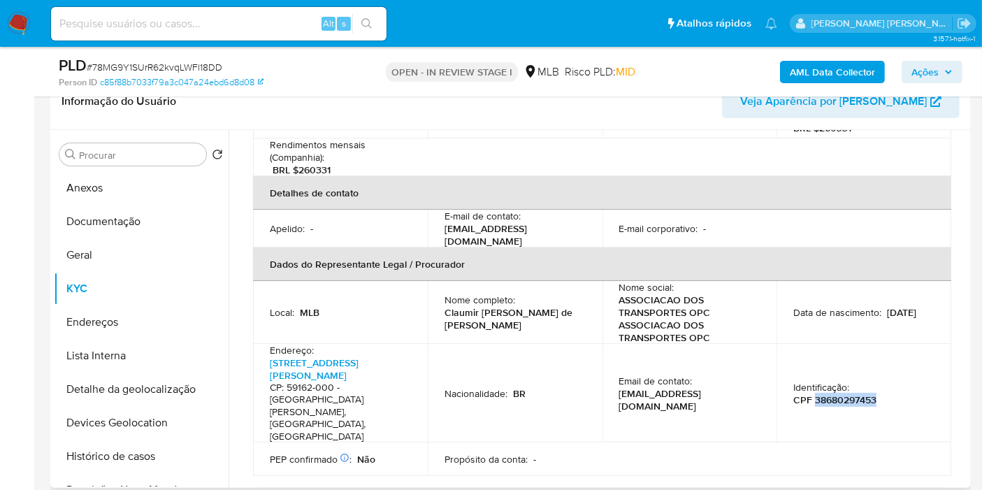
click at [834, 394] on p "CPF 38680297453" at bounding box center [835, 400] width 83 height 13
copy p "38680297453"
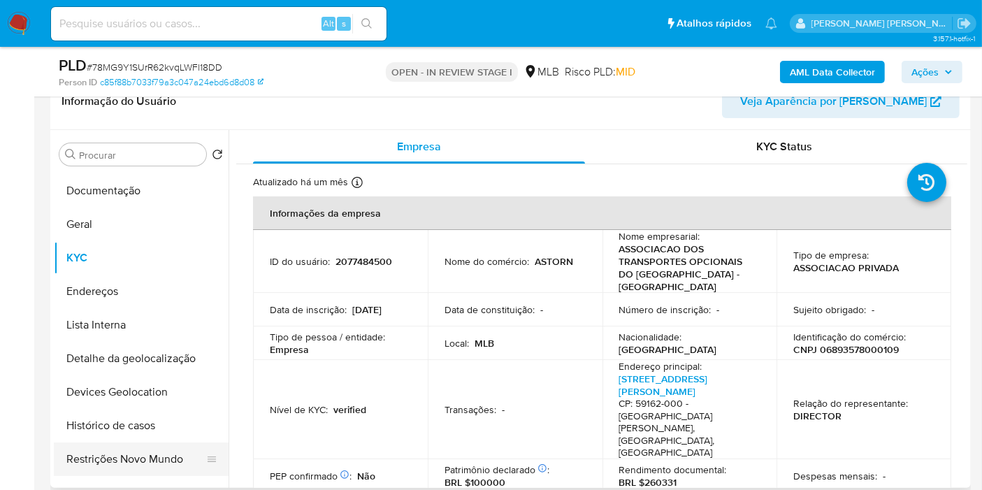
scroll to position [78, 0]
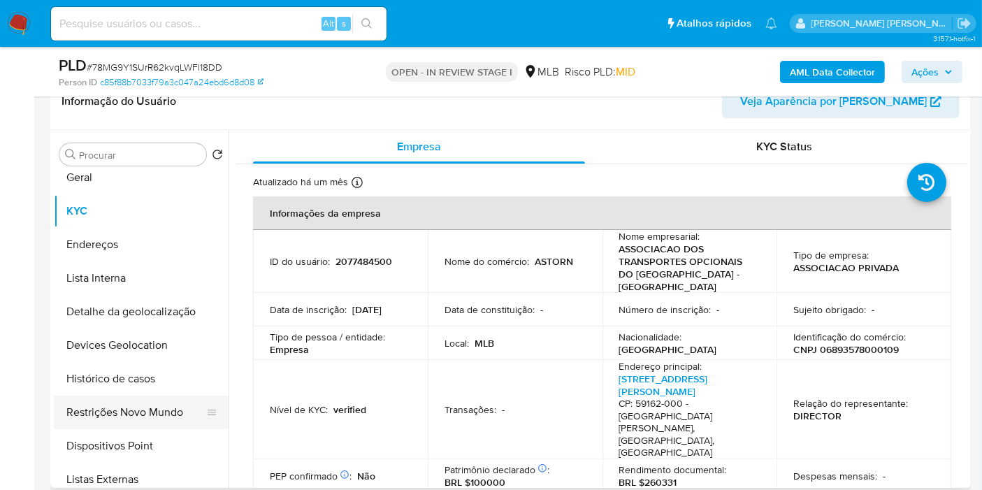
click at [161, 418] on button "Restrições Novo Mundo" at bounding box center [136, 413] width 164 height 34
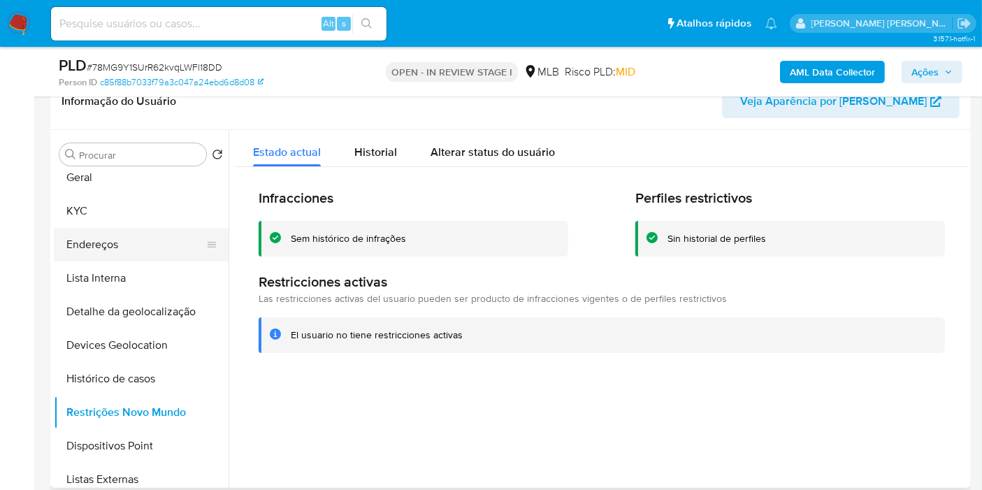
scroll to position [0, 0]
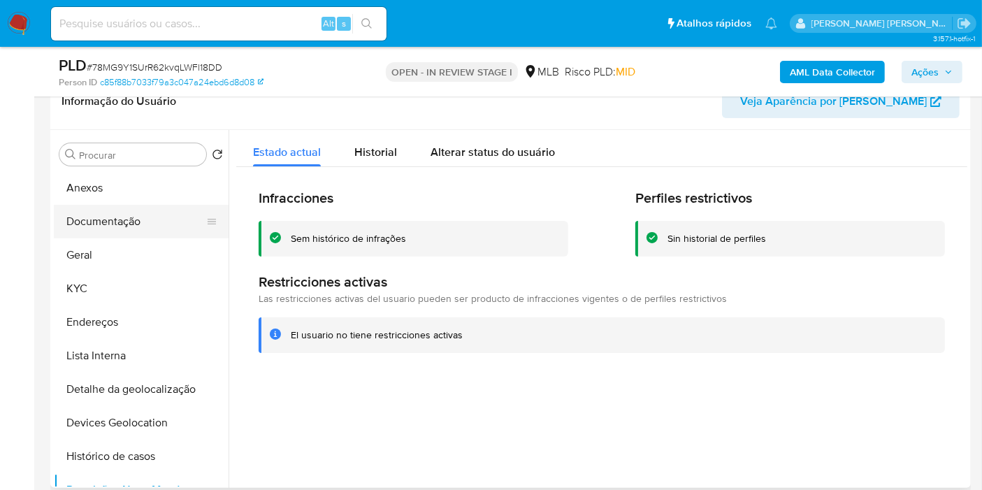
click at [180, 229] on button "Documentação" at bounding box center [136, 222] width 164 height 34
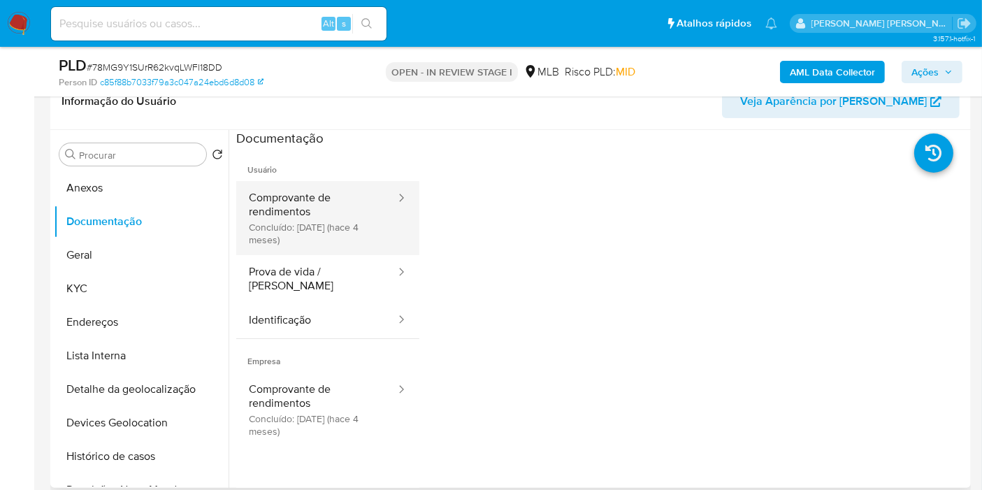
click at [341, 196] on button "Comprovante de rendimentos Concluído: 06/05/2025 (hace 4 meses)" at bounding box center [316, 218] width 161 height 74
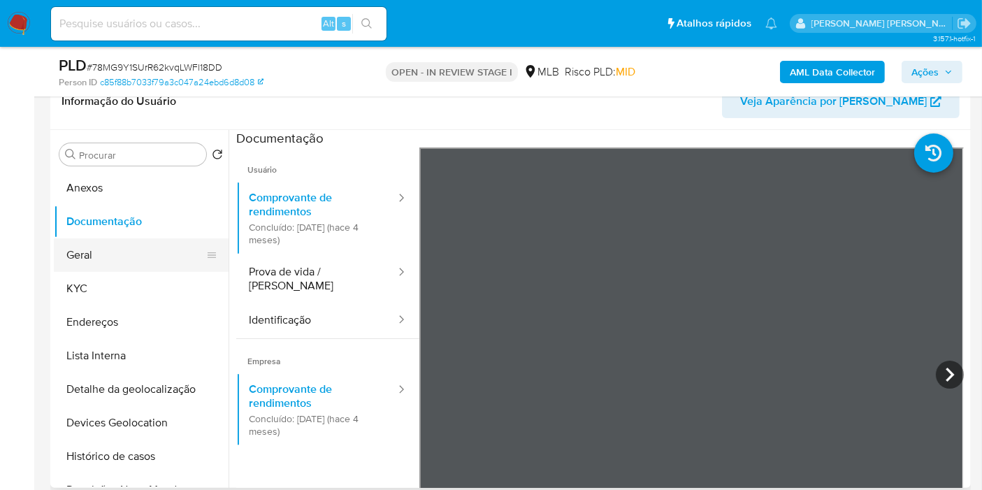
click at [157, 254] on button "Geral" at bounding box center [136, 255] width 164 height 34
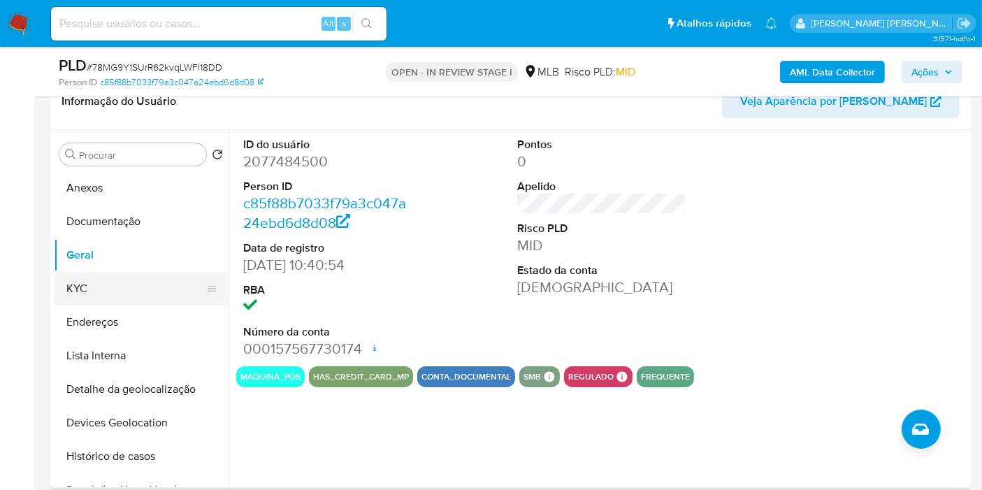
click at [169, 283] on button "KYC" at bounding box center [136, 289] width 164 height 34
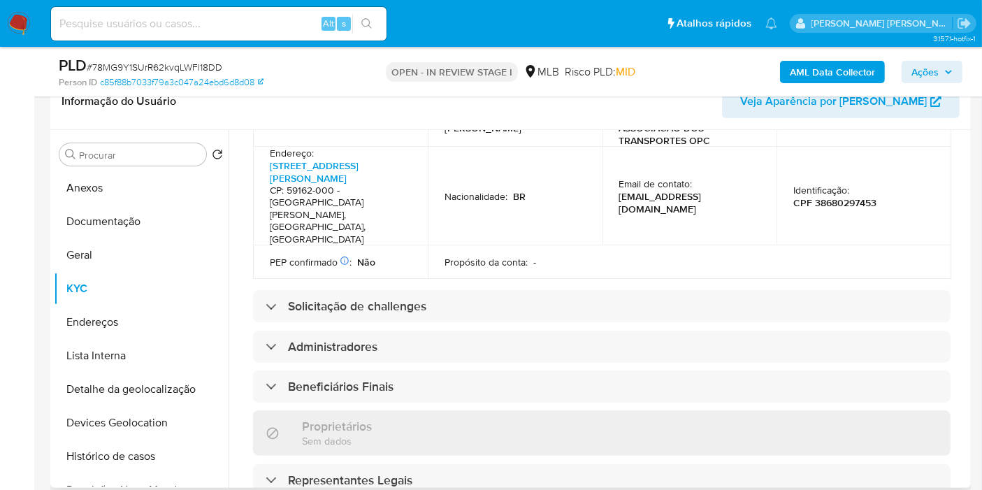
scroll to position [854, 0]
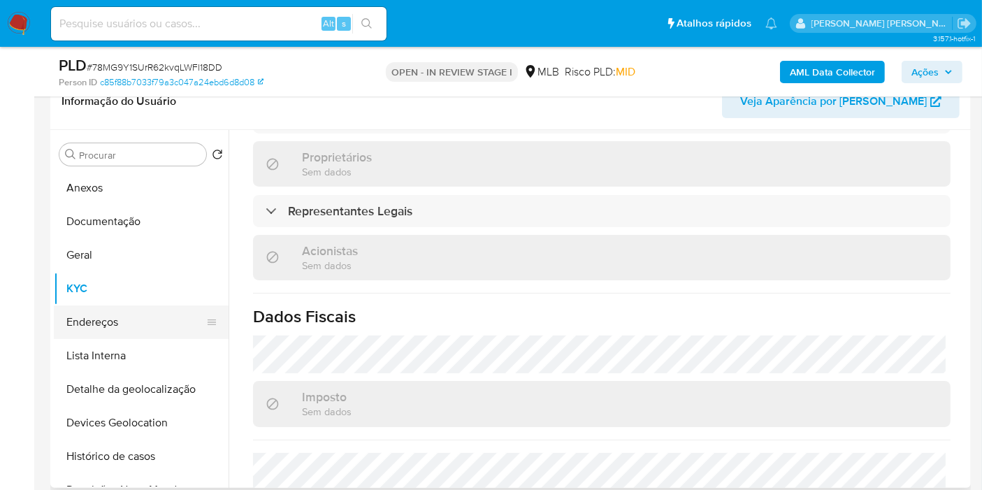
click at [166, 315] on button "Endereços" at bounding box center [136, 323] width 164 height 34
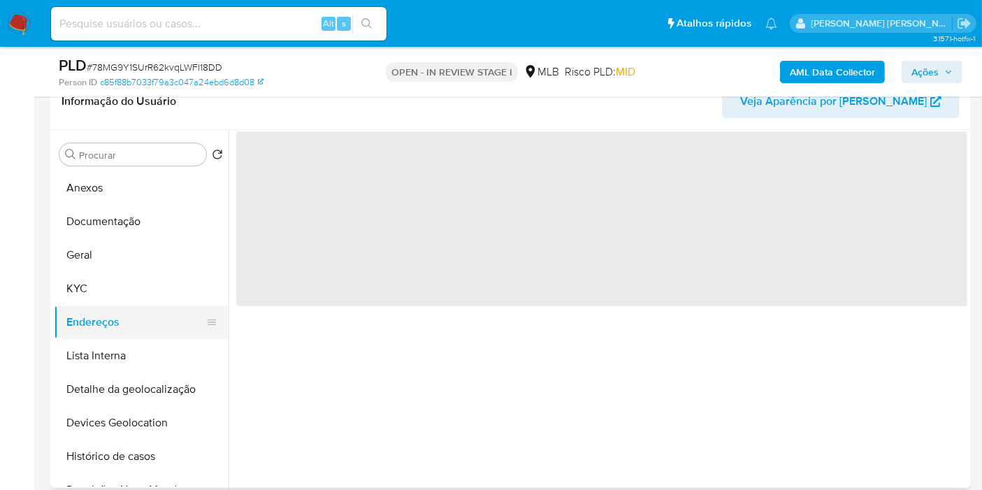
scroll to position [0, 0]
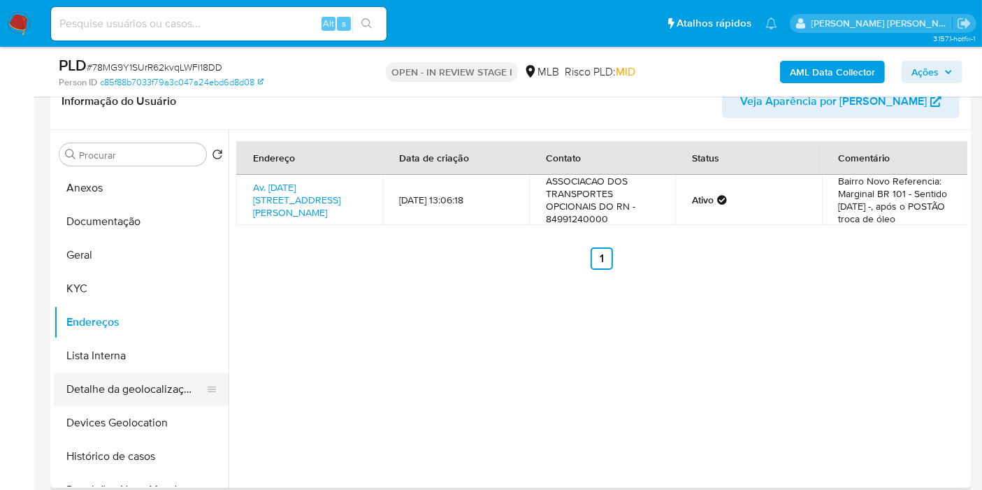
click at [175, 380] on button "Detalhe da geolocalização" at bounding box center [136, 390] width 164 height 34
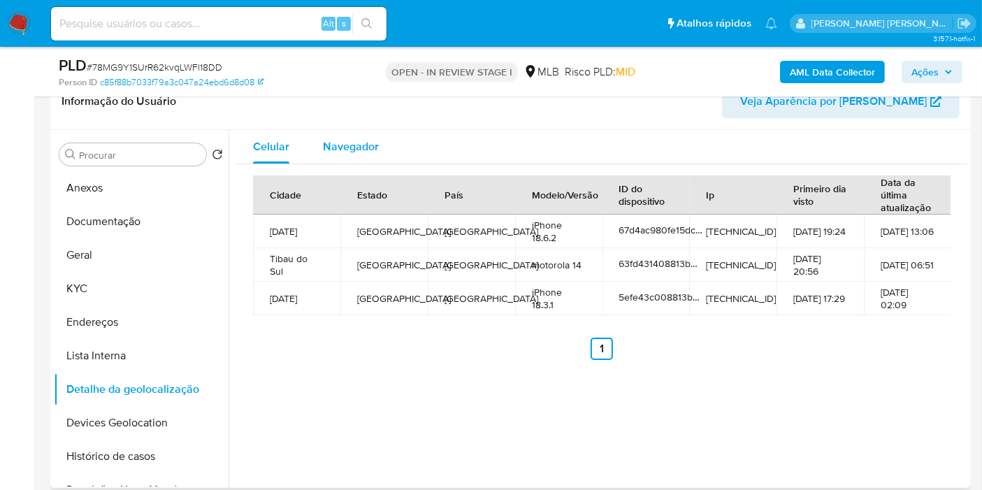
click at [351, 157] on div "Navegador" at bounding box center [351, 147] width 56 height 34
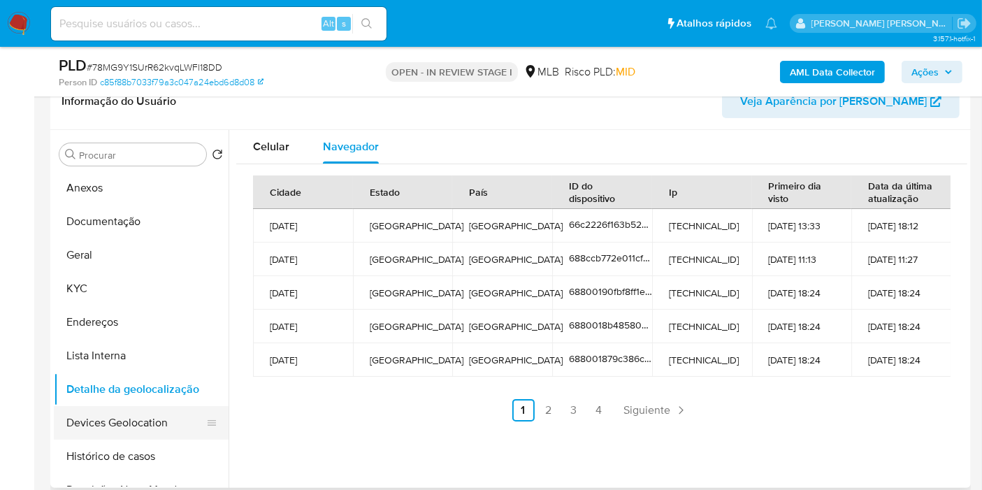
click at [163, 425] on button "Devices Geolocation" at bounding box center [136, 423] width 164 height 34
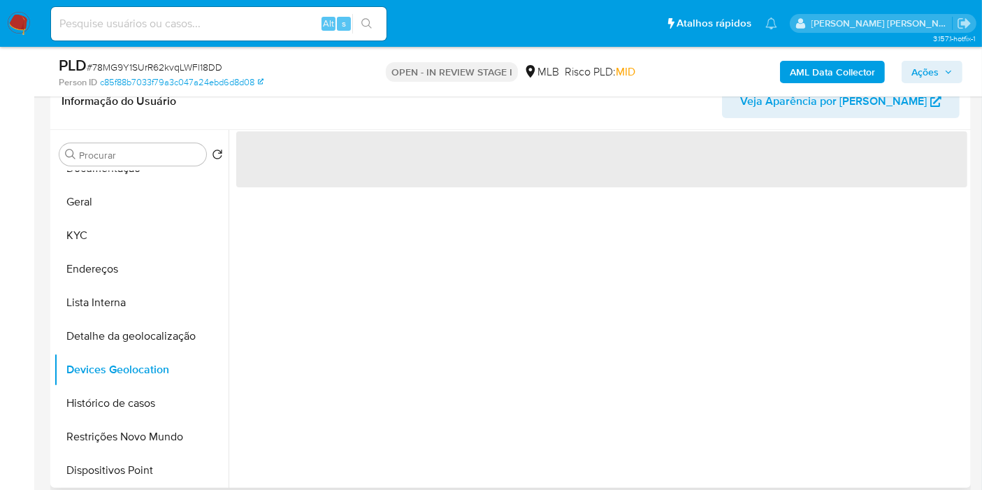
scroll to position [78, 0]
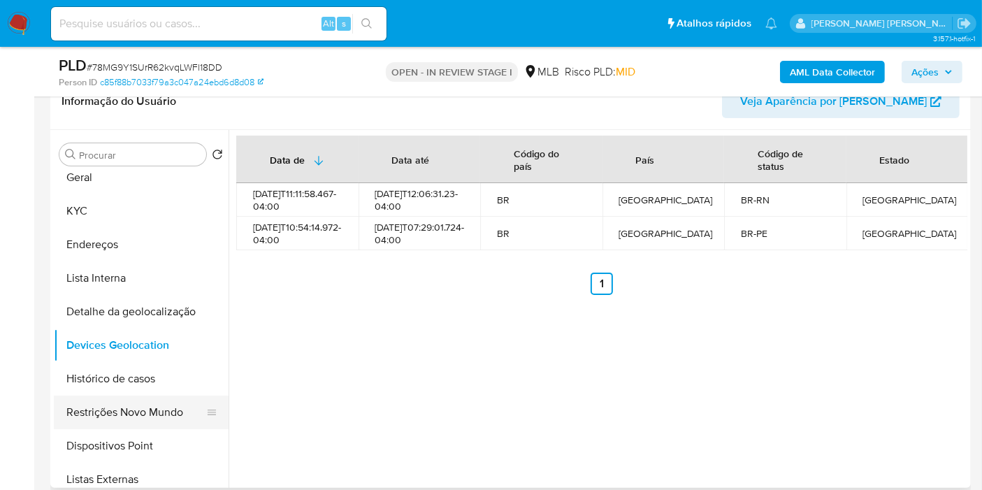
click at [112, 401] on button "Restrições Novo Mundo" at bounding box center [136, 413] width 164 height 34
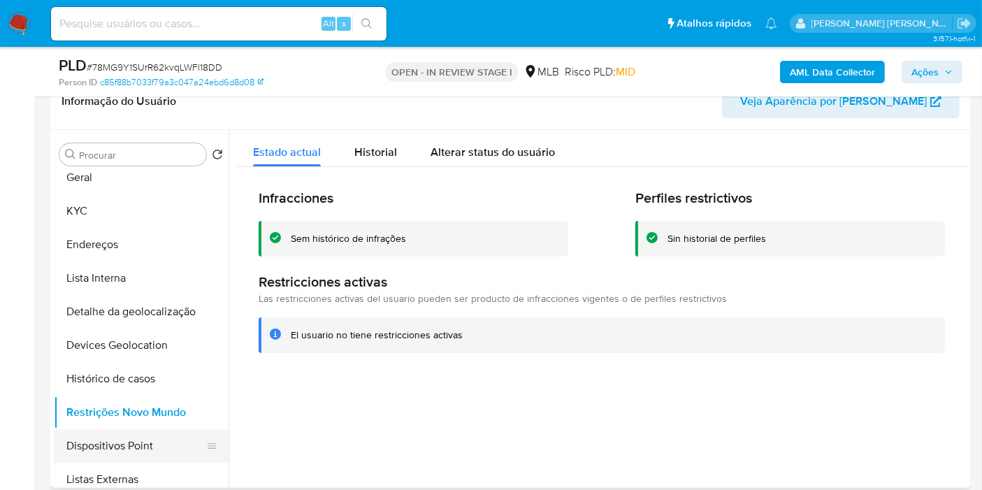
click at [141, 438] on button "Dispositivos Point" at bounding box center [136, 446] width 164 height 34
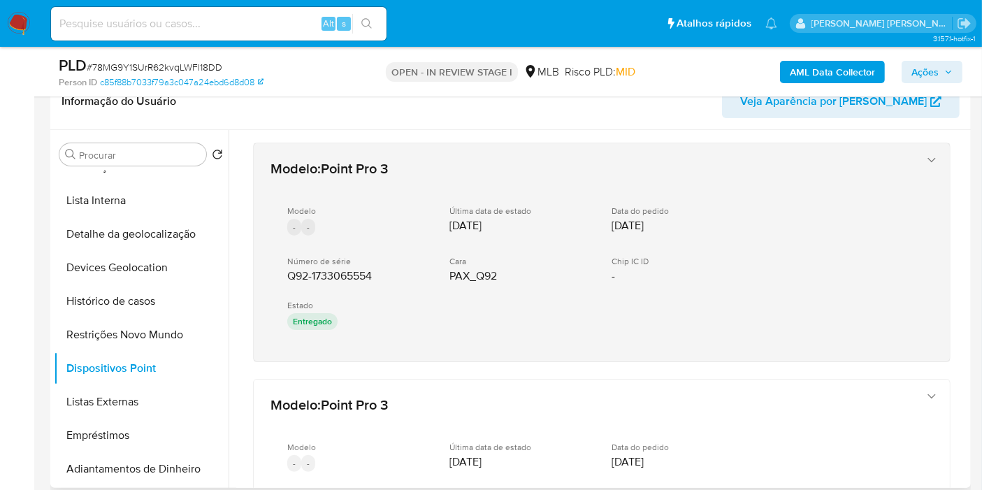
scroll to position [499, 0]
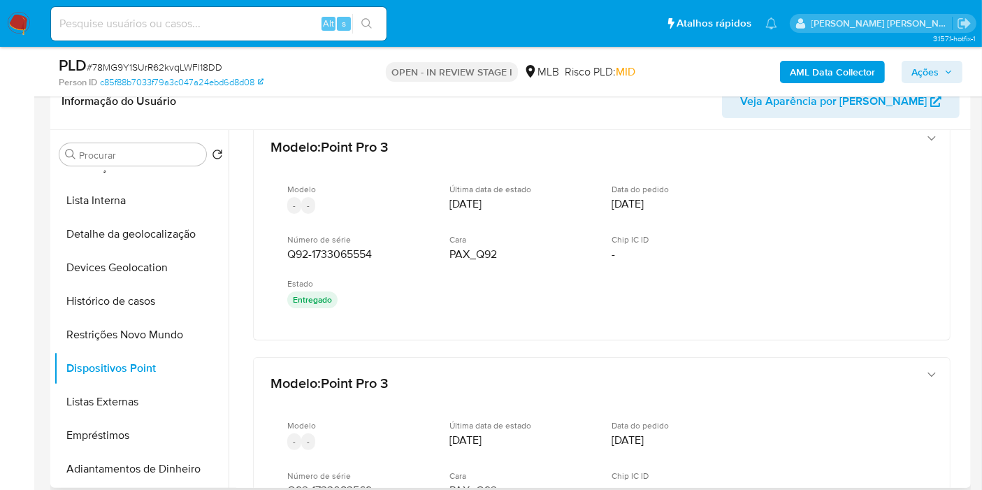
click at [968, 362] on div "Procurar Retornar ao pedido padrão Anexos Documentação Geral KYC Endereços List…" at bounding box center [510, 309] width 921 height 358
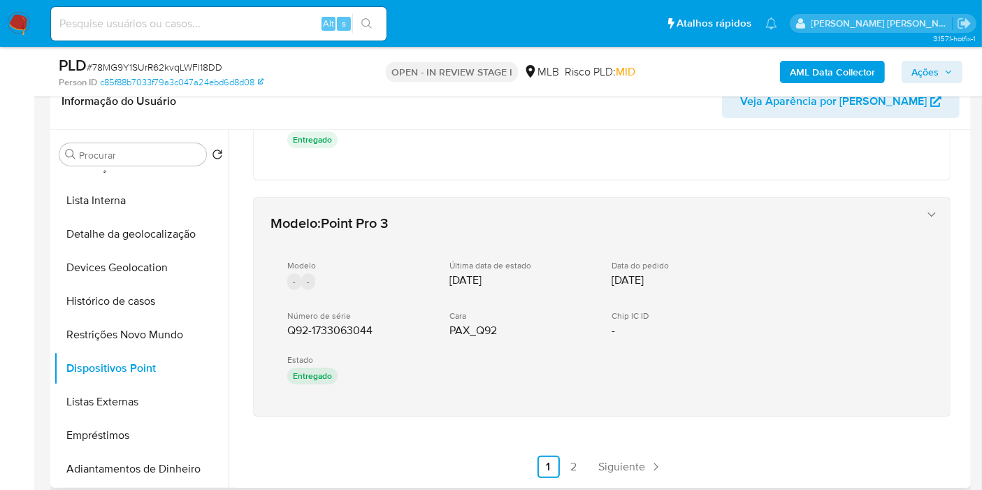
scroll to position [903, 0]
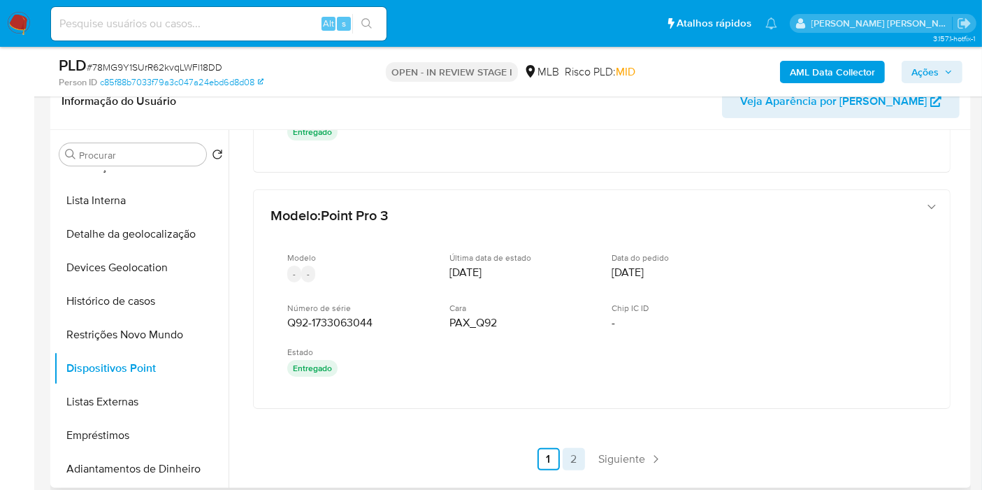
click at [575, 448] on link "2" at bounding box center [574, 459] width 22 height 22
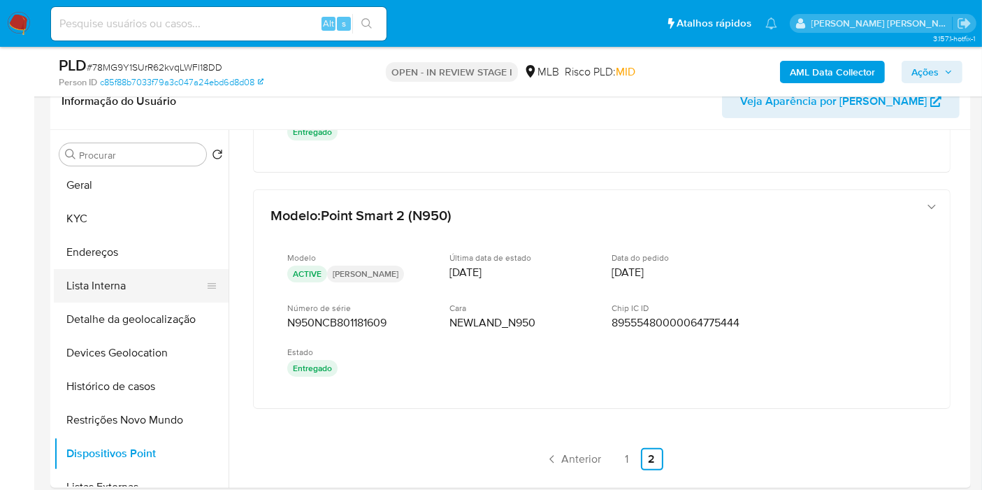
scroll to position [0, 0]
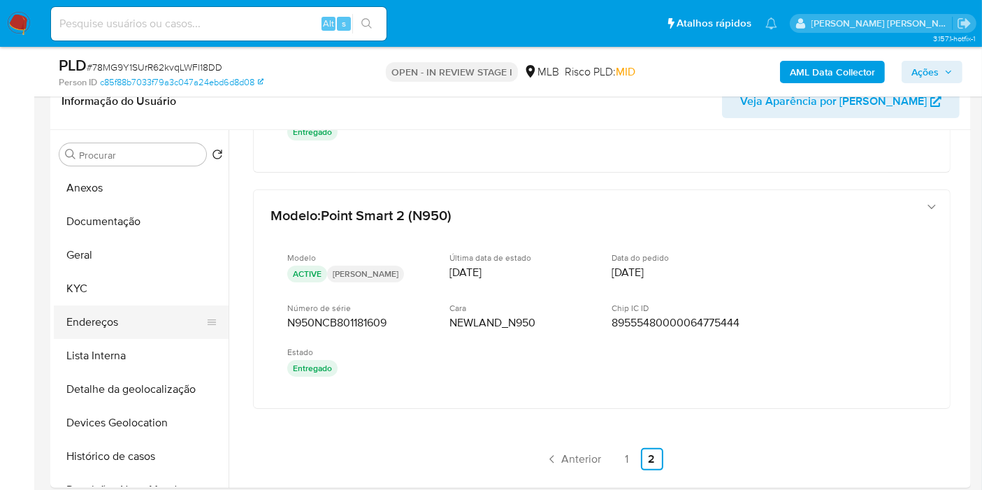
click at [127, 320] on button "Endereços" at bounding box center [136, 323] width 164 height 34
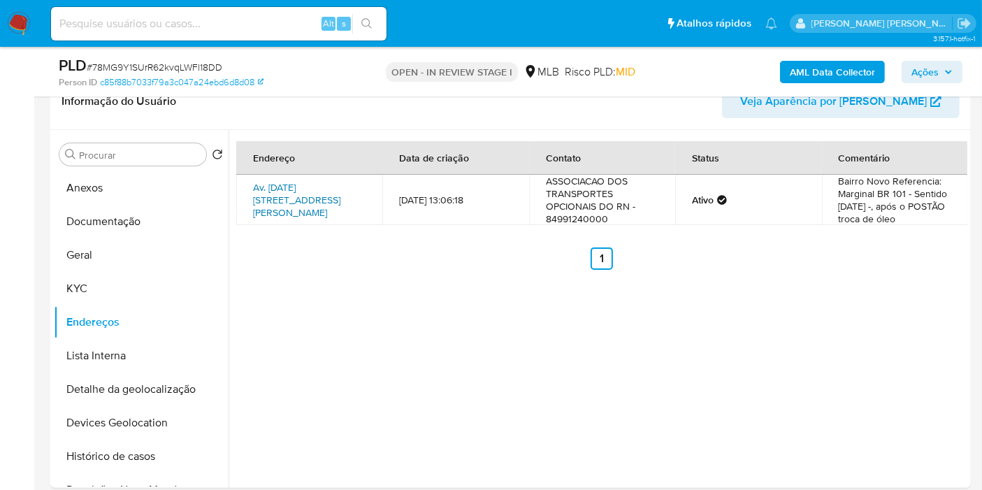
click at [317, 199] on link "Av. Natal 1214, São José De Mipibu, Rio Grande Do Norte, 59162000, Brasil 1214" at bounding box center [296, 199] width 87 height 39
click at [69, 298] on button "KYC" at bounding box center [136, 289] width 164 height 34
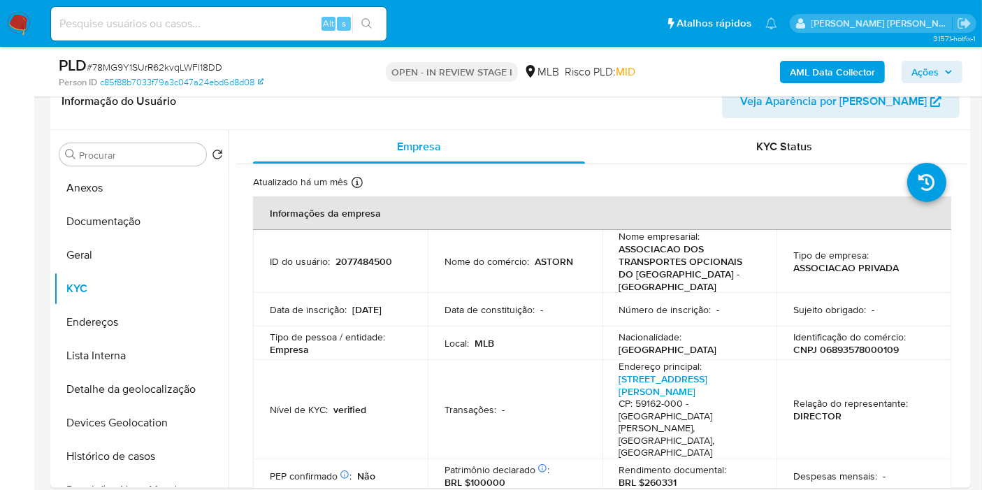
click at [861, 354] on p "CNPJ 06893578000109" at bounding box center [847, 349] width 106 height 13
copy p "06893578000109"
click at [621, 196] on th "Informações da empresa" at bounding box center [602, 213] width 698 height 34
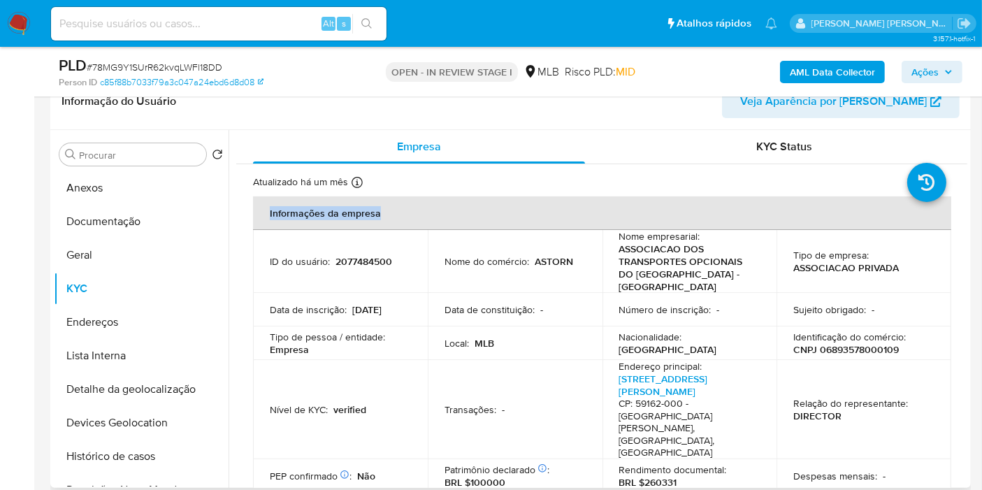
click at [621, 196] on th "Informações da empresa" at bounding box center [602, 213] width 698 height 34
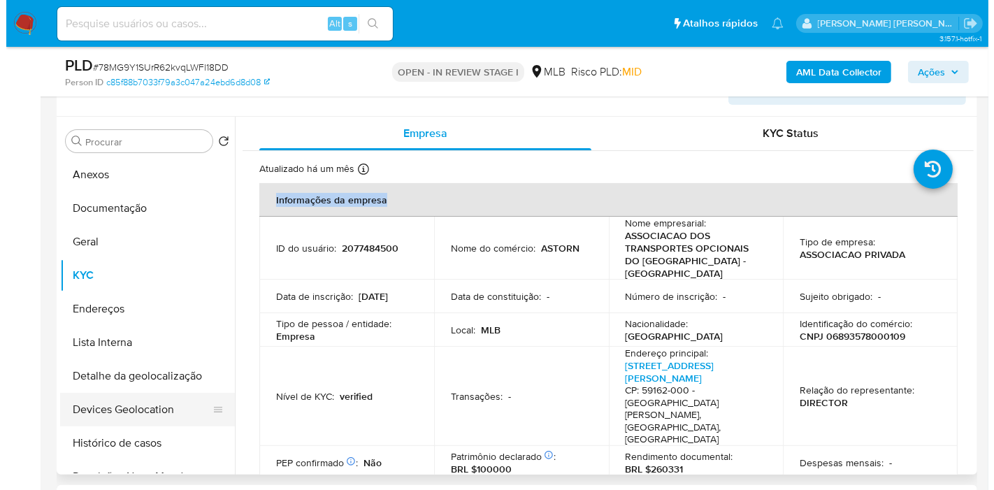
scroll to position [233, 0]
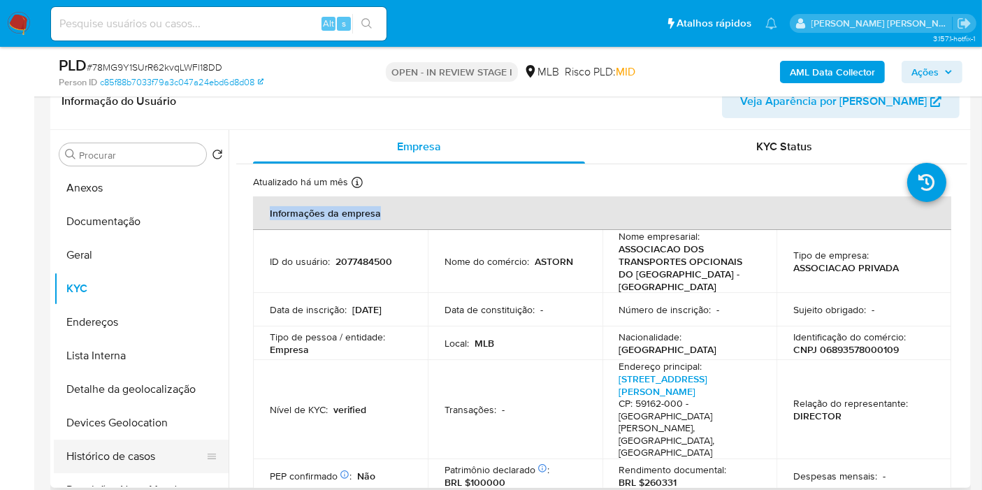
click at [103, 457] on button "Histórico de casos" at bounding box center [136, 457] width 164 height 34
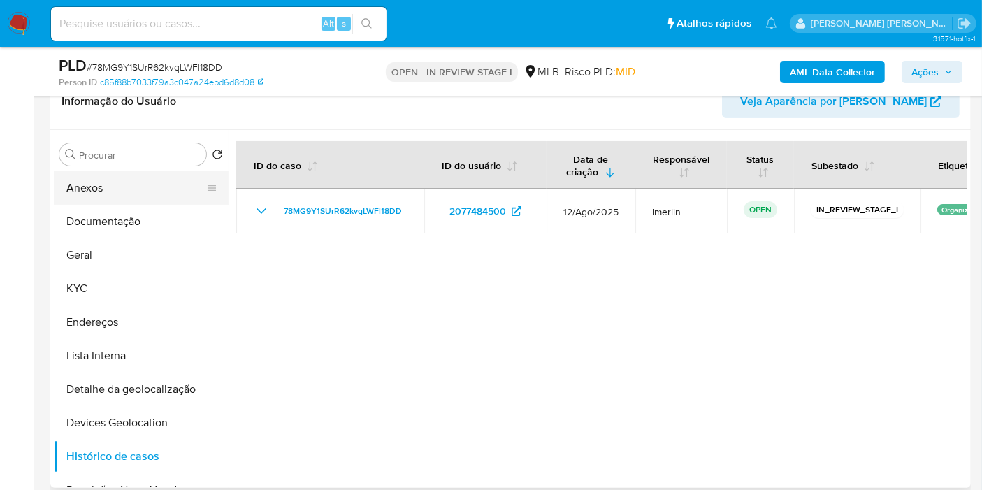
click at [117, 175] on button "Anexos" at bounding box center [136, 188] width 164 height 34
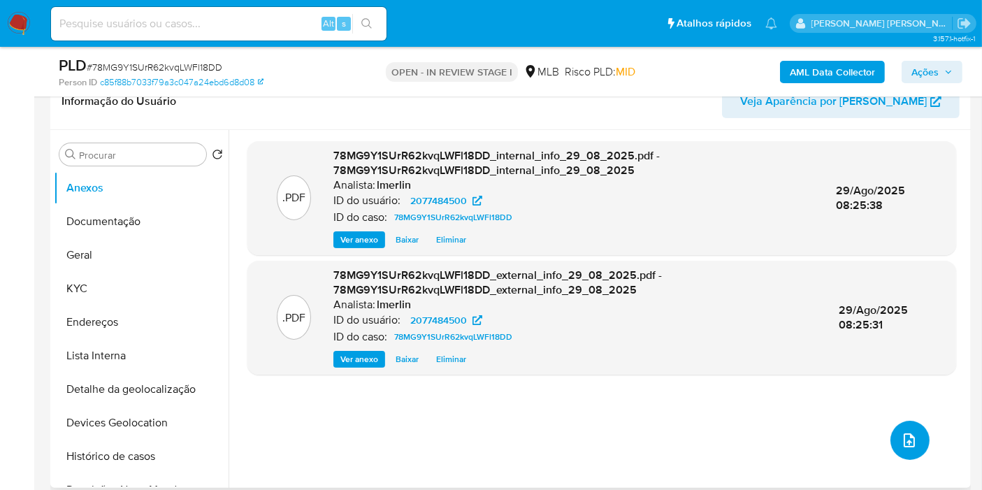
click at [903, 437] on icon "upload-file" at bounding box center [909, 440] width 17 height 17
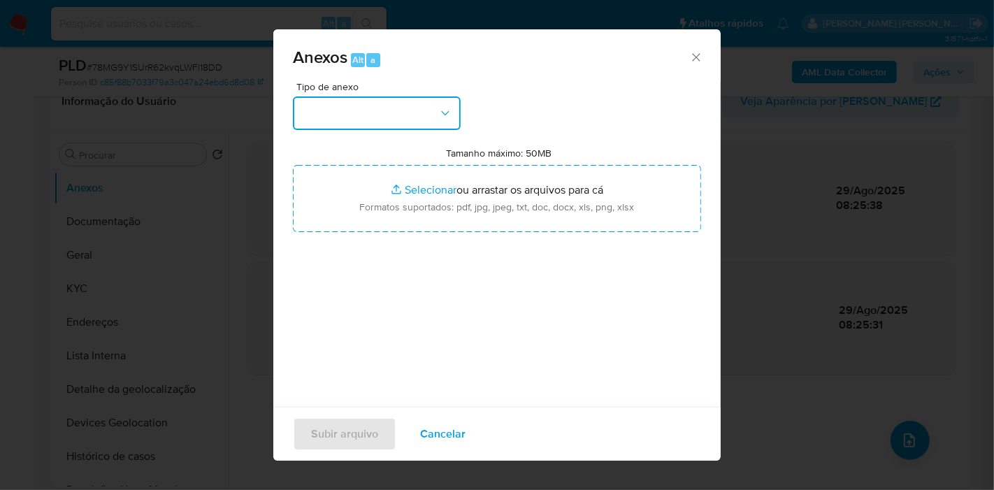
click at [365, 124] on button "button" at bounding box center [377, 113] width 168 height 34
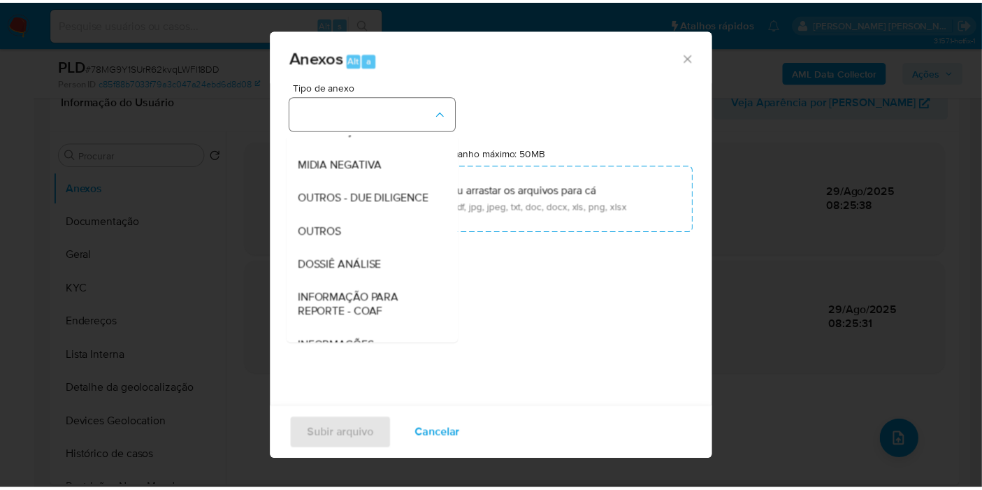
scroll to position [155, 0]
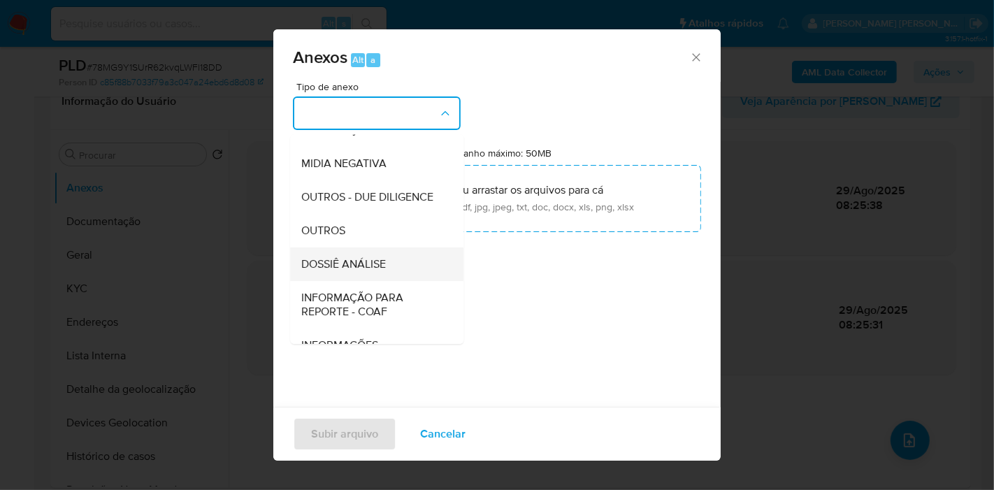
click at [394, 281] on div "DOSSIÊ ANÁLISE" at bounding box center [372, 265] width 143 height 34
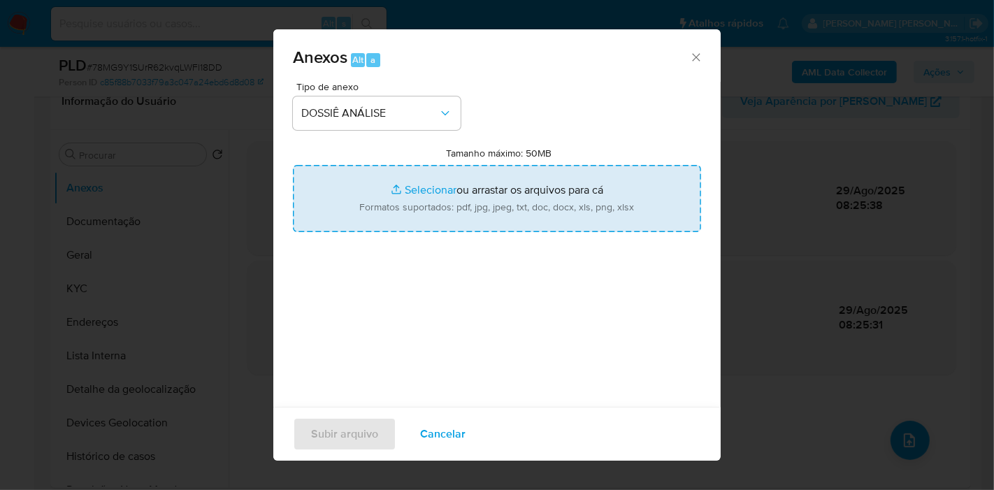
click at [479, 185] on input "Tamanho máximo: 50MB Selecionar arquivos" at bounding box center [497, 198] width 408 height 67
type input "C:\fakepath\CNPJ 06893578000109 - ASSOCIACAO DOS TRANSPORTES OPCIONAIS DO RIO G…"
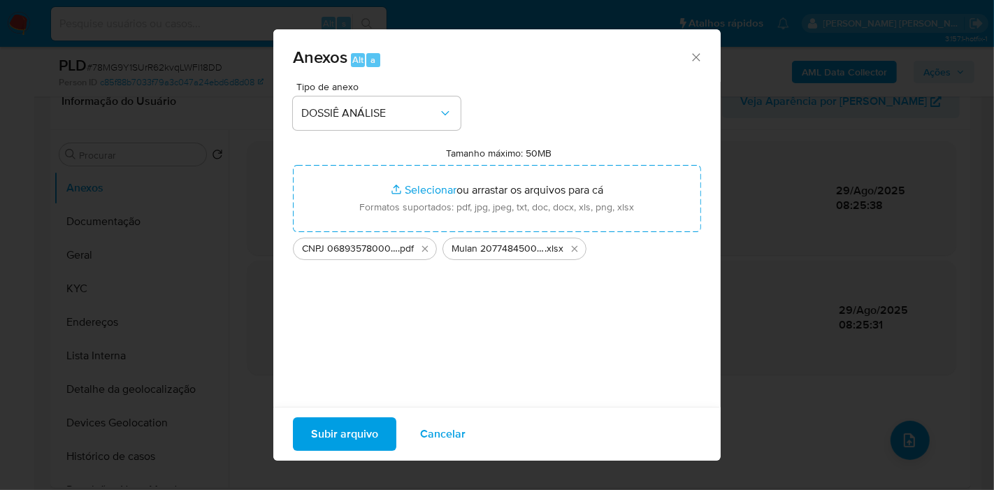
click at [313, 428] on span "Subir arquivo" at bounding box center [344, 434] width 67 height 31
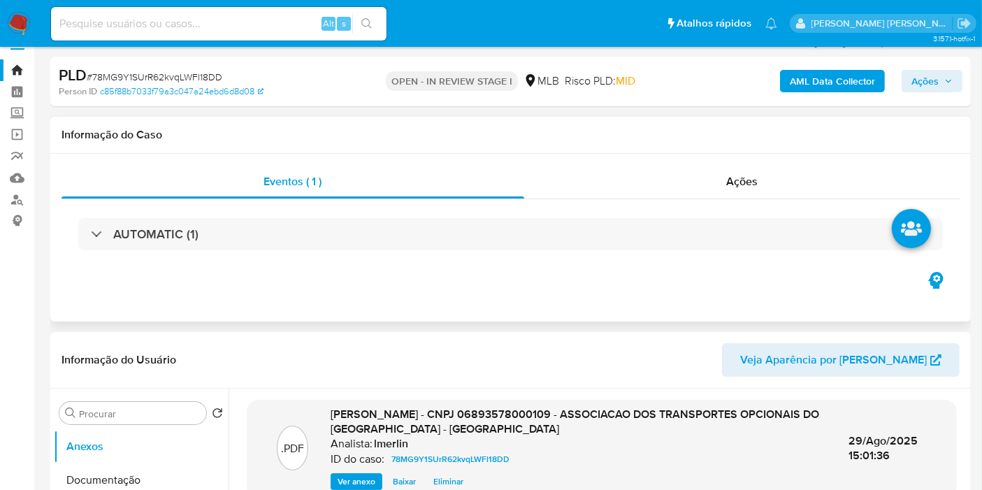
scroll to position [0, 0]
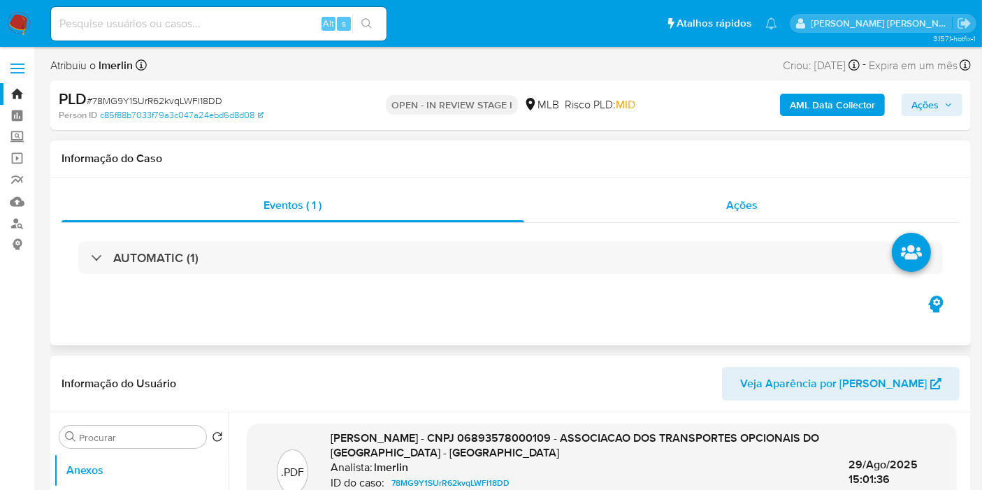
click at [768, 201] on div "Ações" at bounding box center [742, 206] width 436 height 34
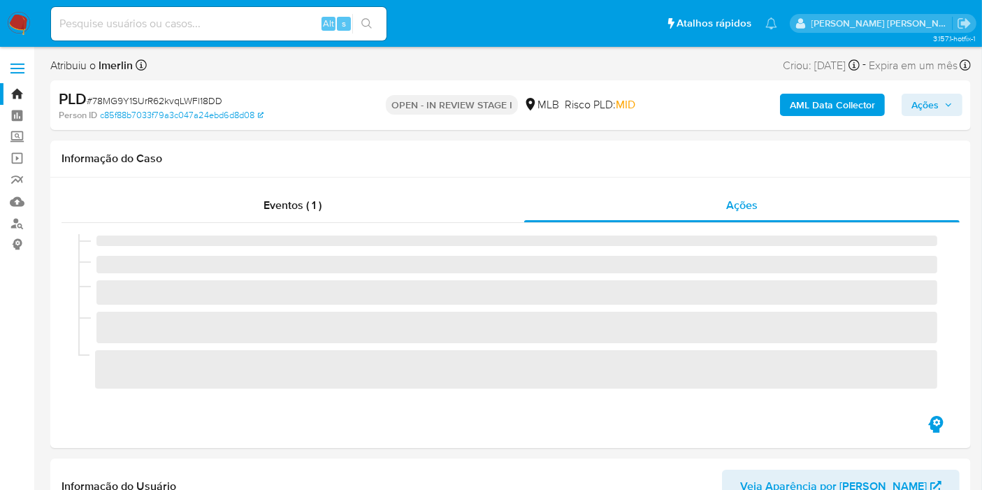
click at [949, 101] on icon "button" at bounding box center [949, 105] width 8 height 8
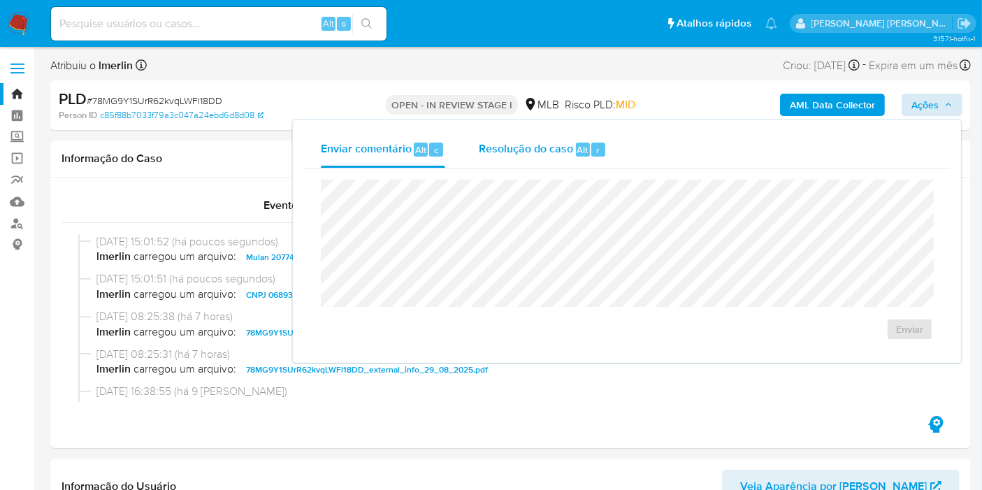
click at [517, 150] on span "Resolução do caso" at bounding box center [526, 149] width 94 height 16
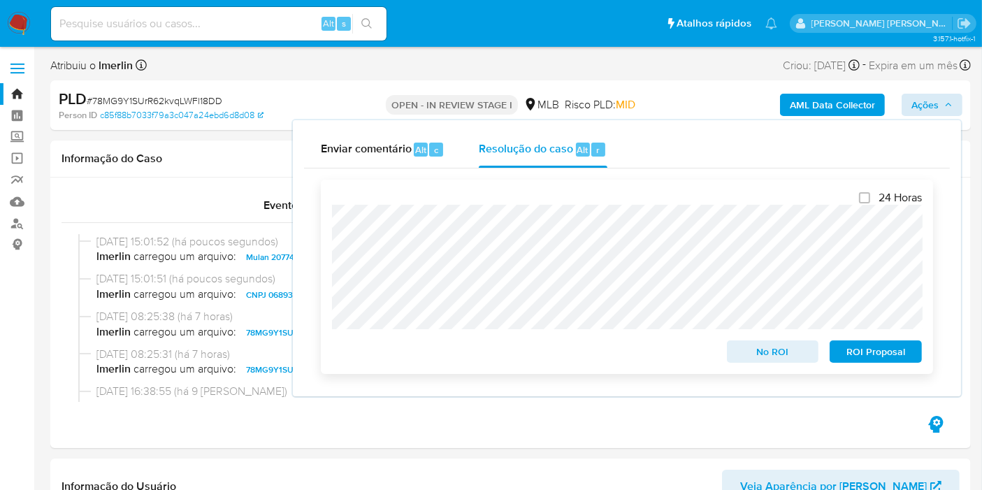
click at [757, 347] on span "No ROI" at bounding box center [773, 352] width 73 height 20
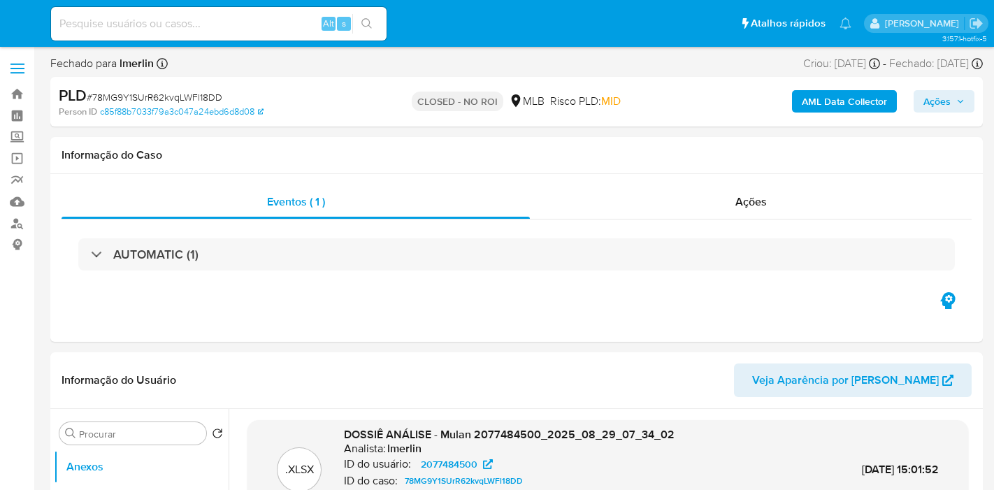
select select "10"
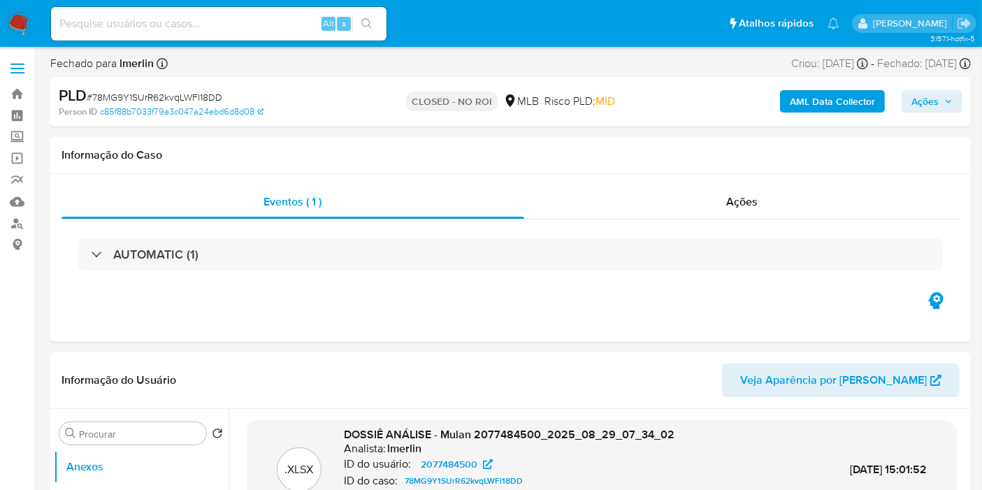
click at [229, 31] on input at bounding box center [219, 24] width 336 height 18
paste input "VZm6I3Sr5yfrwPbmdzqq4c3E"
type input "VZm6I3Sr5yfrwPbmdzqq4c3E"
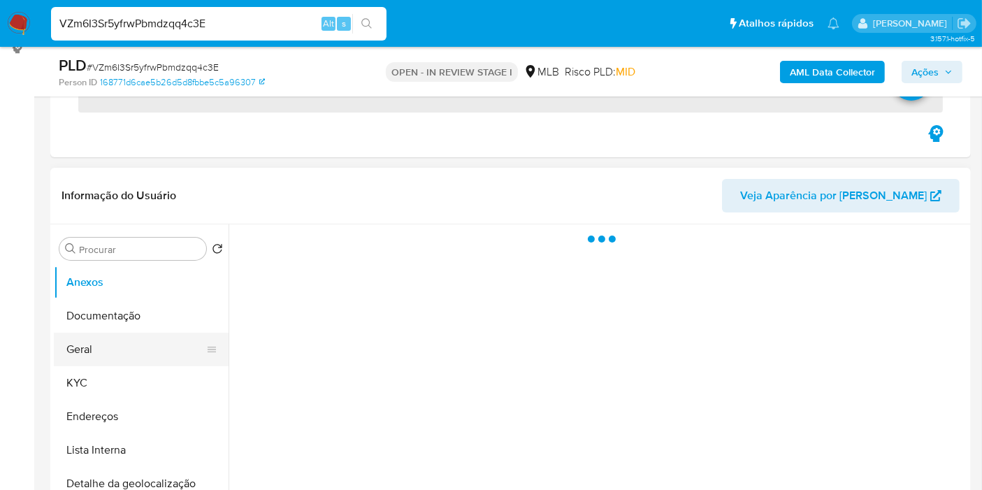
scroll to position [233, 0]
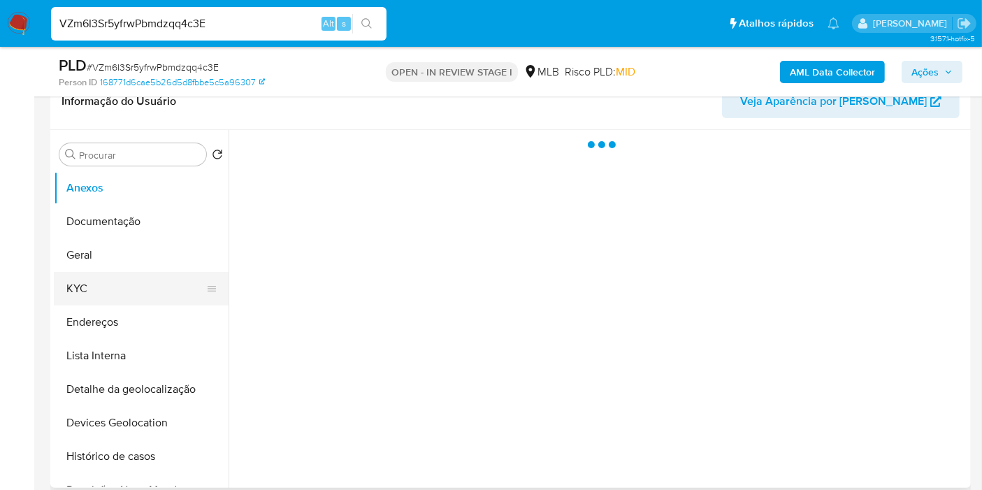
click at [158, 296] on button "KYC" at bounding box center [136, 289] width 164 height 34
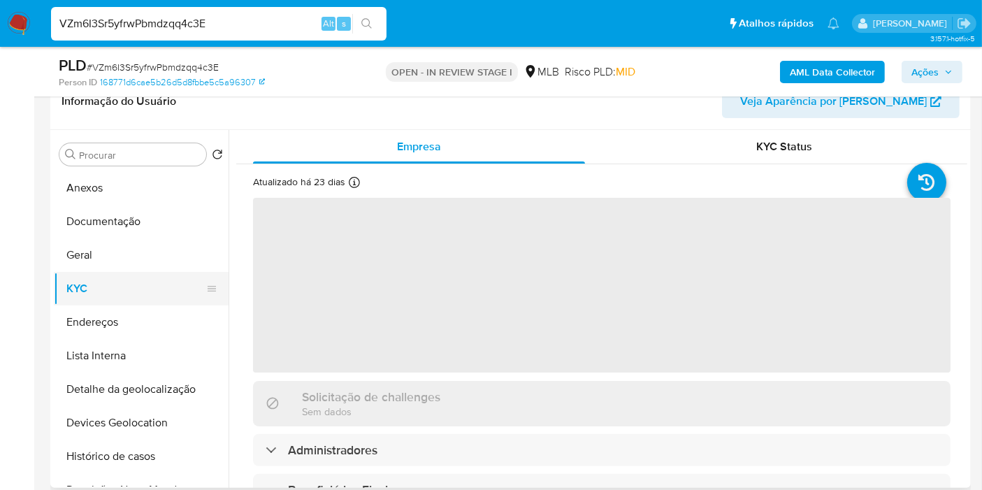
select select "10"
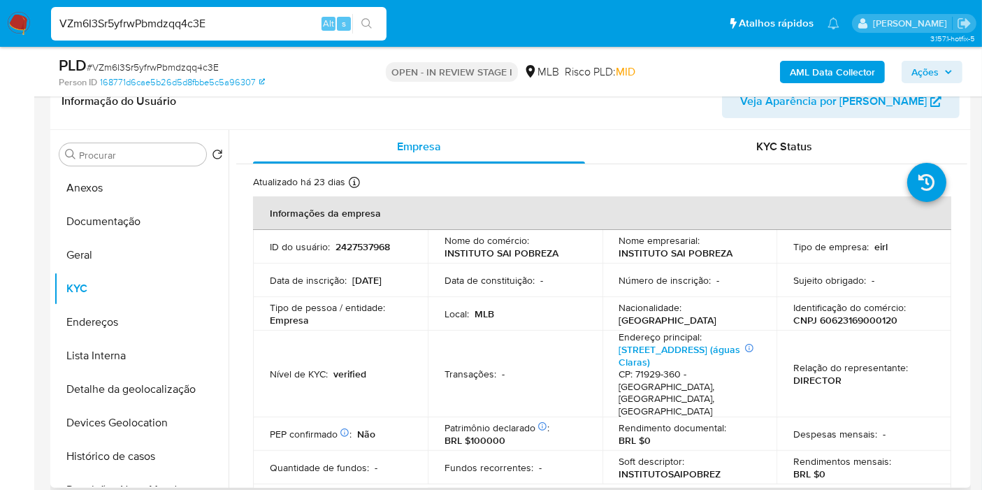
click at [852, 320] on p "CNPJ 60623169000120" at bounding box center [846, 320] width 104 height 13
copy p "60623169000120"
click at [167, 436] on button "Devices Geolocation" at bounding box center [136, 423] width 164 height 34
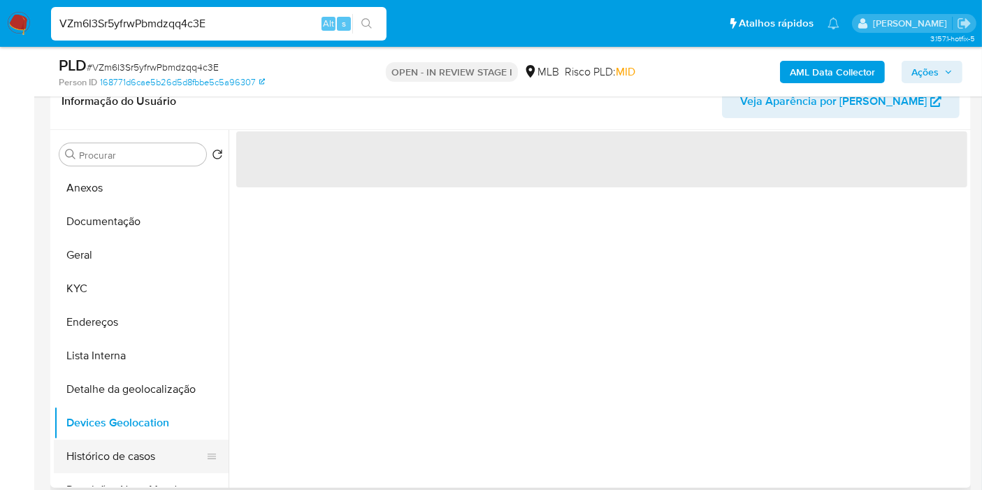
click at [164, 456] on button "Histórico de casos" at bounding box center [136, 457] width 164 height 34
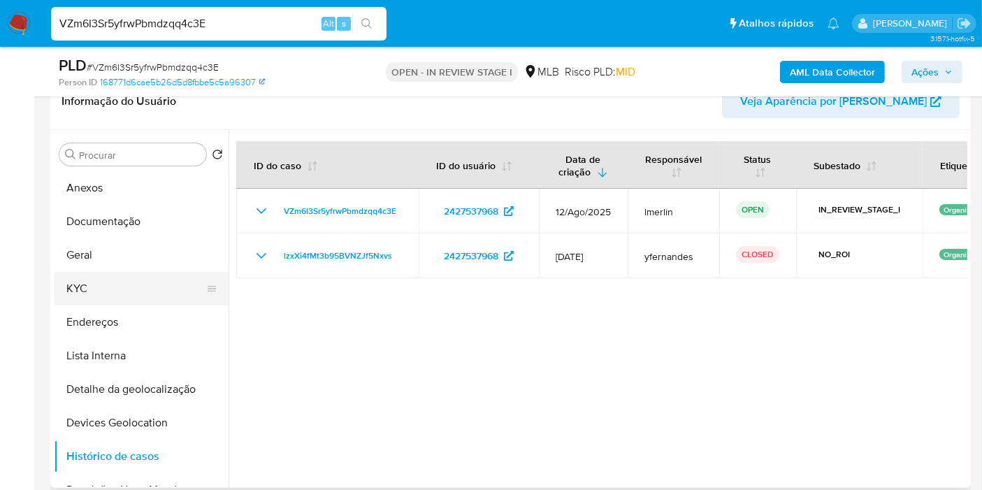
click at [134, 289] on button "KYC" at bounding box center [136, 289] width 164 height 34
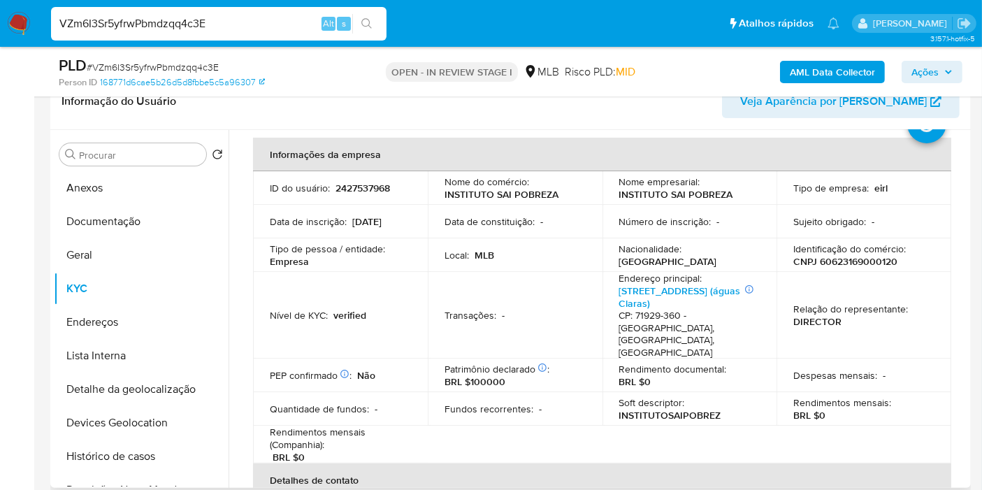
scroll to position [78, 0]
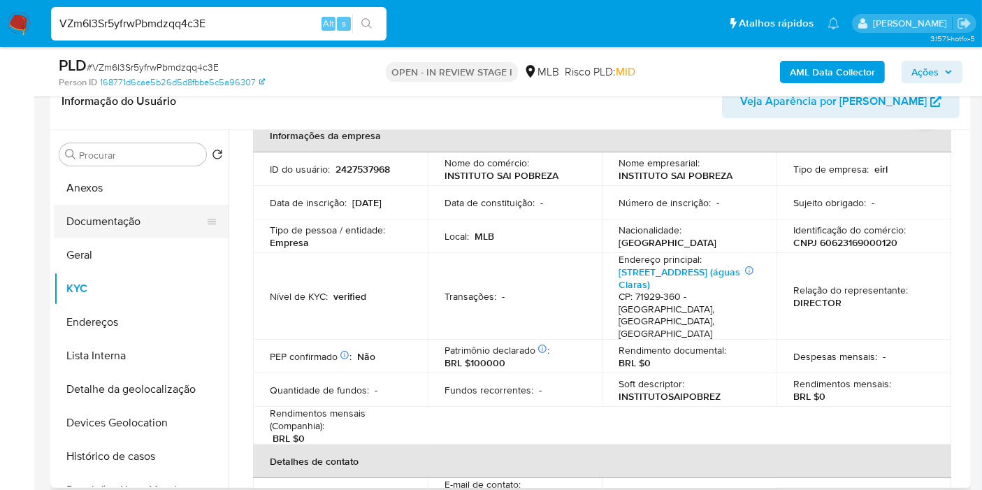
click at [136, 230] on button "Documentação" at bounding box center [136, 222] width 164 height 34
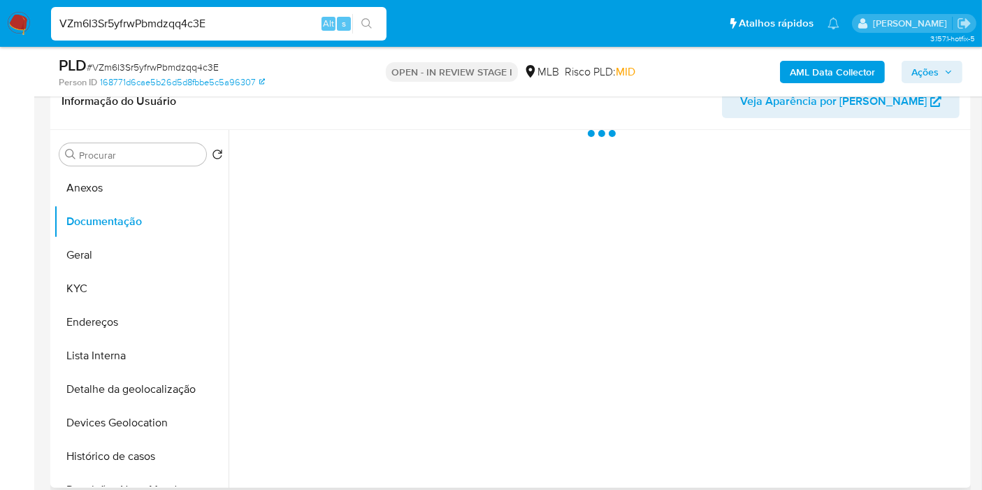
scroll to position [0, 0]
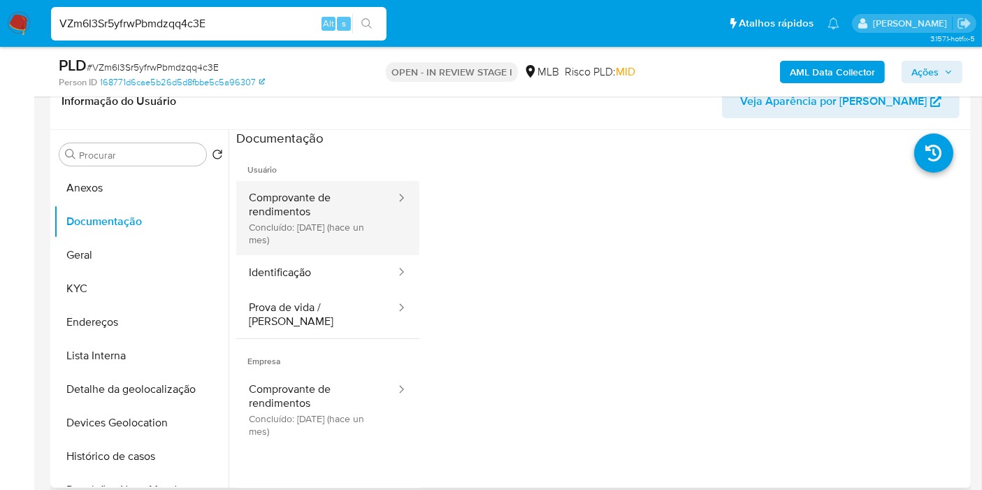
click at [345, 239] on button "Comprovante de rendimentos Concluído: [DATE] (hace un mes)" at bounding box center [316, 218] width 161 height 74
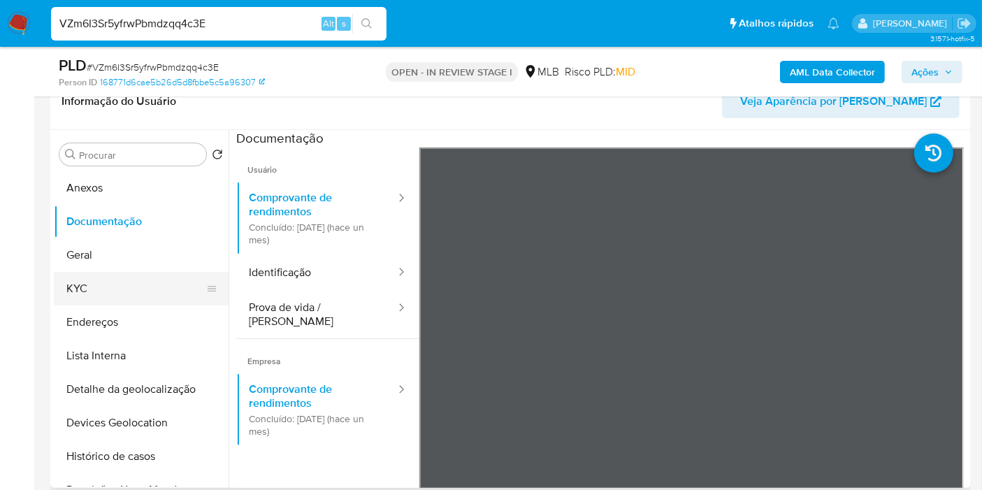
click at [129, 290] on button "KYC" at bounding box center [136, 289] width 164 height 34
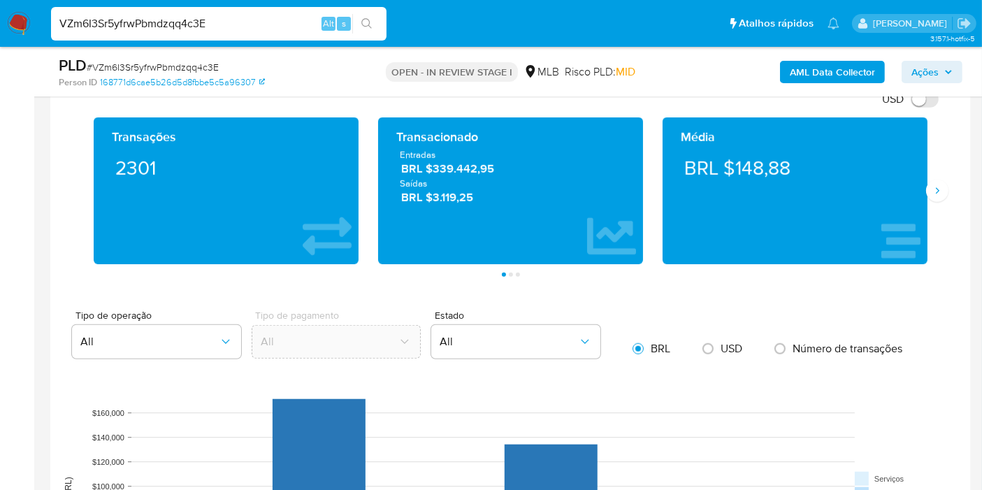
scroll to position [1398, 0]
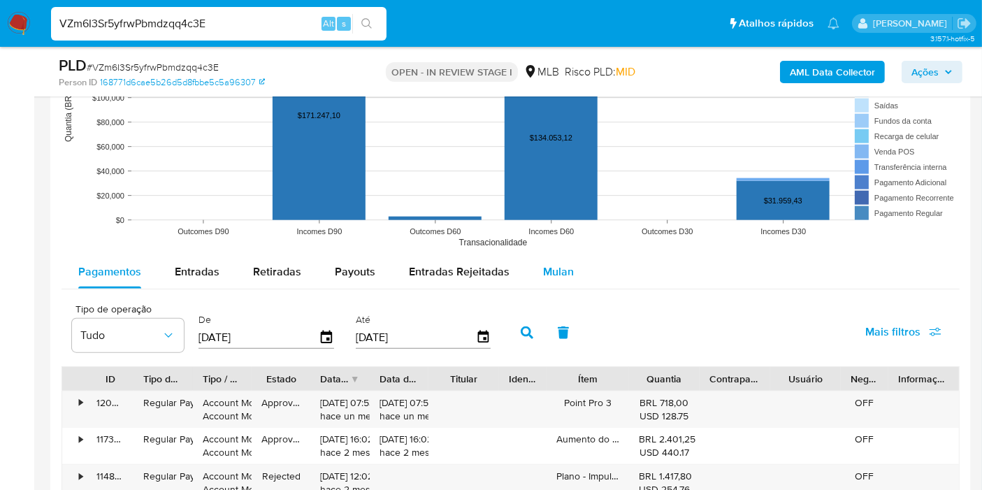
click at [563, 268] on span "Mulan" at bounding box center [558, 272] width 31 height 16
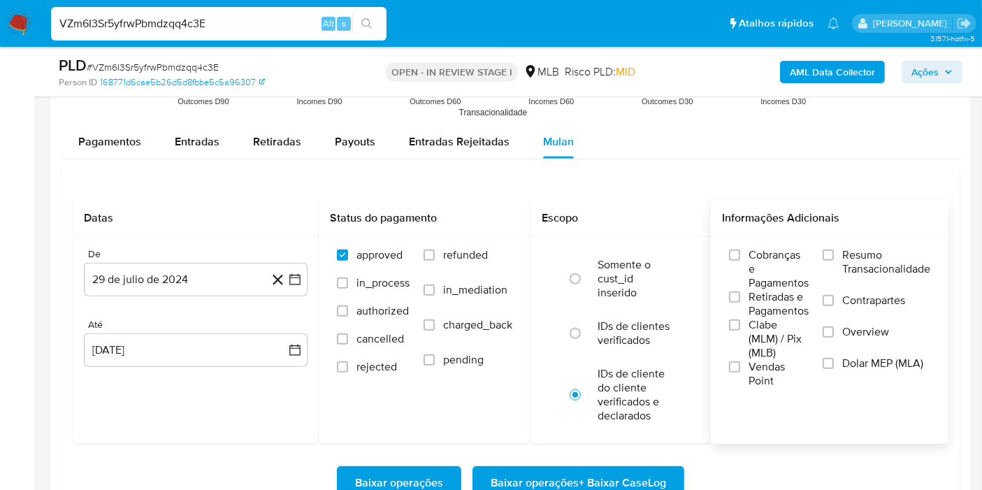
scroll to position [1554, 0]
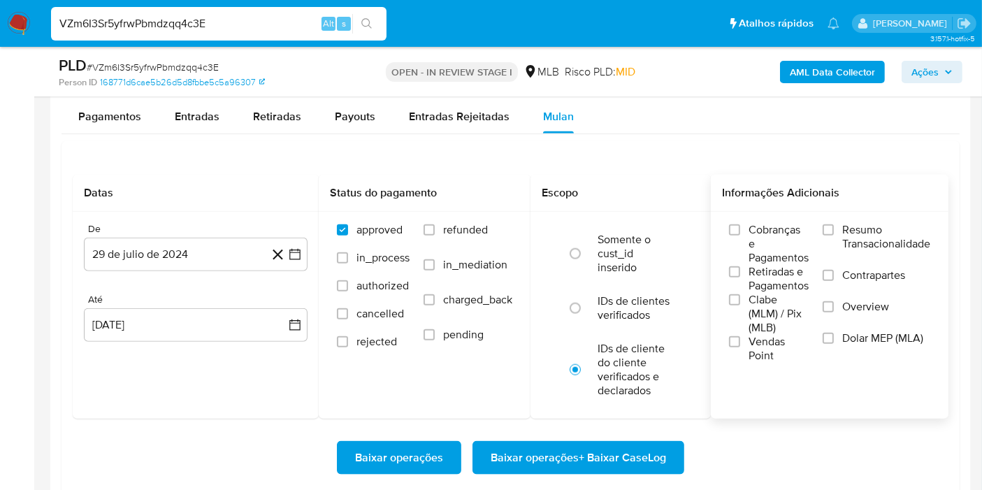
click at [863, 231] on span "Resumo Transacionalidade" at bounding box center [886, 237] width 88 height 28
click at [834, 231] on input "Resumo Transacionalidade" at bounding box center [828, 229] width 11 height 11
click at [300, 253] on icon "button" at bounding box center [294, 254] width 11 height 11
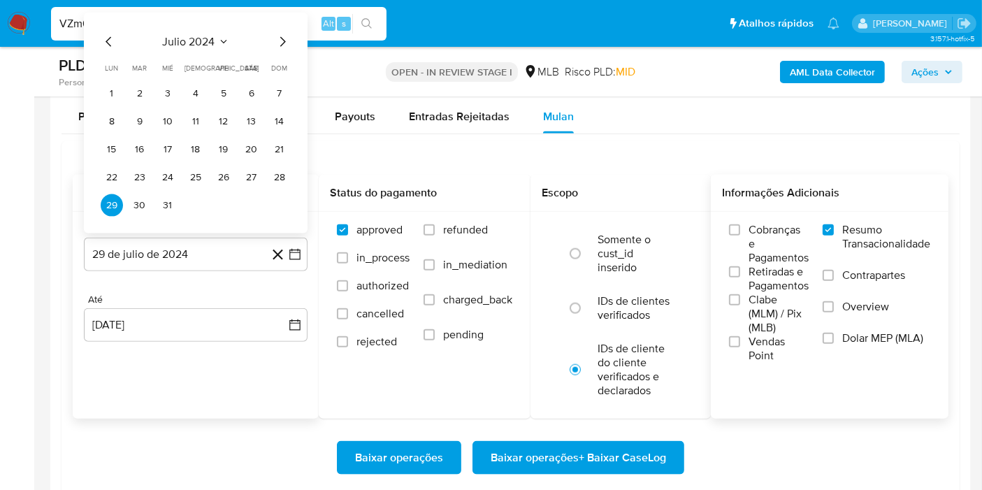
click at [228, 34] on div "julio 2024" at bounding box center [196, 42] width 190 height 17
click at [219, 37] on icon "Seleccionar mes y año" at bounding box center [223, 41] width 11 height 11
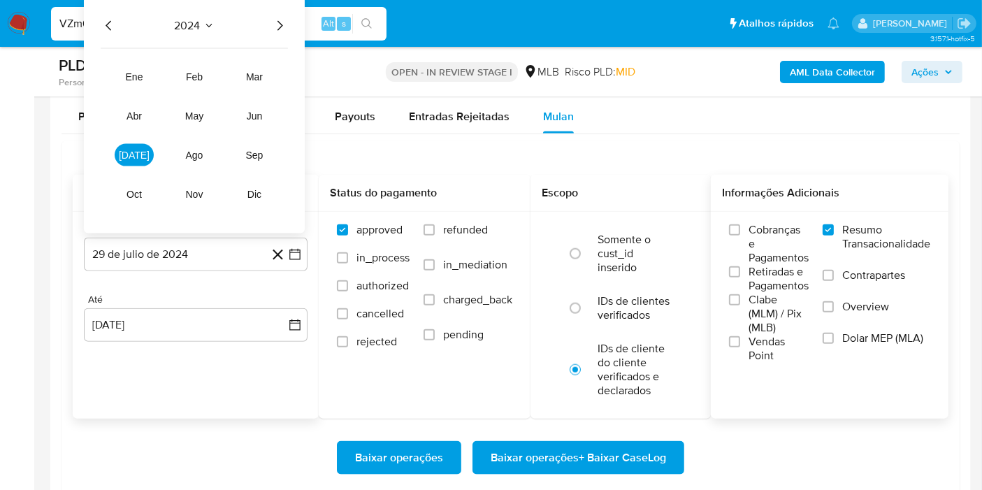
click at [278, 27] on icon "Año siguiente" at bounding box center [281, 25] width 6 height 10
click at [264, 107] on button "jun" at bounding box center [254, 116] width 39 height 22
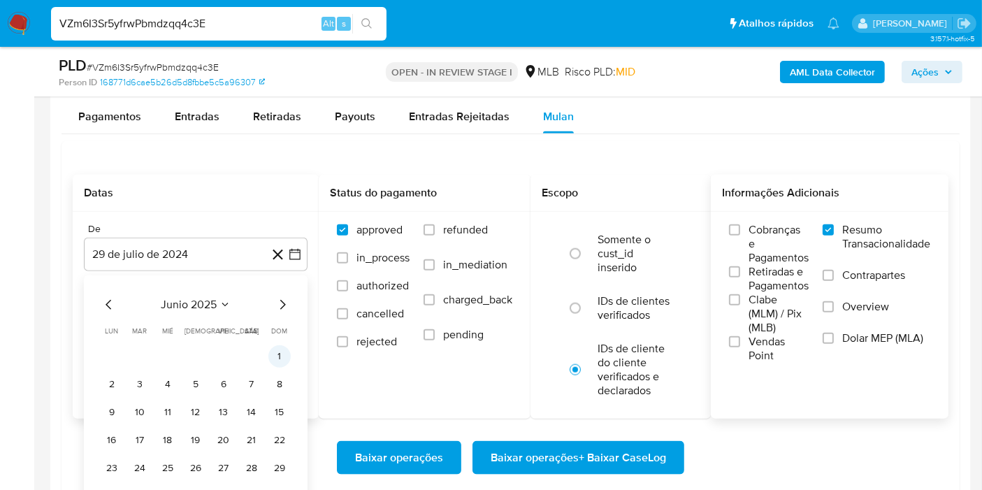
click at [271, 352] on button "1" at bounding box center [279, 356] width 22 height 22
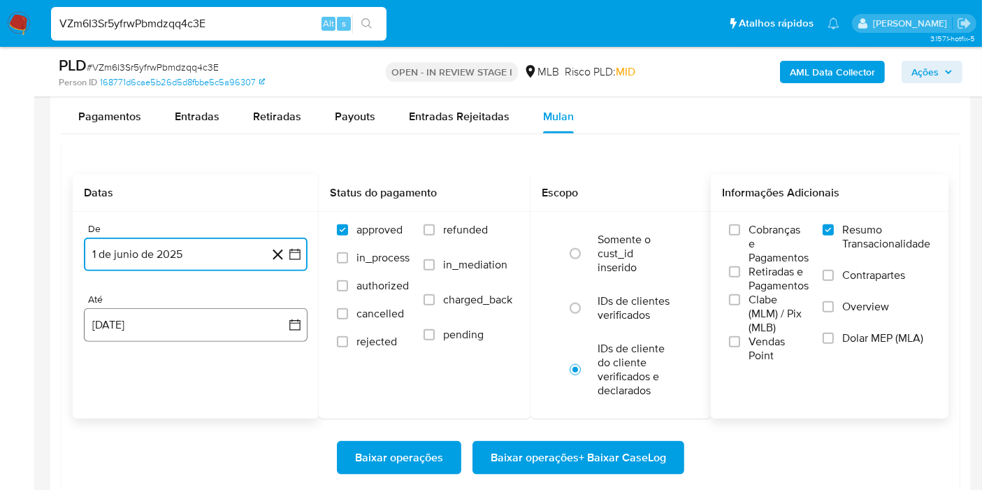
click at [293, 308] on button "[DATE]" at bounding box center [196, 325] width 224 height 34
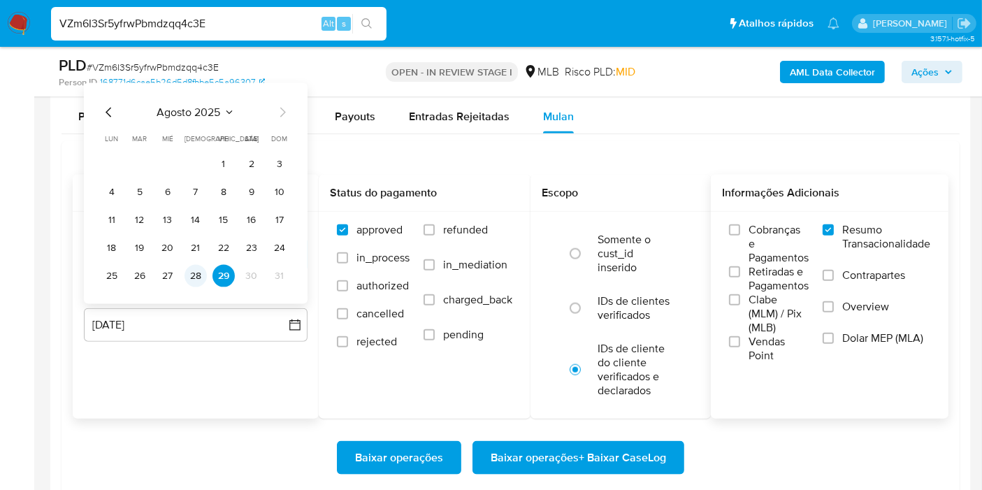
click at [201, 282] on button "28" at bounding box center [196, 276] width 22 height 22
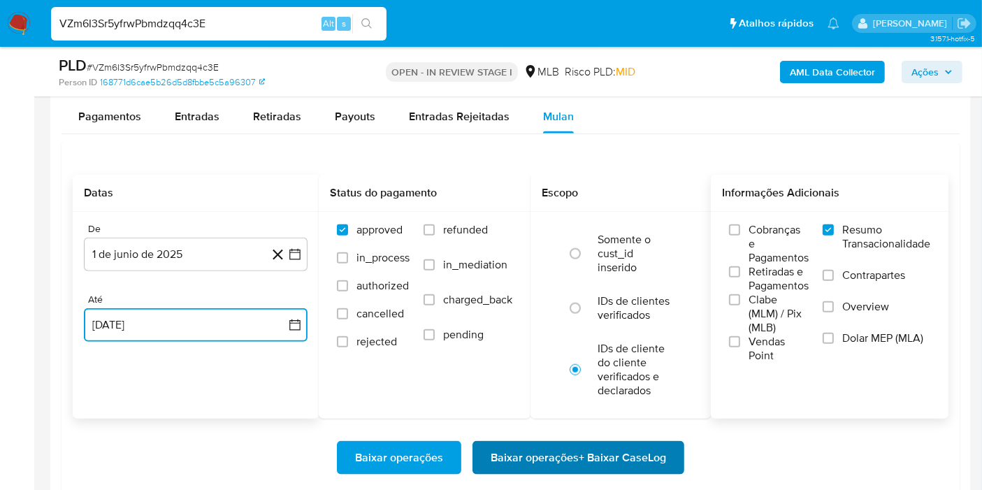
click at [589, 446] on span "Baixar operações + Baixar CaseLog" at bounding box center [578, 458] width 175 height 31
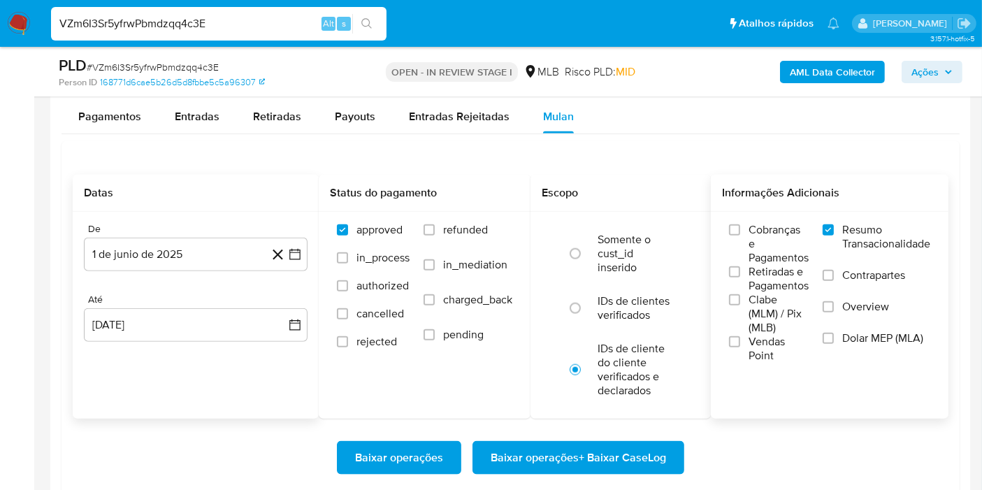
click at [222, 16] on input "VZm6I3Sr5yfrwPbmdzqq4c3E" at bounding box center [219, 24] width 336 height 18
paste input "800698453"
type input "800698453"
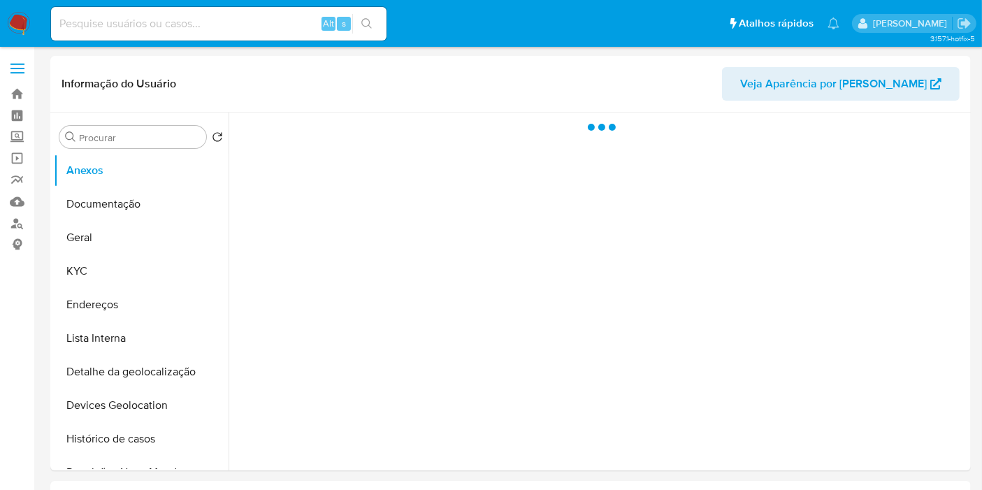
select select "10"
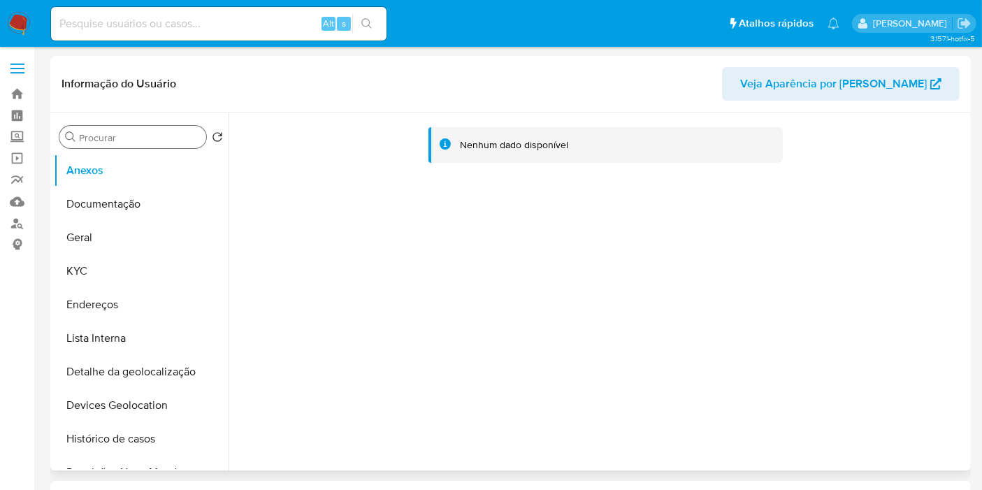
click at [129, 141] on input "Procurar" at bounding box center [140, 137] width 122 height 13
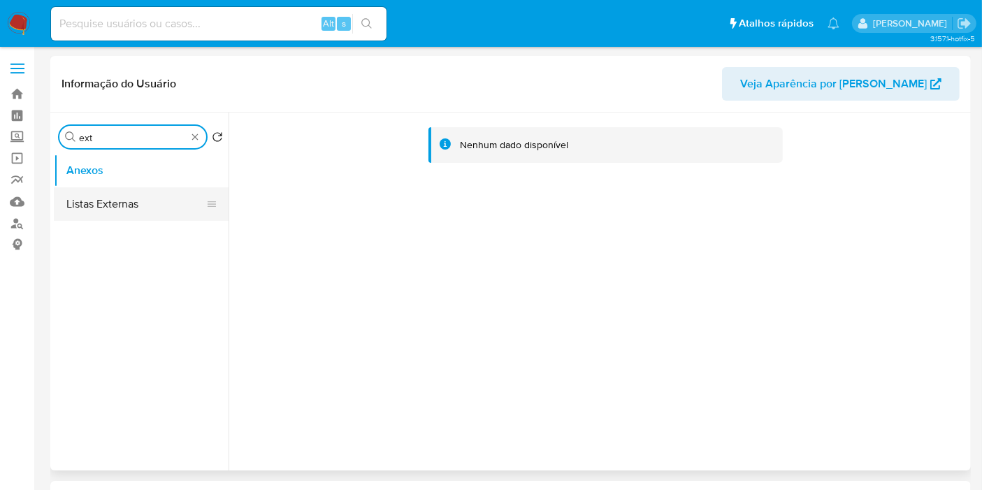
type input "ext"
click at [150, 213] on button "Listas Externas" at bounding box center [136, 204] width 164 height 34
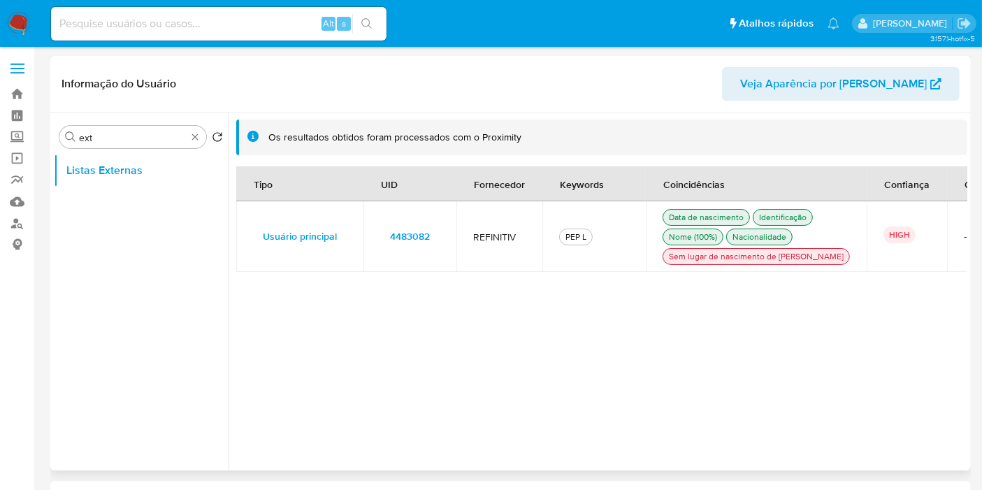
click at [452, 243] on td "4483082" at bounding box center [410, 236] width 93 height 71
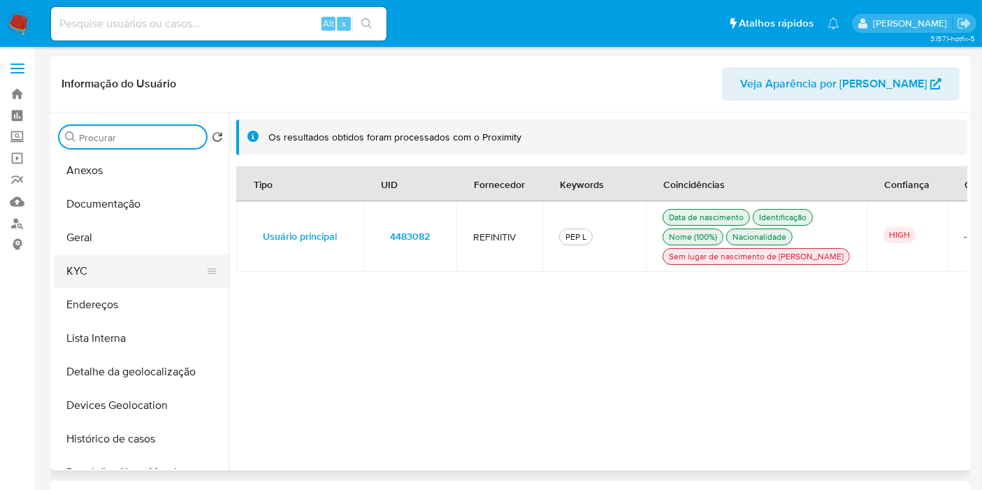
click at [120, 274] on button "KYC" at bounding box center [136, 271] width 164 height 34
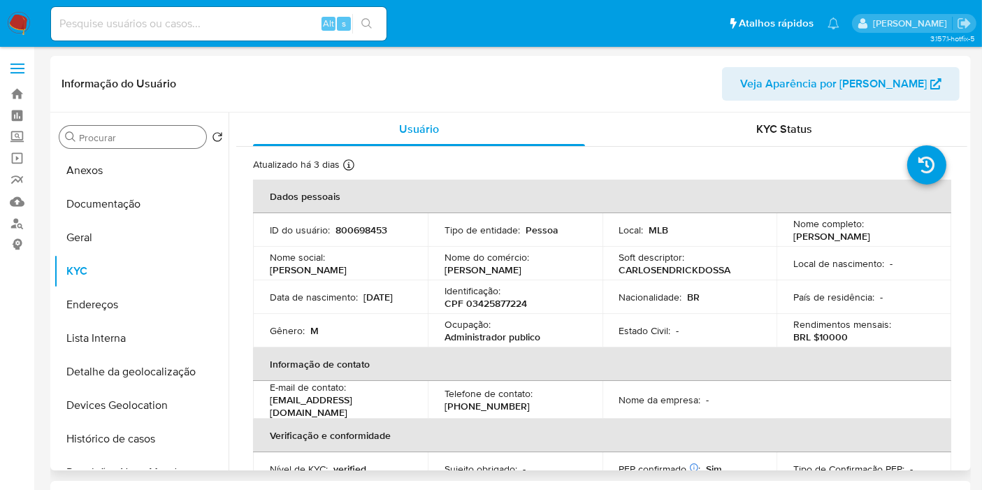
click at [499, 303] on p "CPF 03425877224" at bounding box center [486, 303] width 83 height 13
copy p "03425877224"
click at [836, 340] on p "BRL $10000" at bounding box center [821, 337] width 55 height 13
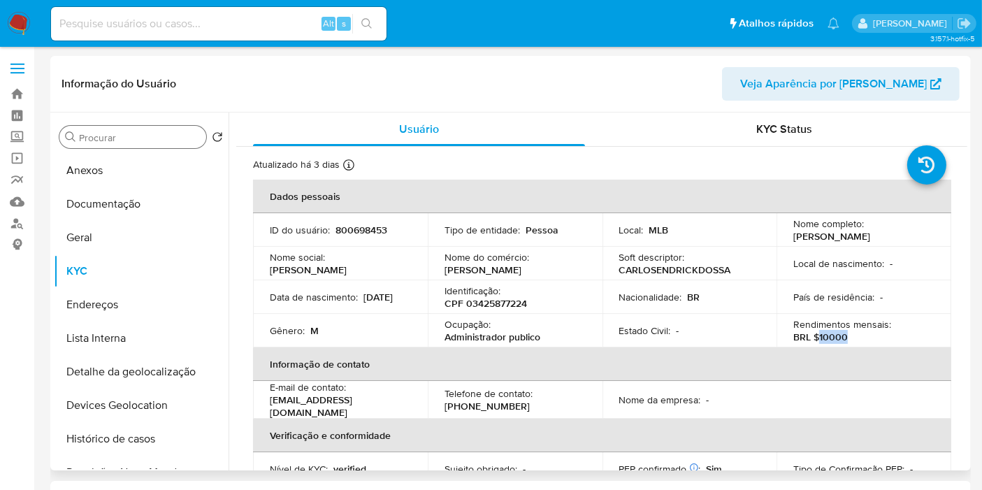
copy p "10000"
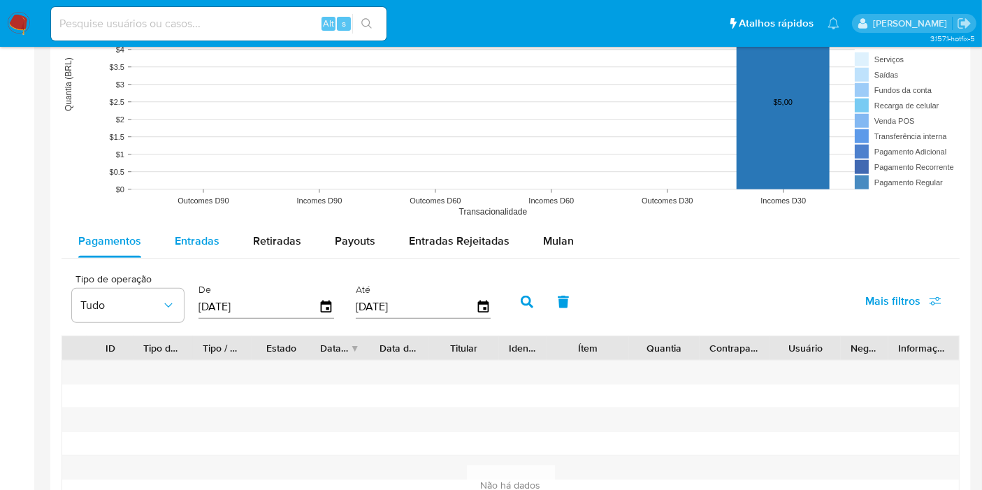
scroll to position [1165, 0]
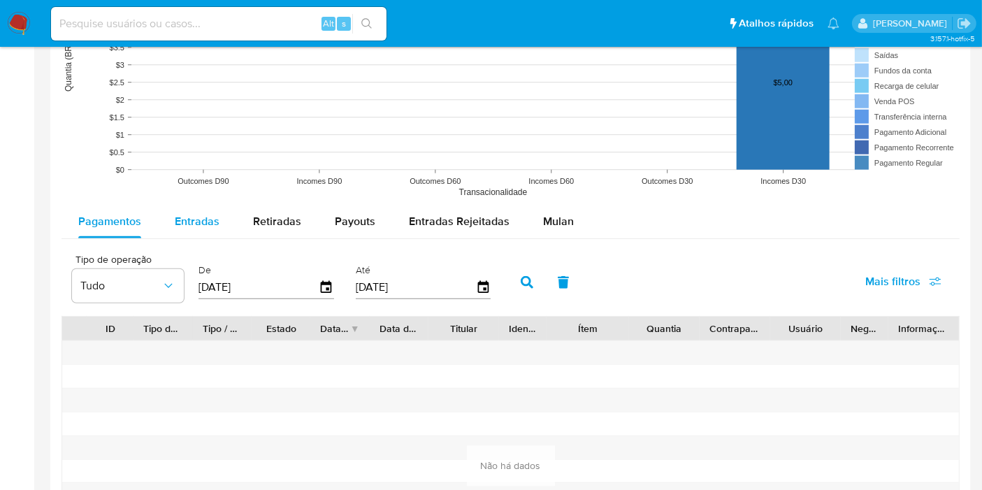
click at [172, 217] on button "Entradas" at bounding box center [197, 222] width 78 height 34
select select "10"
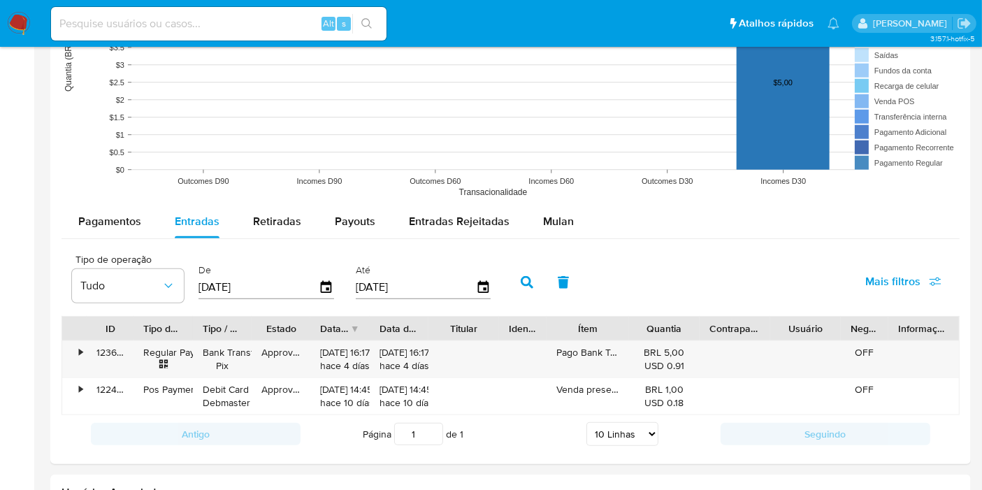
click at [261, 33] on div "Alt s" at bounding box center [219, 24] width 336 height 34
click at [261, 29] on input at bounding box center [219, 24] width 336 height 18
paste input "2394016028"
type input "2394016028"
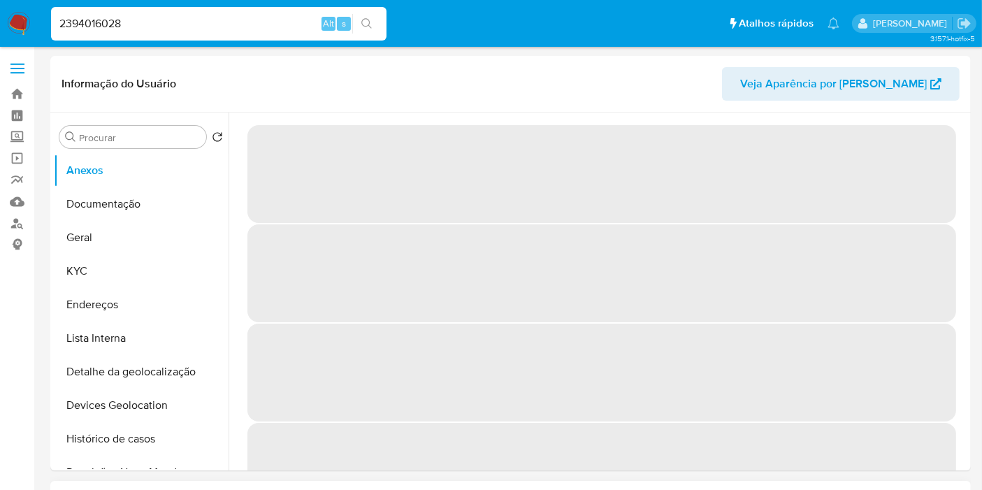
select select "10"
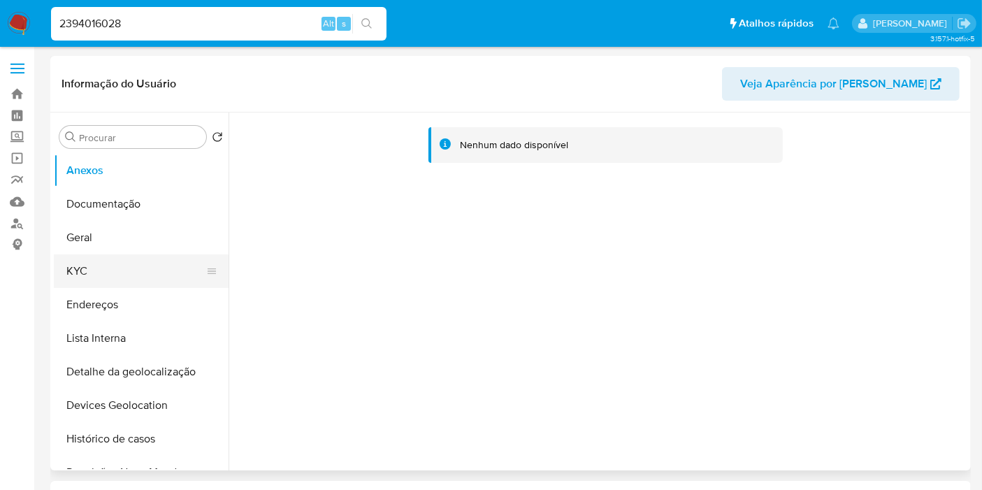
click at [138, 266] on button "KYC" at bounding box center [136, 271] width 164 height 34
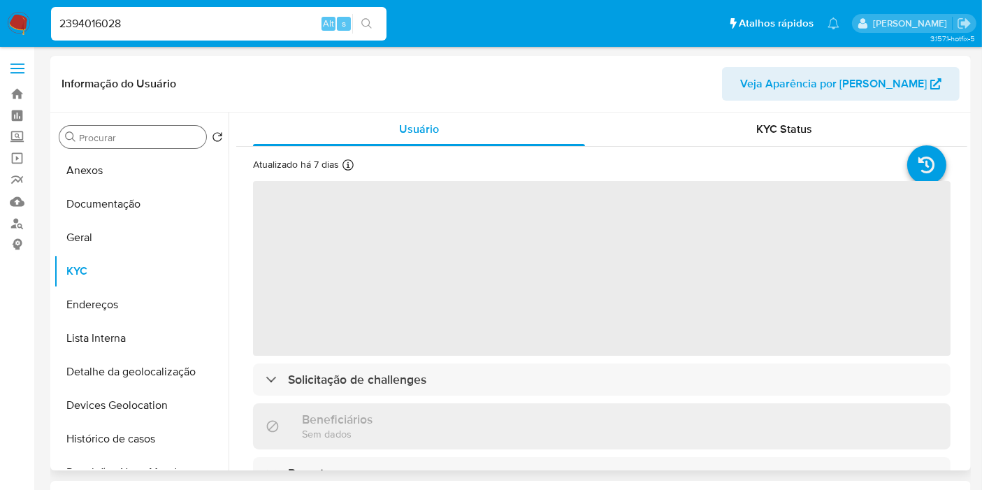
click at [141, 145] on div "Procurar" at bounding box center [132, 137] width 147 height 22
click at [141, 135] on input "Procurar" at bounding box center [140, 137] width 122 height 13
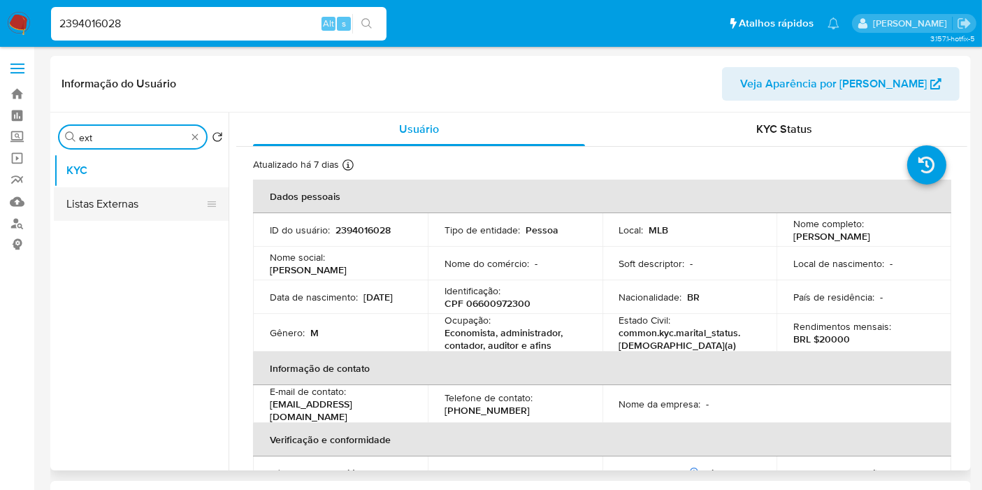
type input "ext"
click at [129, 208] on button "Listas Externas" at bounding box center [136, 204] width 164 height 34
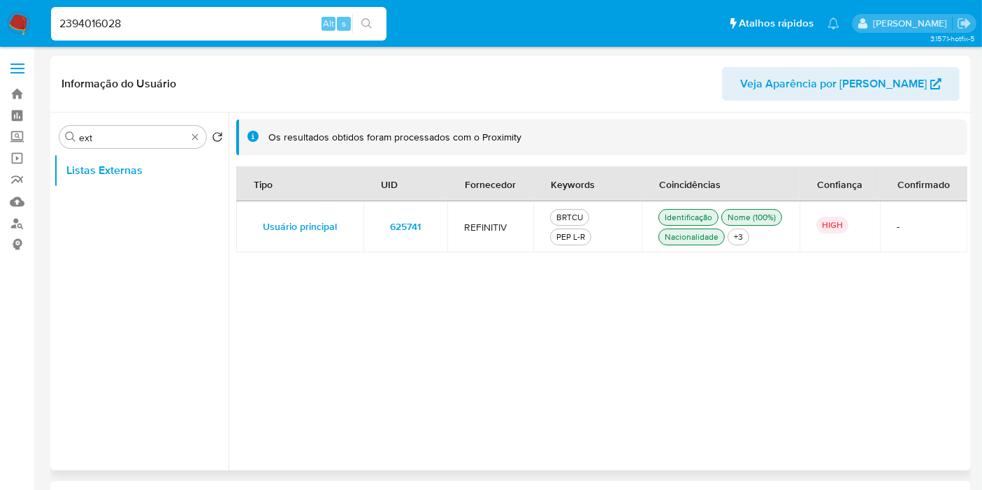
click at [435, 227] on td "625741" at bounding box center [406, 226] width 84 height 51
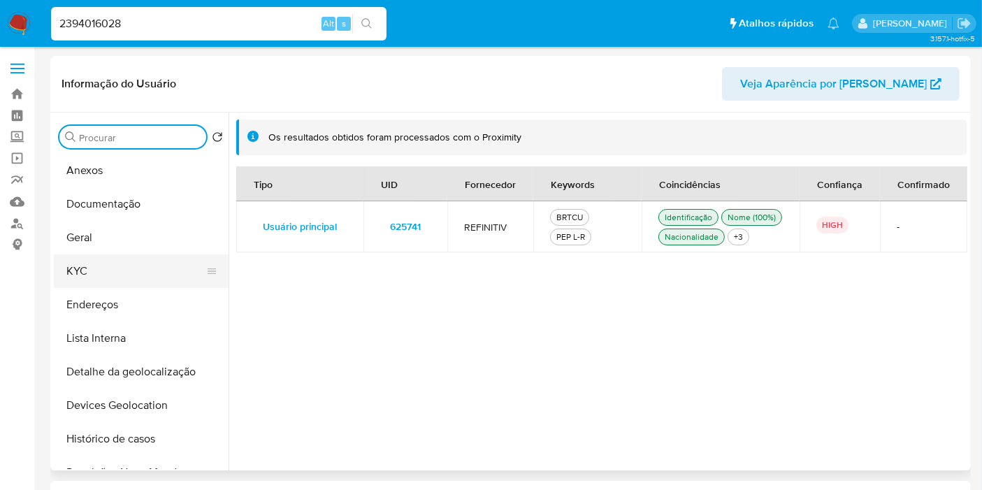
click at [131, 266] on button "KYC" at bounding box center [136, 271] width 164 height 34
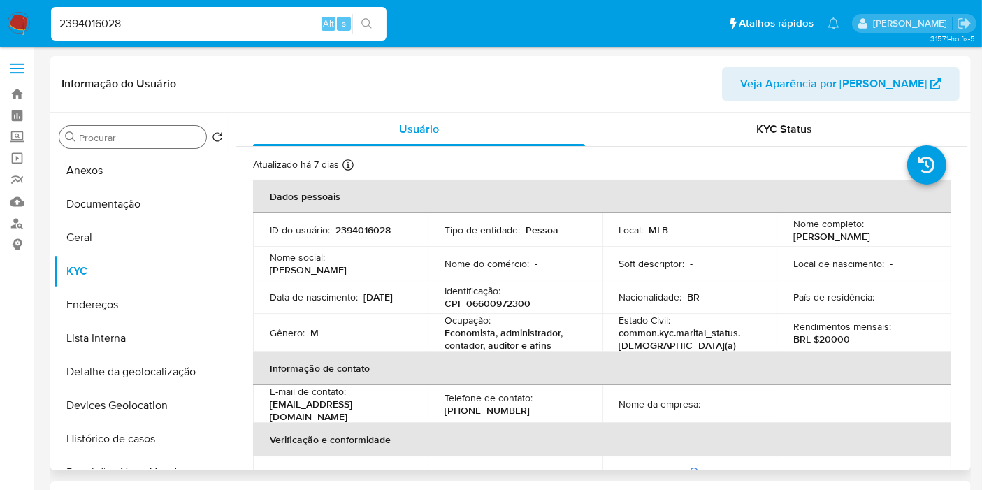
click at [511, 302] on p "CPF 06600972300" at bounding box center [488, 303] width 86 height 13
copy p "06600972300"
click at [364, 230] on p "2394016028" at bounding box center [363, 230] width 55 height 13
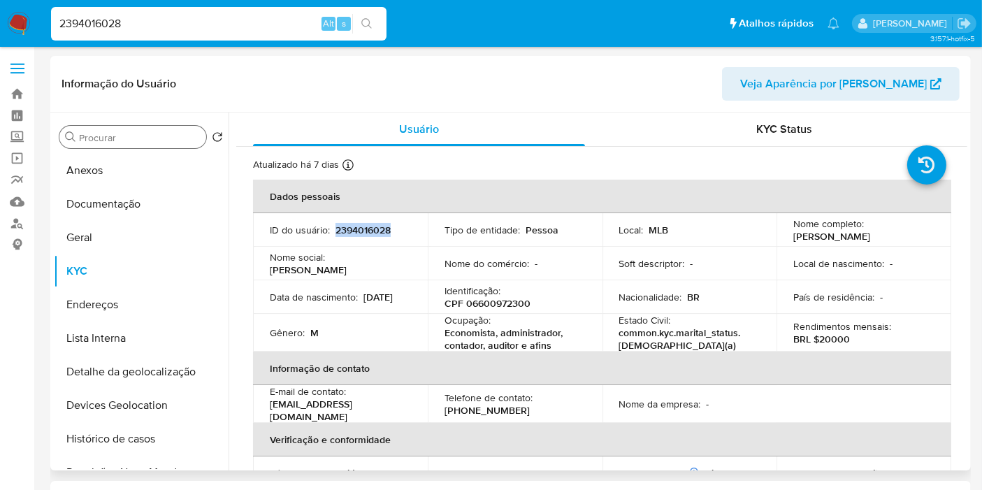
copy p "2394016028"
click at [510, 301] on p "CPF 06600972300" at bounding box center [488, 303] width 86 height 13
copy p "06600972300"
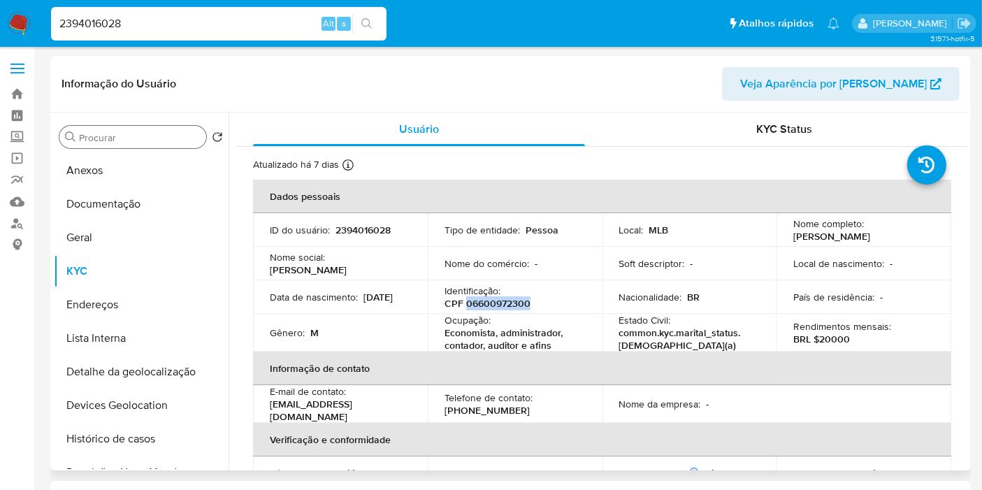
click at [833, 342] on p "BRL $20000" at bounding box center [822, 339] width 57 height 13
copy p "20000"
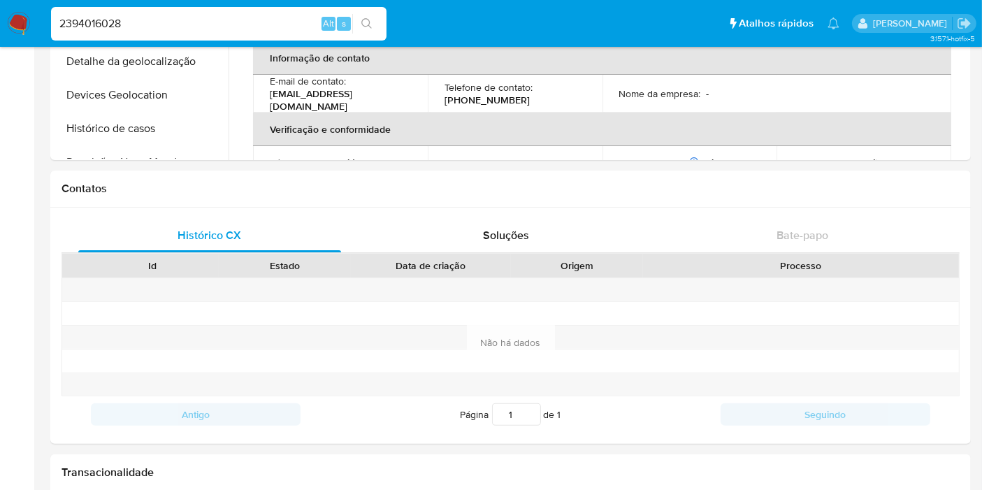
scroll to position [699, 0]
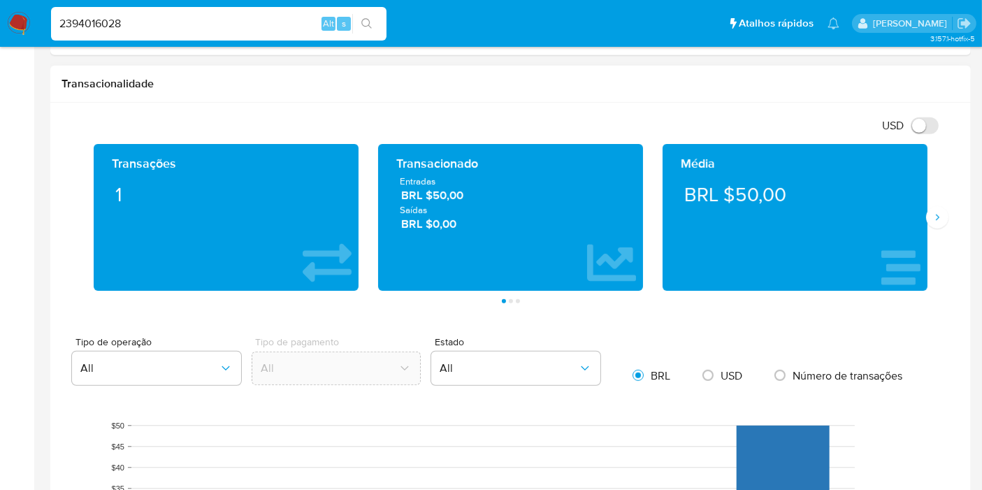
click at [448, 182] on span "Entradas" at bounding box center [511, 181] width 222 height 13
click at [449, 183] on span "Entradas" at bounding box center [511, 181] width 222 height 13
click at [452, 199] on span "BRL $50,00" at bounding box center [511, 195] width 220 height 16
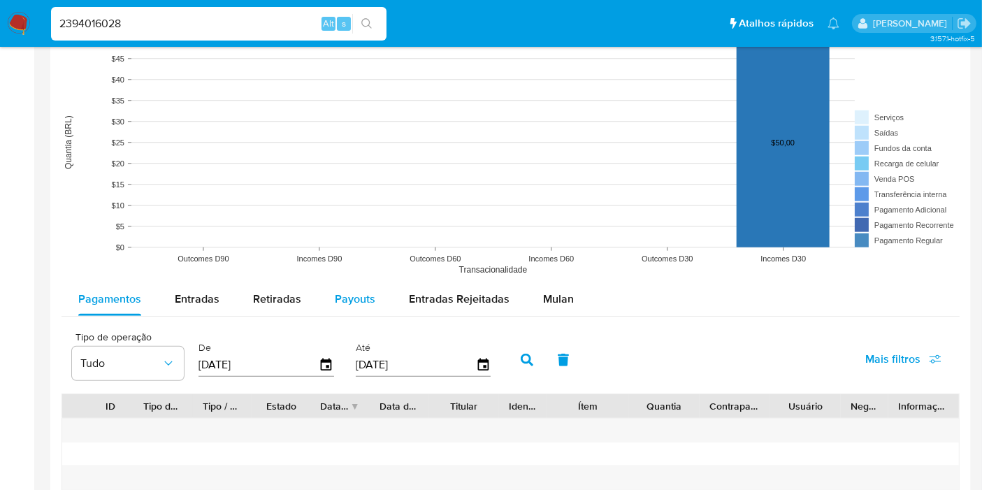
click at [359, 301] on span "Payouts" at bounding box center [355, 299] width 41 height 16
select select "10"
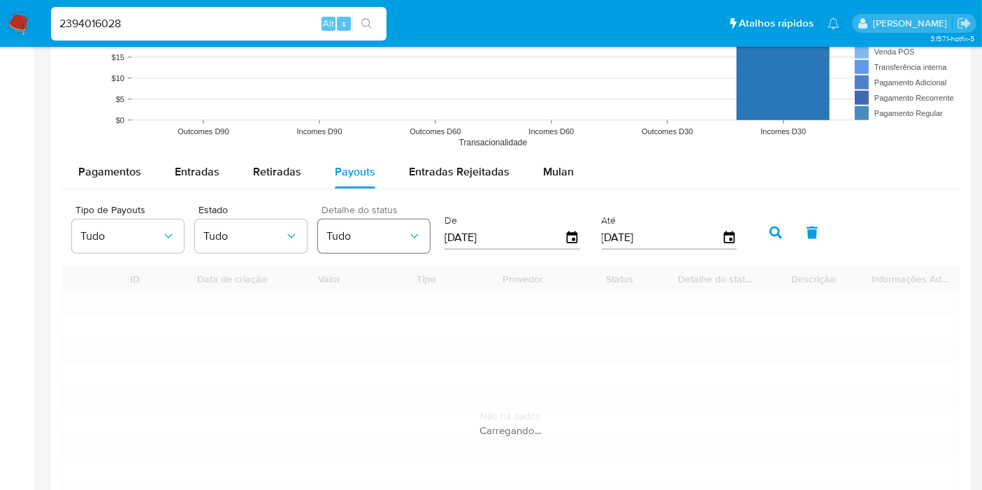
scroll to position [1242, 0]
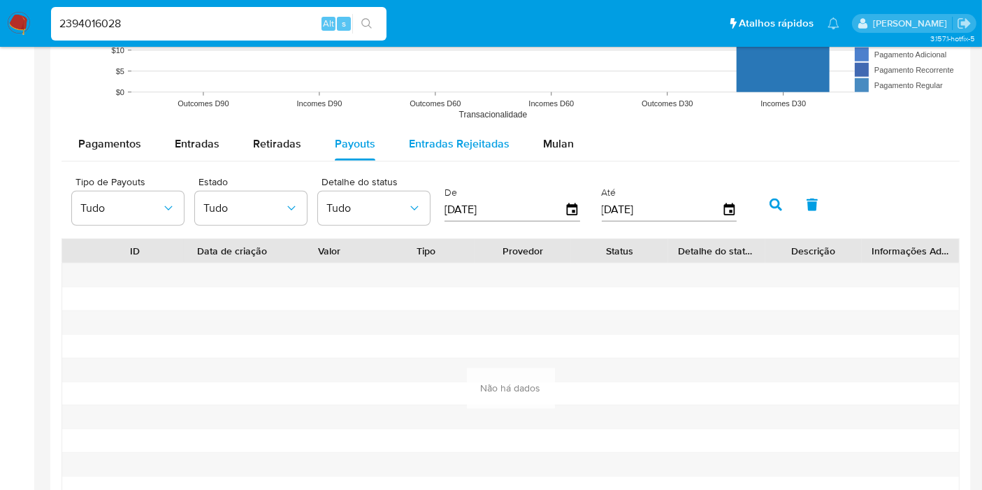
click at [433, 153] on div "Entradas Rejeitadas" at bounding box center [459, 144] width 101 height 34
select select "10"
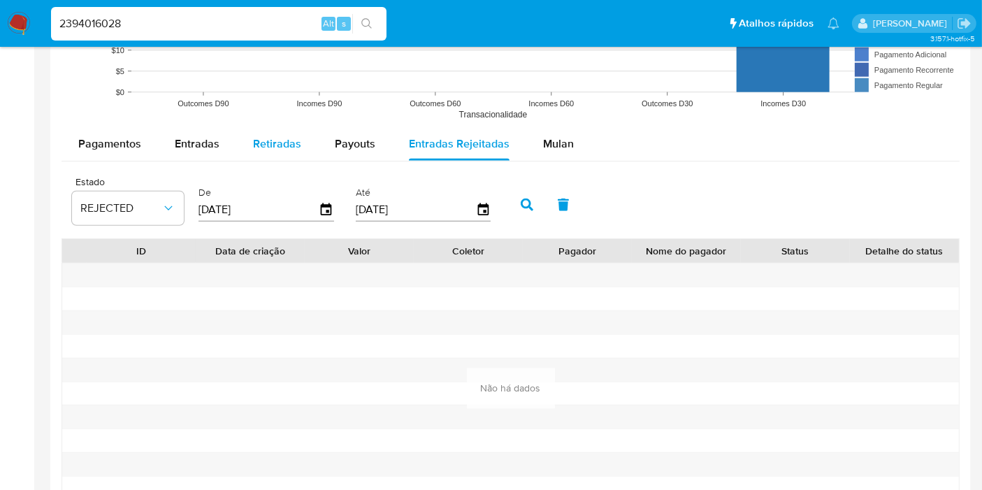
click at [296, 150] on div "Retiradas" at bounding box center [277, 144] width 48 height 34
select select "10"
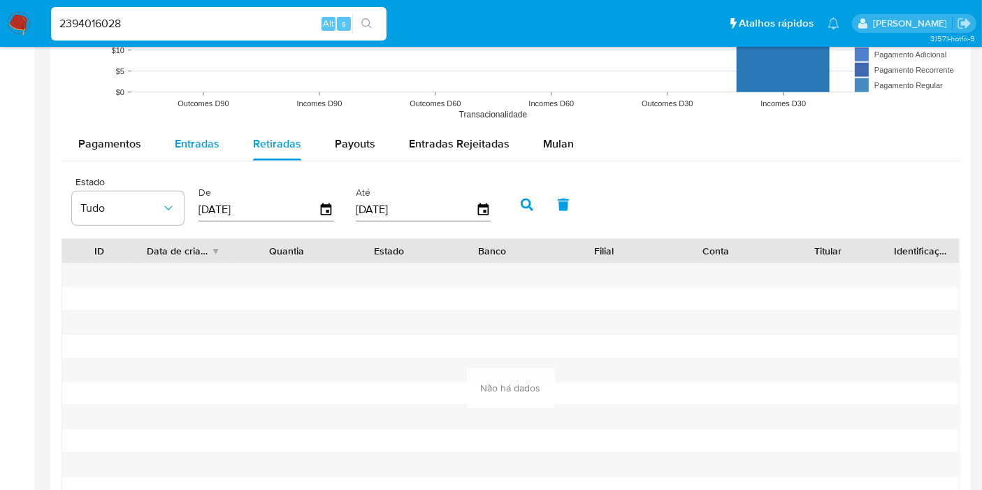
click at [222, 141] on button "Entradas" at bounding box center [197, 144] width 78 height 34
select select "10"
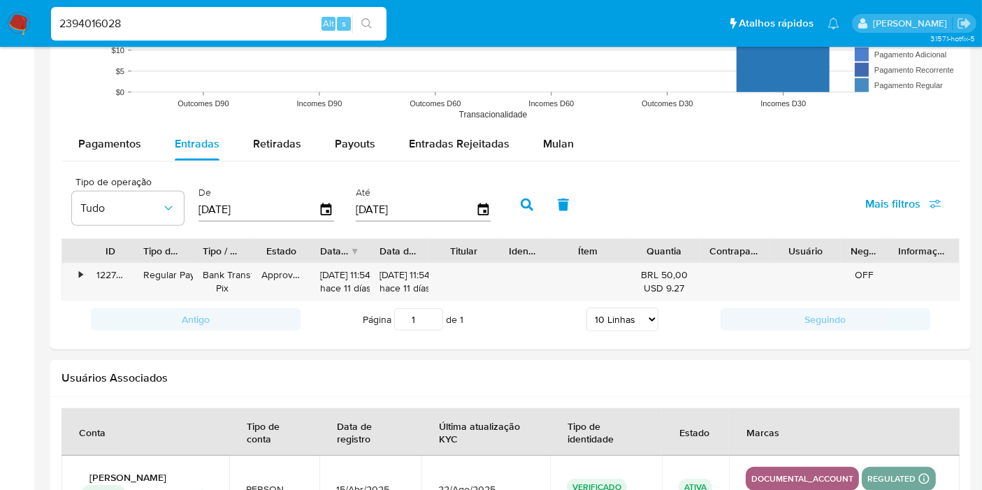
click at [253, 22] on input "2394016028" at bounding box center [219, 24] width 336 height 18
paste input "VZm6I3Sr5yfrwPbmdzqq4c3E"
type input "VZm6I3Sr5yfrwPbmdzqq4c3E"
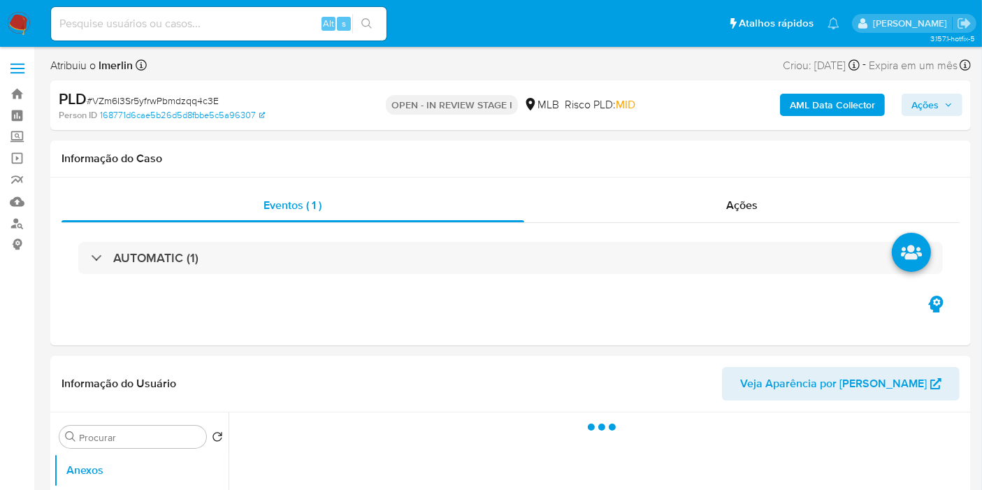
select select "10"
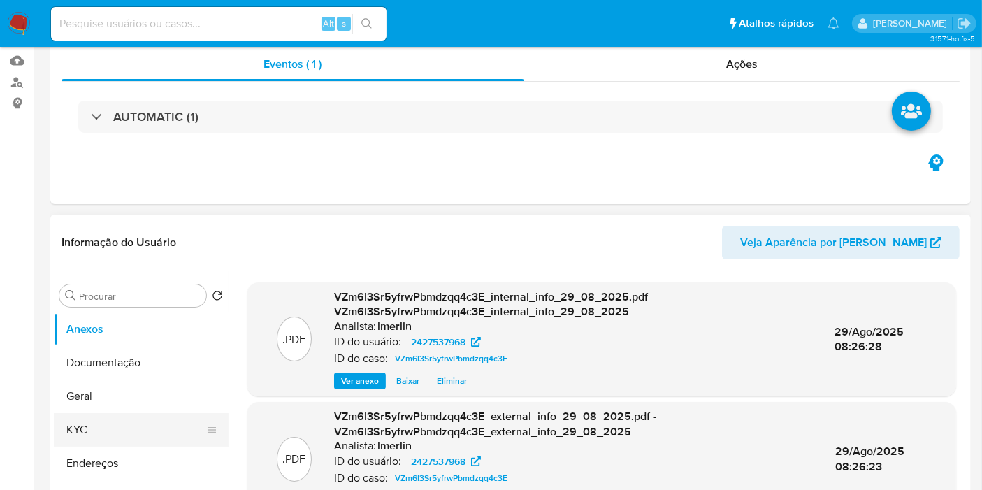
scroll to position [155, 0]
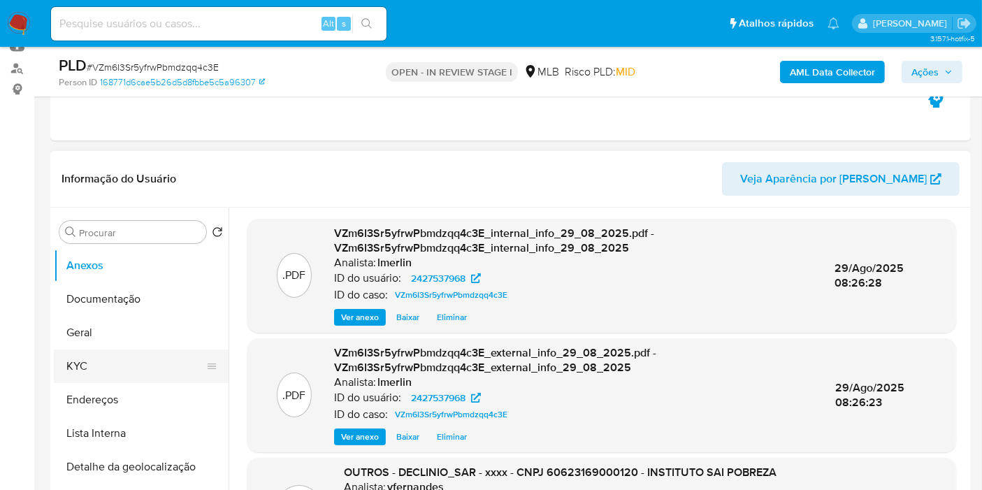
click at [150, 361] on button "KYC" at bounding box center [136, 367] width 164 height 34
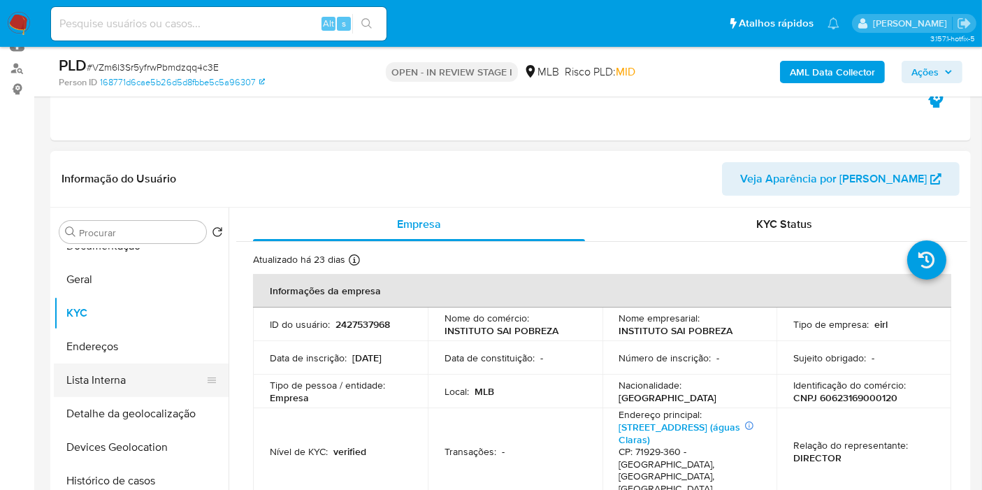
scroll to position [78, 0]
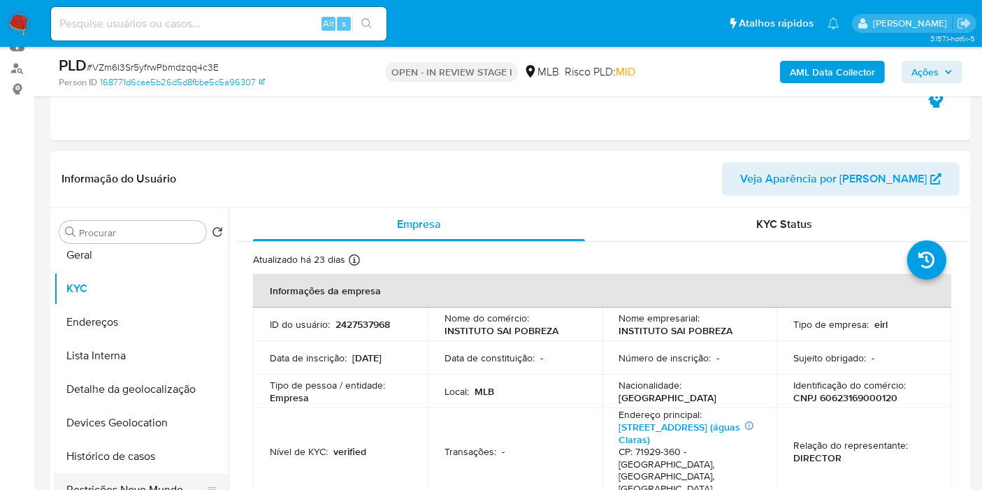
click at [108, 484] on button "Restrições Novo Mundo" at bounding box center [136, 490] width 164 height 34
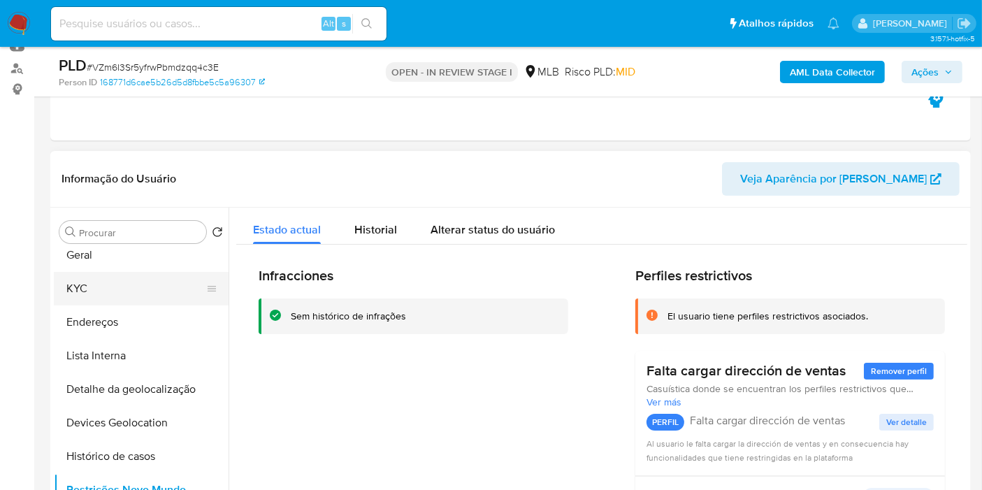
click at [105, 288] on button "KYC" at bounding box center [136, 289] width 164 height 34
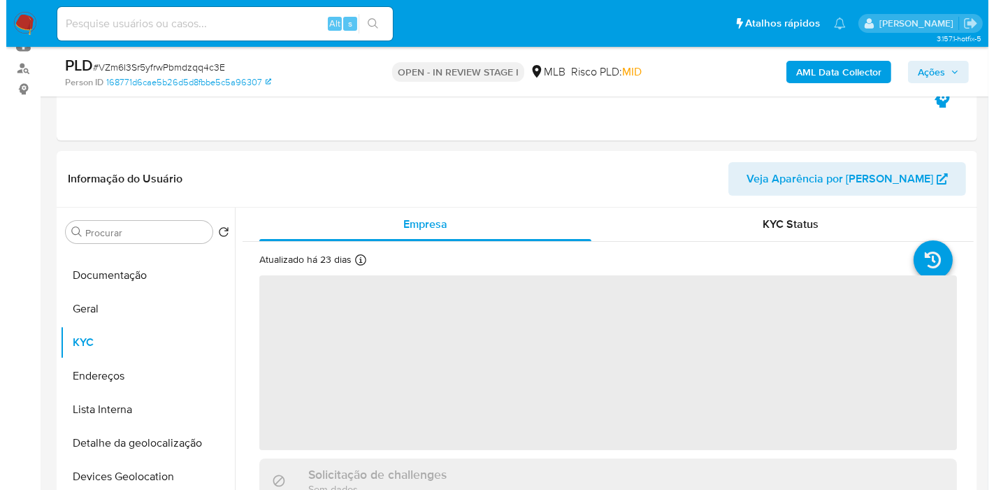
scroll to position [0, 0]
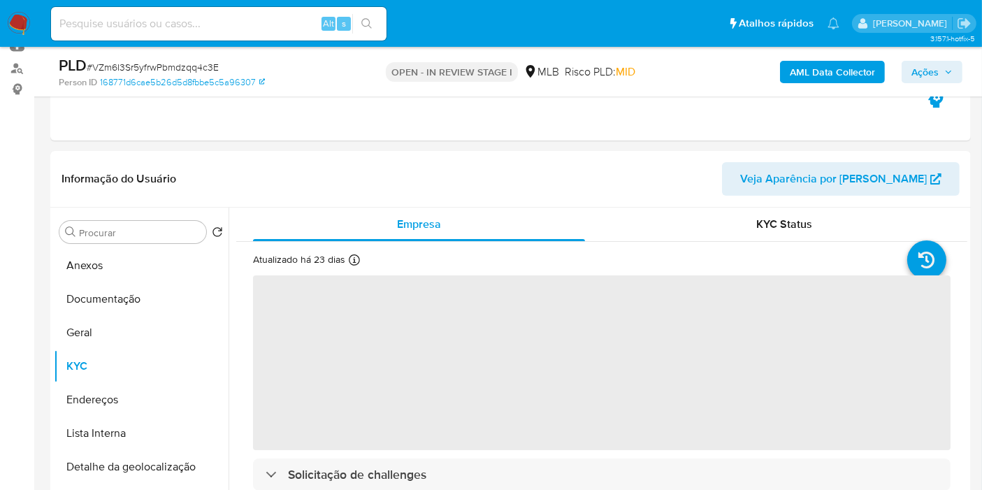
click at [842, 76] on b "AML Data Collector" at bounding box center [832, 72] width 85 height 22
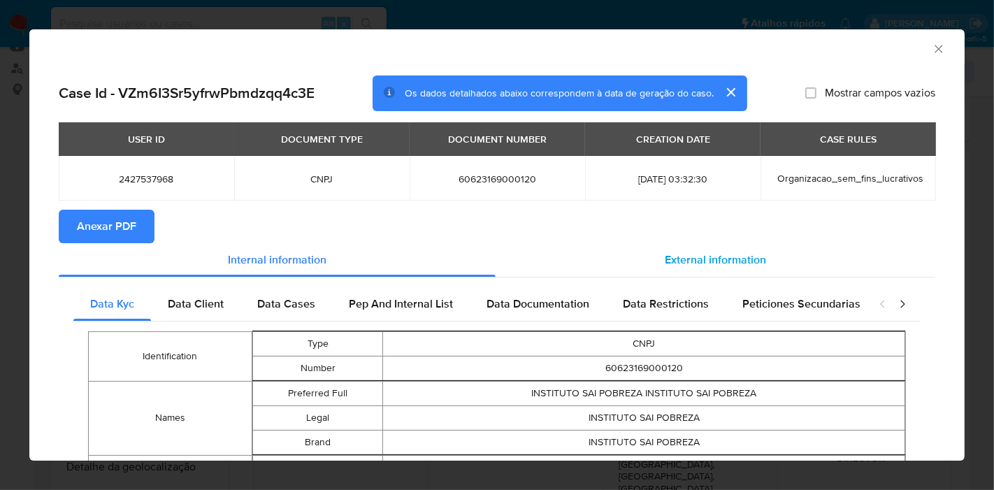
click at [687, 268] on div "External information" at bounding box center [716, 260] width 440 height 34
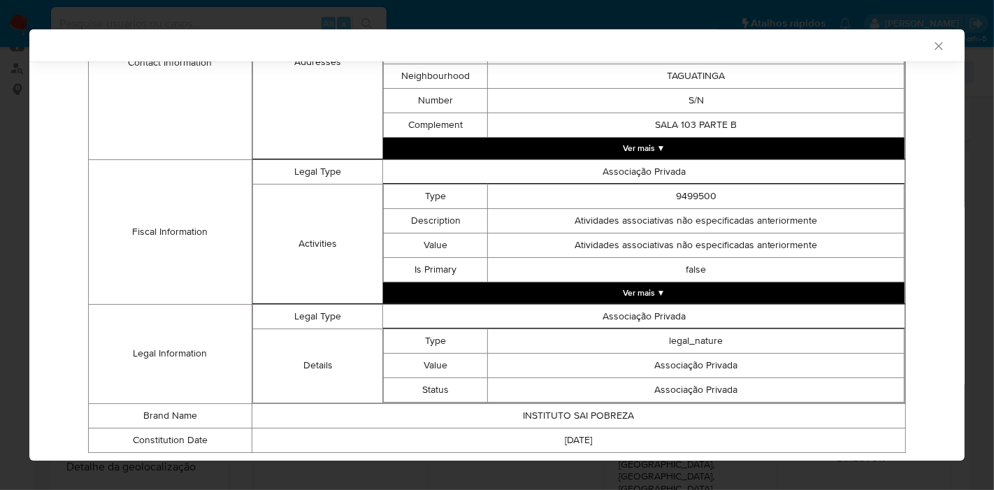
scroll to position [479, 0]
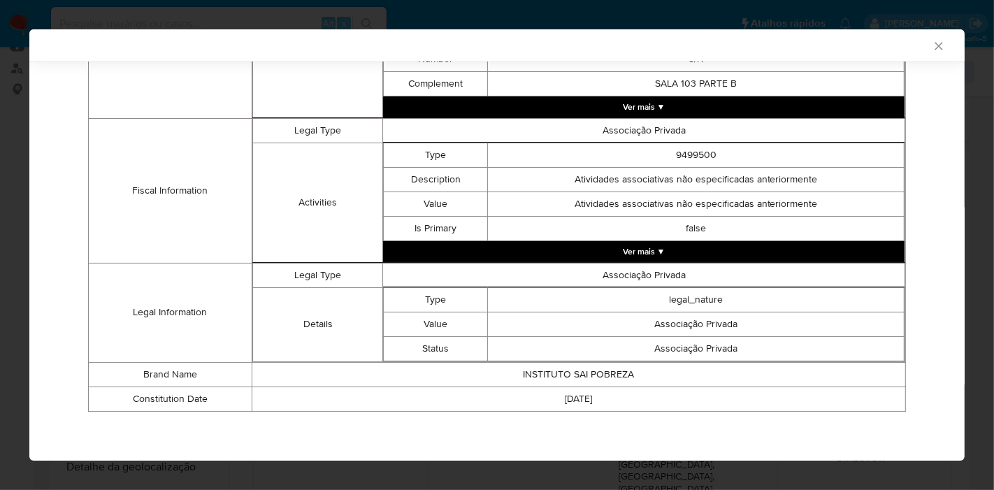
click at [625, 248] on button "Ver mais ▼" at bounding box center [644, 251] width 522 height 21
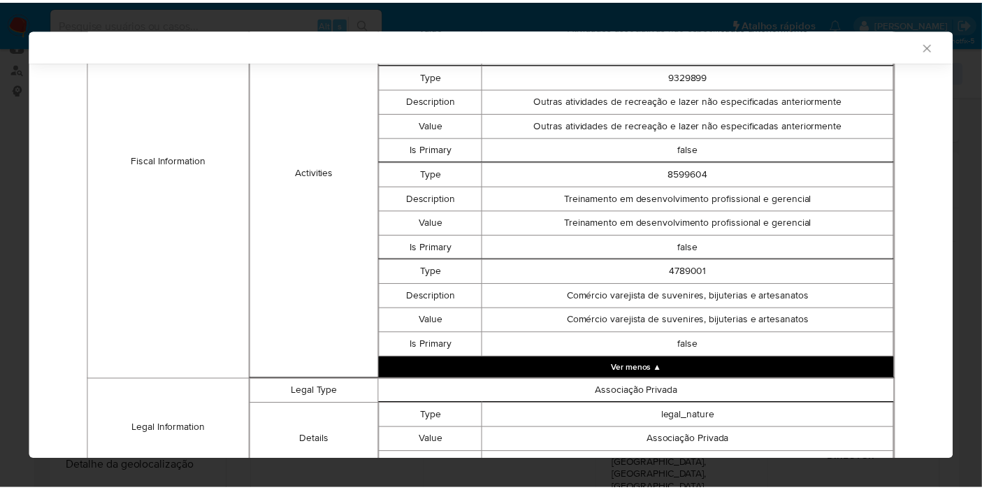
scroll to position [634, 0]
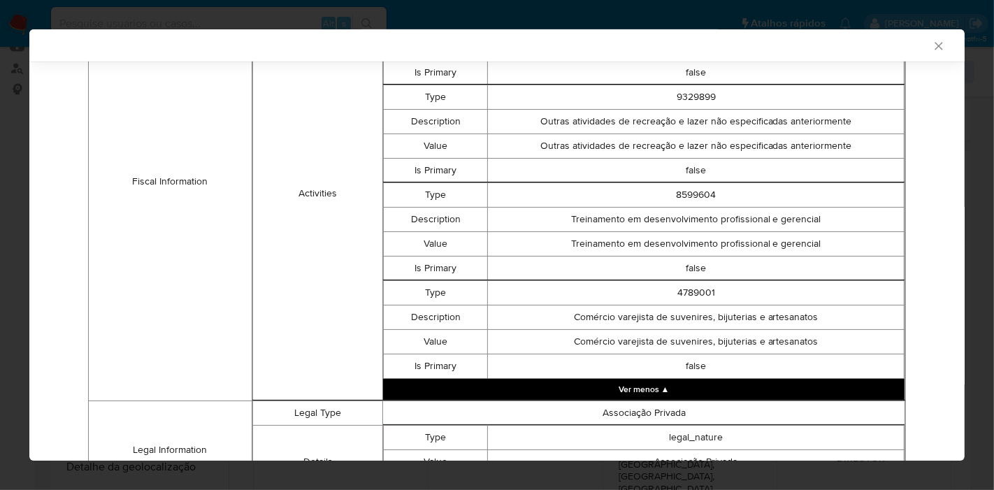
click at [932, 47] on icon "Fechar a janela" at bounding box center [939, 46] width 14 height 14
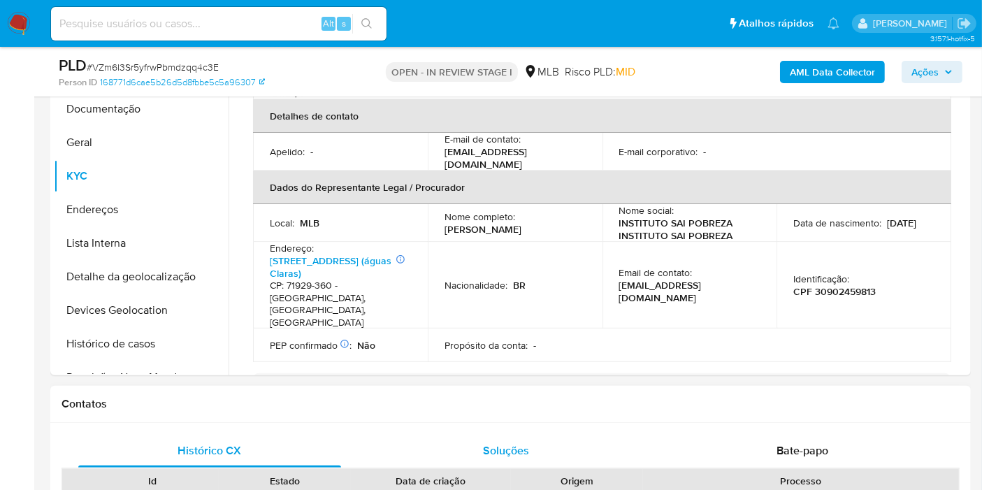
scroll to position [310, 0]
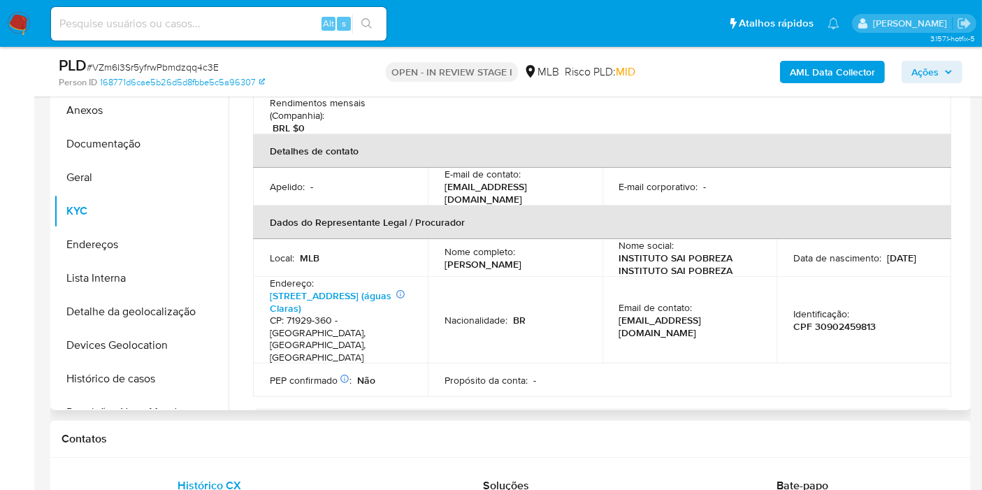
click at [516, 258] on p "[PERSON_NAME]" at bounding box center [483, 264] width 77 height 13
click at [519, 258] on p "[PERSON_NAME]" at bounding box center [483, 264] width 77 height 13
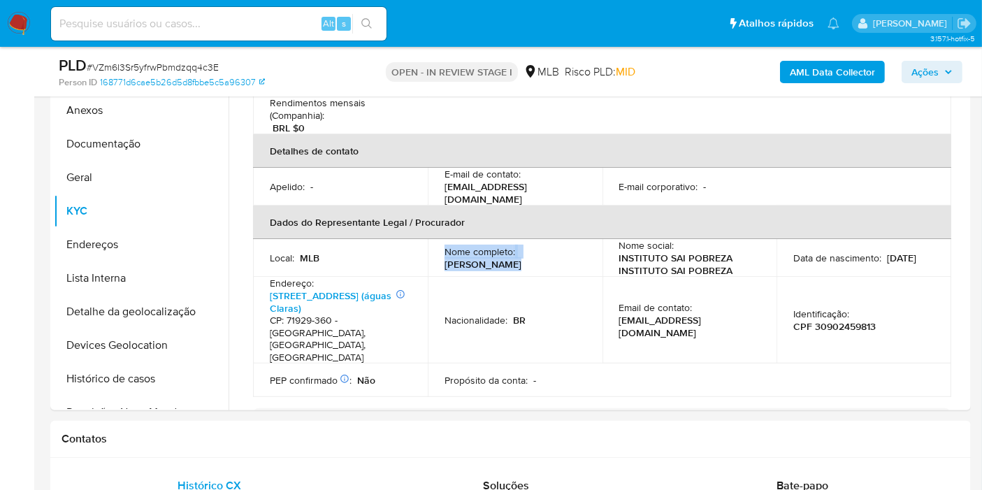
copy div "Nome completo : [PERSON_NAME]"
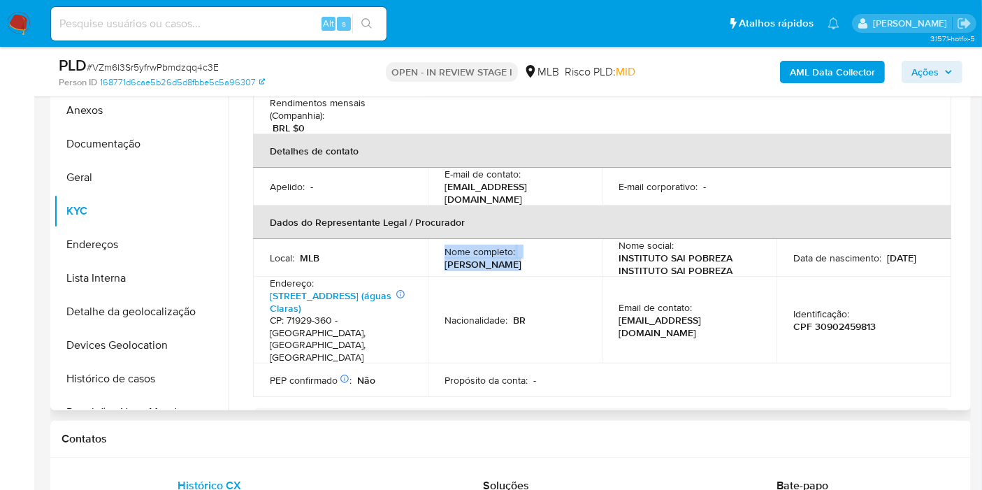
click at [517, 258] on p "[PERSON_NAME]" at bounding box center [483, 264] width 77 height 13
drag, startPoint x: 525, startPoint y: 222, endPoint x: 441, endPoint y: 222, distance: 83.9
click at [441, 239] on td "Nome completo : [PERSON_NAME]" at bounding box center [515, 258] width 175 height 38
drag, startPoint x: 532, startPoint y: 222, endPoint x: 441, endPoint y: 224, distance: 90.9
click at [441, 239] on td "Nome completo : [PERSON_NAME]" at bounding box center [515, 258] width 175 height 38
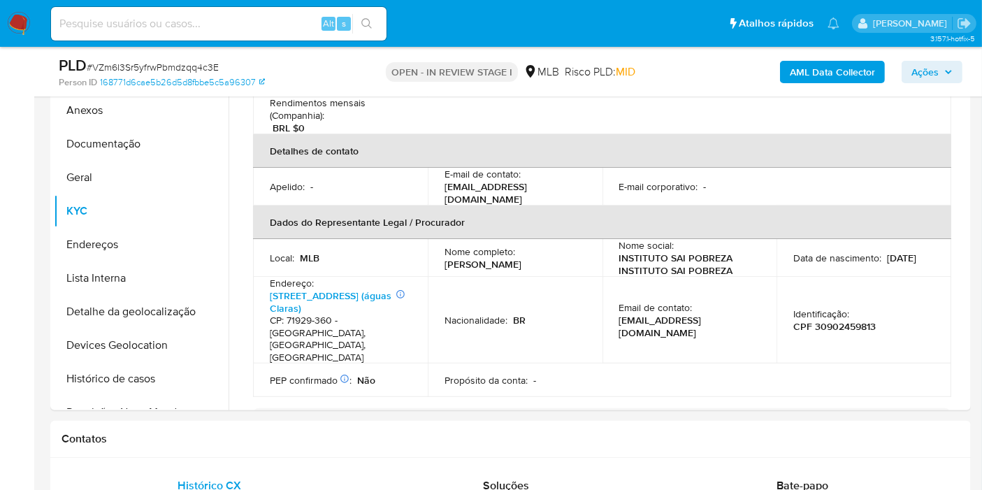
copy p "[PERSON_NAME]"
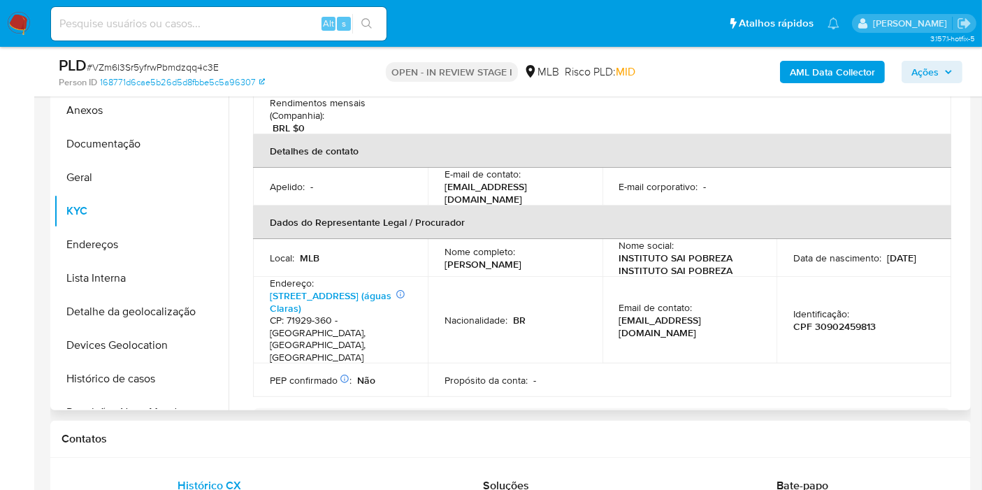
click at [859, 320] on p "CPF 30902459813" at bounding box center [835, 326] width 83 height 13
drag, startPoint x: 532, startPoint y: 224, endPoint x: 429, endPoint y: 227, distance: 102.8
click at [429, 239] on td "Nome completo : [PERSON_NAME]" at bounding box center [515, 258] width 175 height 38
click at [831, 320] on p "CPF 30902459813" at bounding box center [835, 326] width 83 height 13
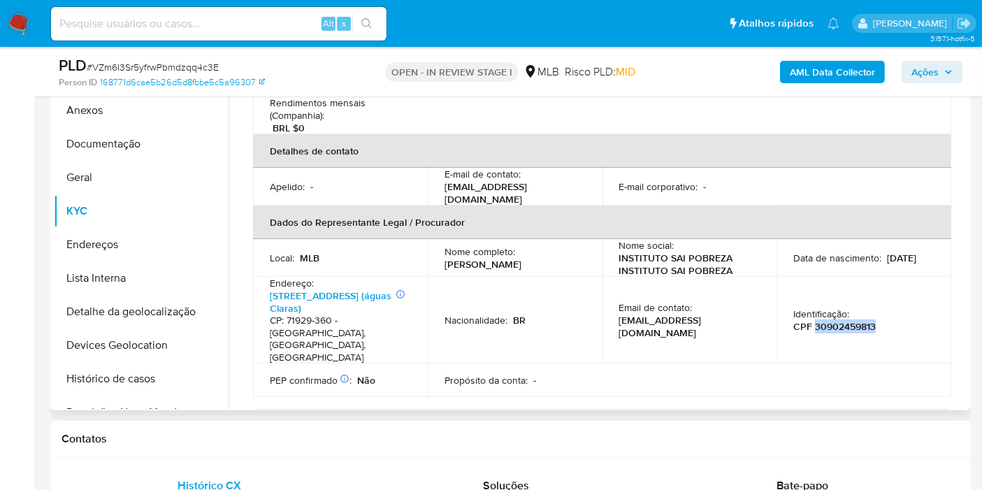
click at [831, 320] on p "CPF 30902459813" at bounding box center [835, 326] width 83 height 13
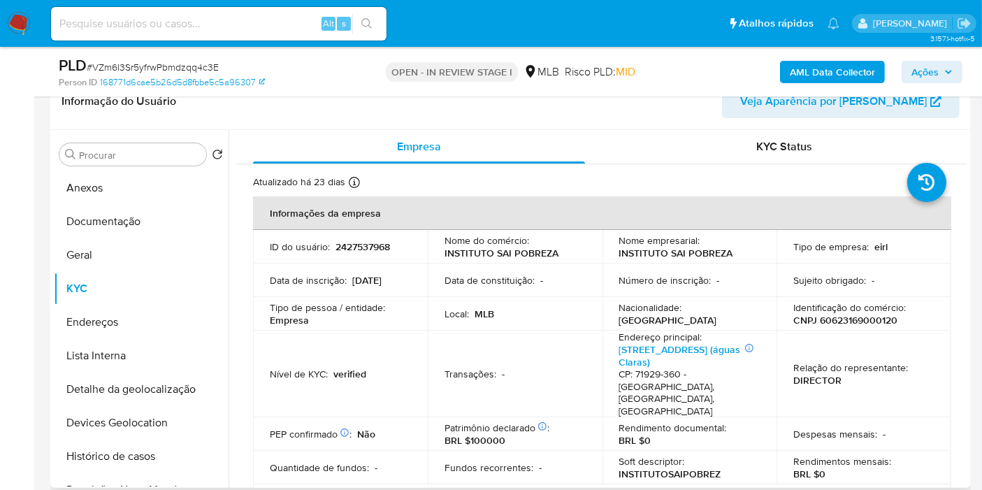
scroll to position [78, 0]
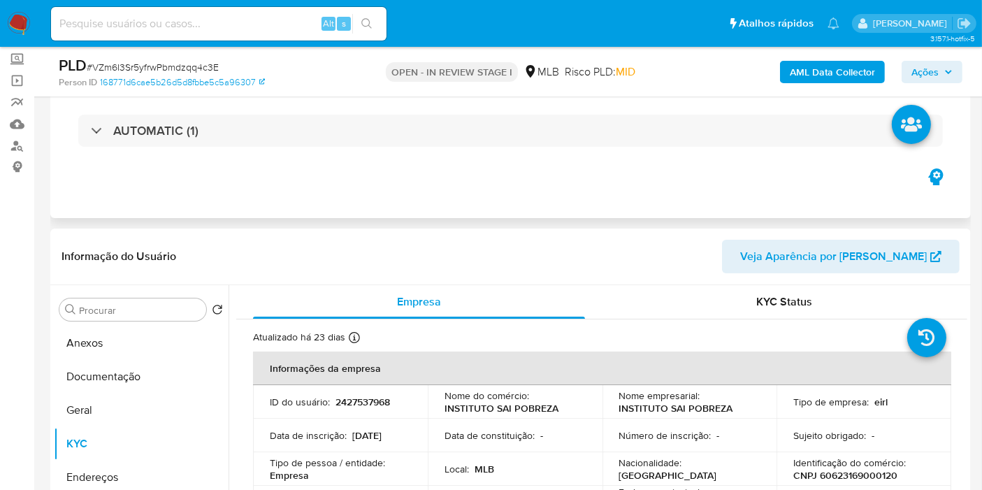
click at [938, 182] on icon "button" at bounding box center [935, 176] width 15 height 17
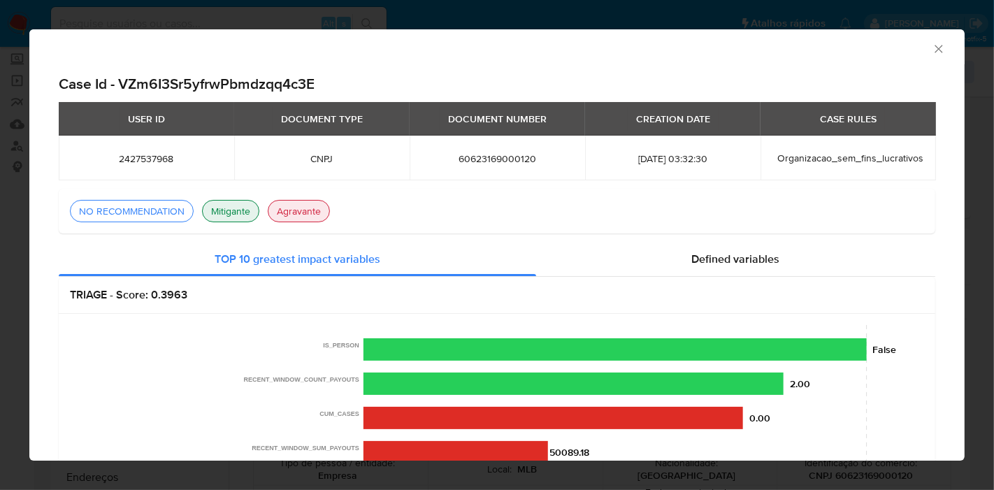
click at [932, 47] on icon "Fechar a janela" at bounding box center [939, 49] width 14 height 14
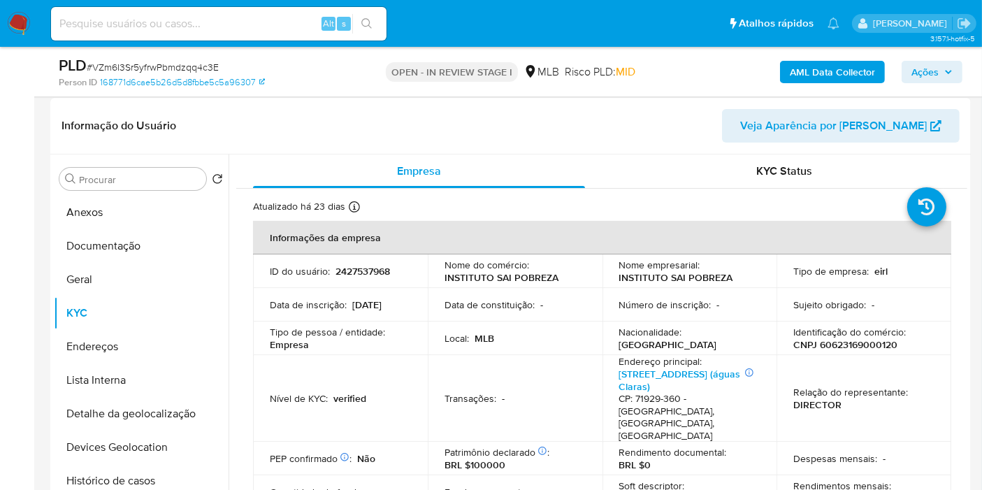
scroll to position [233, 0]
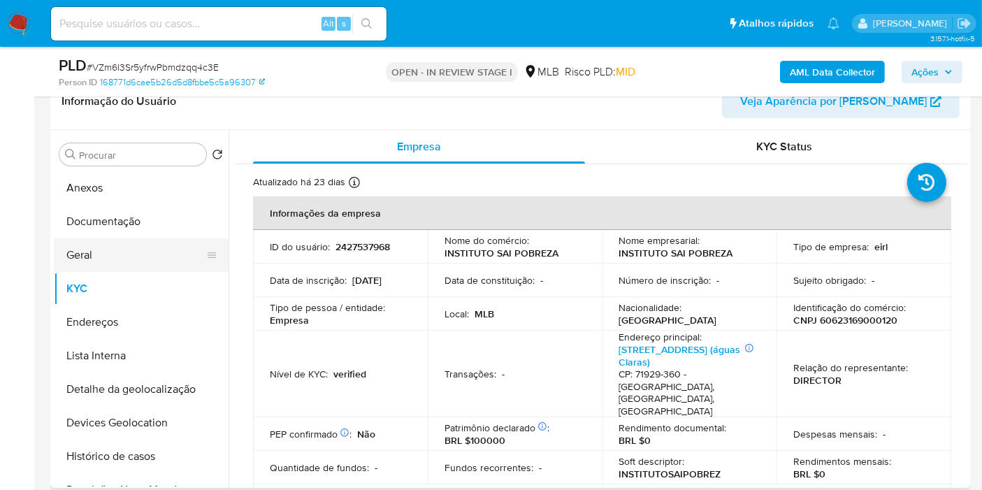
click at [154, 254] on button "Geral" at bounding box center [136, 255] width 164 height 34
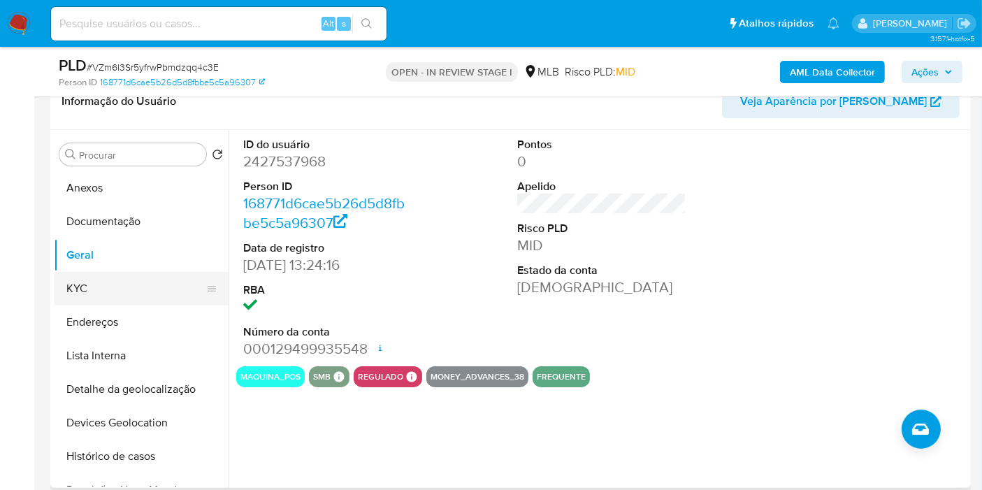
click at [136, 292] on button "KYC" at bounding box center [136, 289] width 164 height 34
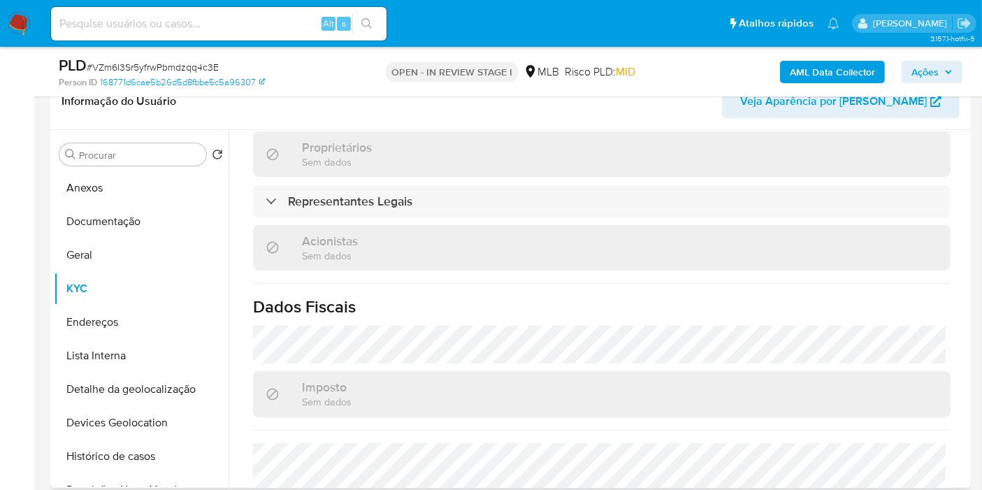
scroll to position [845, 0]
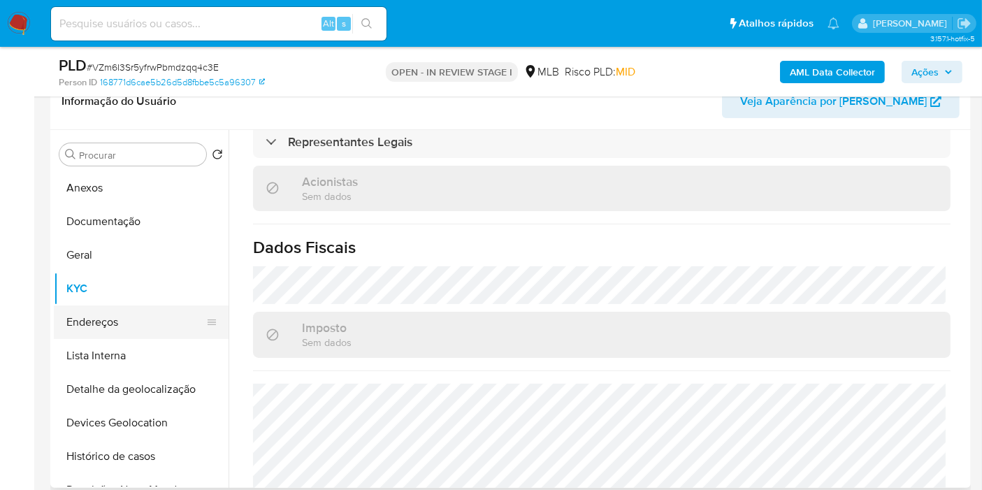
click at [171, 318] on button "Endereços" at bounding box center [136, 323] width 164 height 34
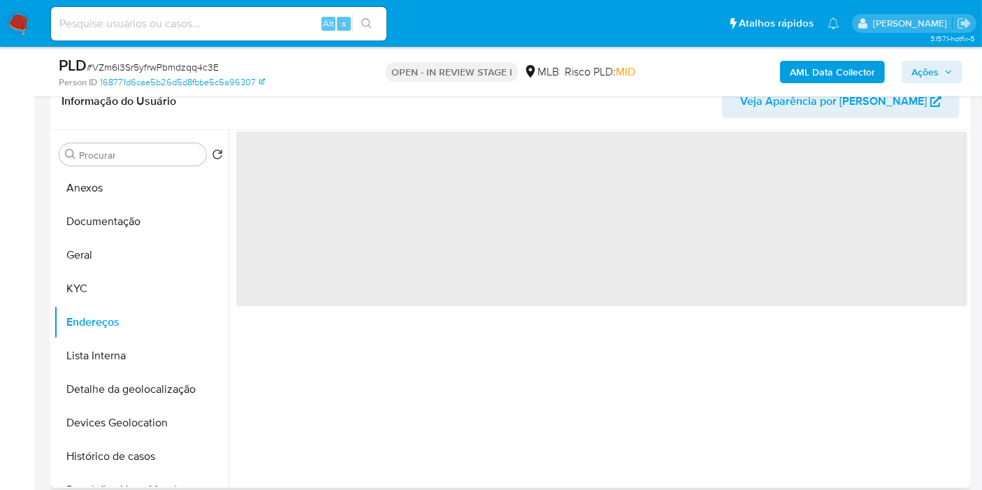
scroll to position [0, 0]
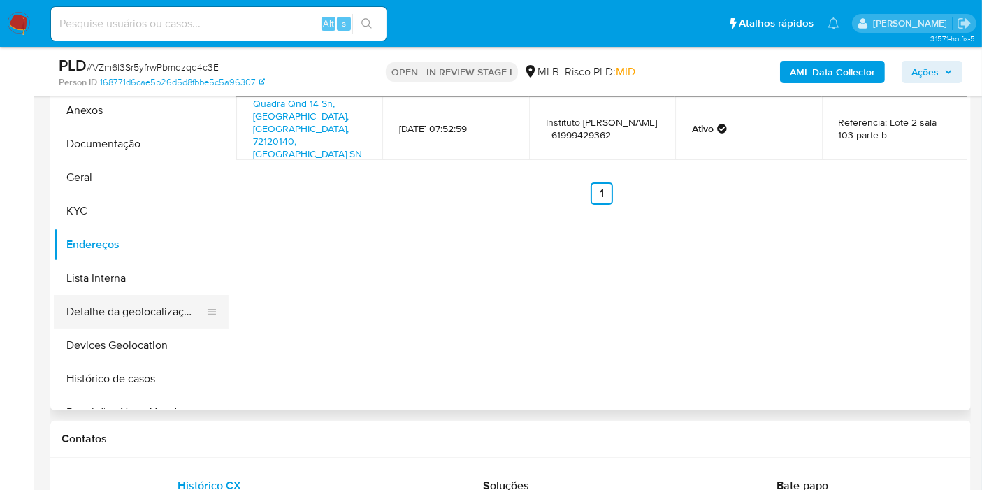
click at [119, 299] on button "Detalhe da geolocalização" at bounding box center [136, 312] width 164 height 34
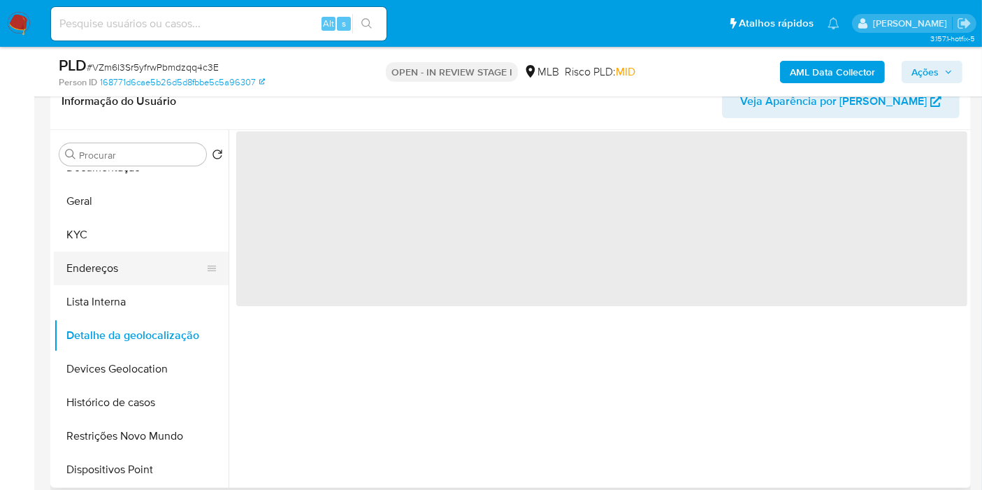
scroll to position [78, 0]
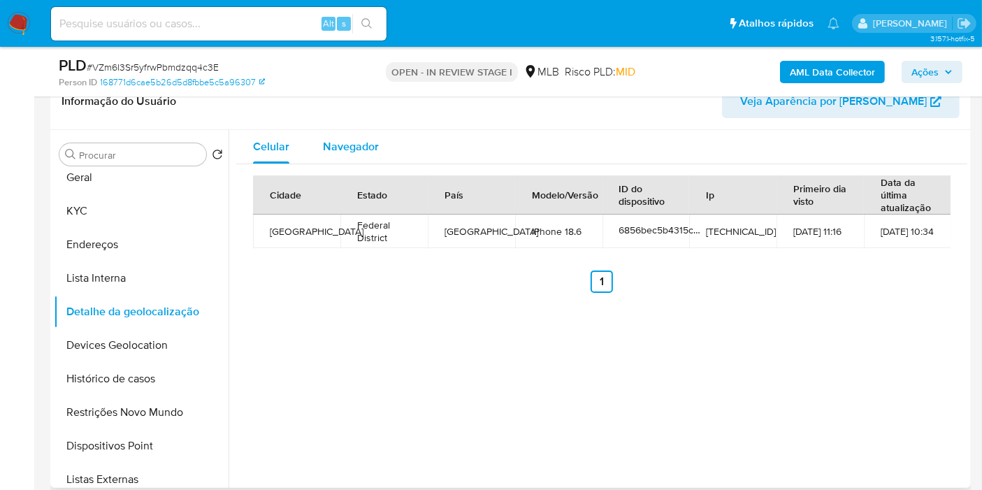
click at [337, 143] on span "Navegador" at bounding box center [351, 146] width 56 height 16
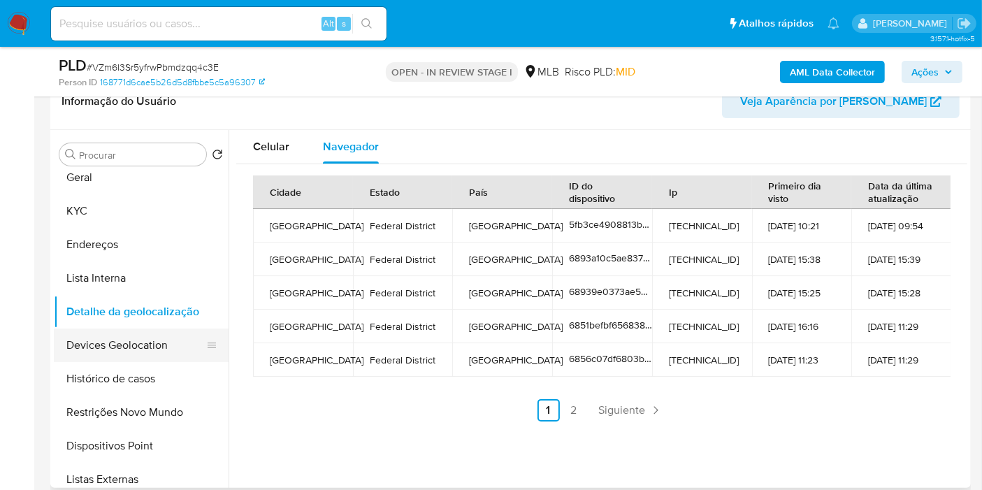
click at [138, 343] on button "Devices Geolocation" at bounding box center [136, 346] width 164 height 34
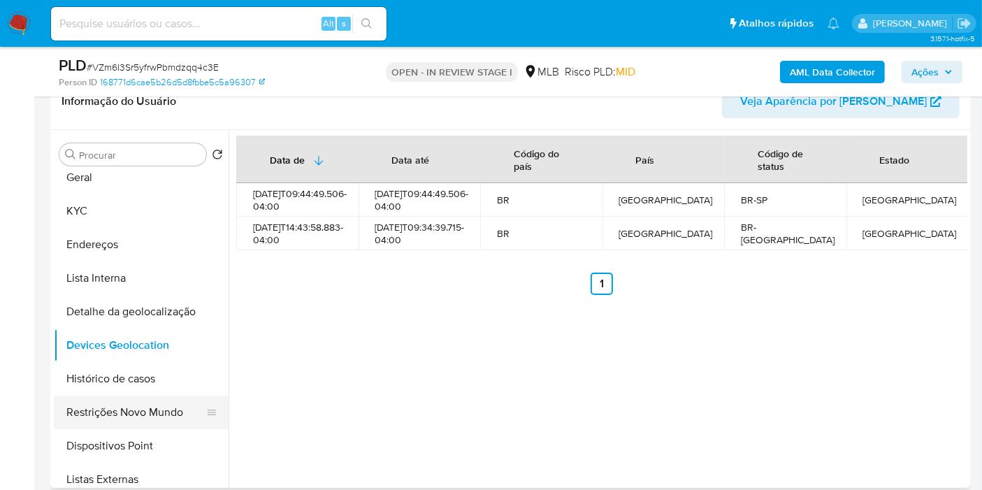
click at [96, 420] on button "Restrições Novo Mundo" at bounding box center [136, 413] width 164 height 34
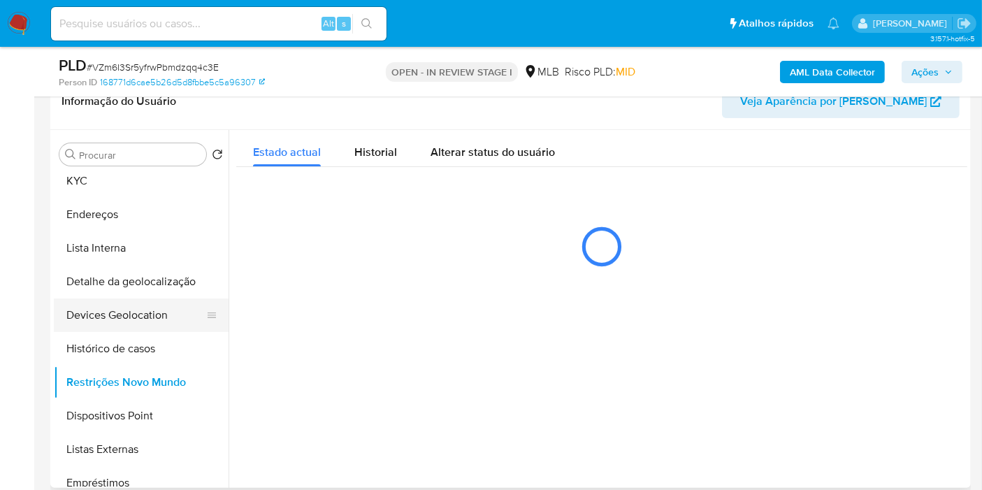
scroll to position [155, 0]
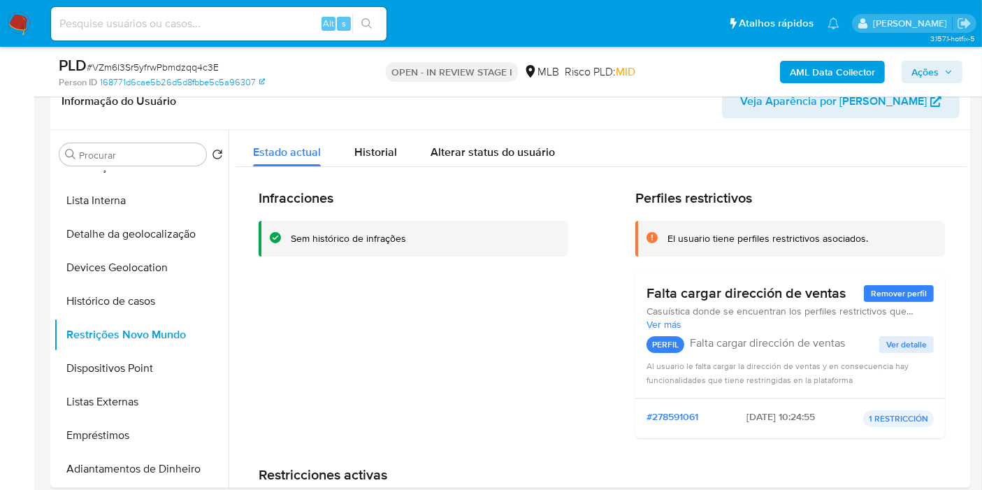
click at [563, 334] on div "Infracciones Sem histórico de infrações" at bounding box center [414, 319] width 310 height 260
click at [115, 381] on button "Dispositivos Point" at bounding box center [136, 369] width 164 height 34
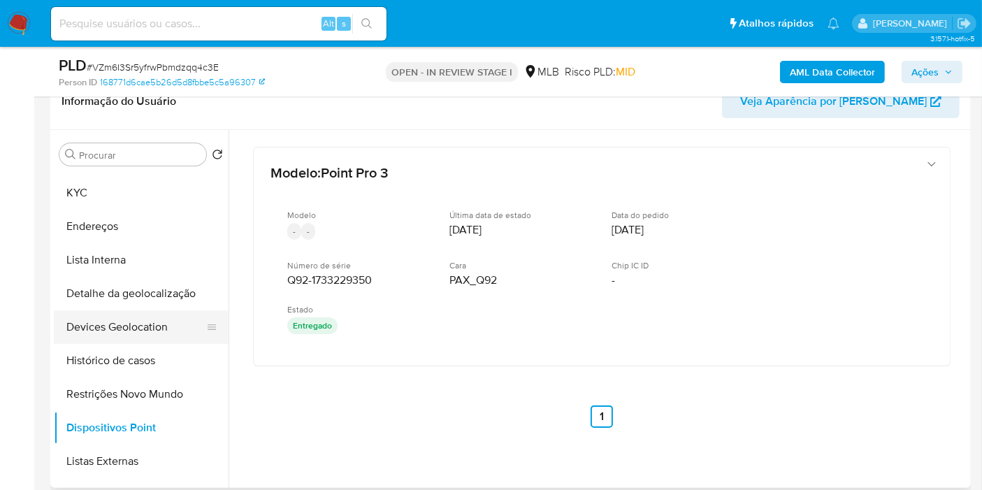
scroll to position [0, 0]
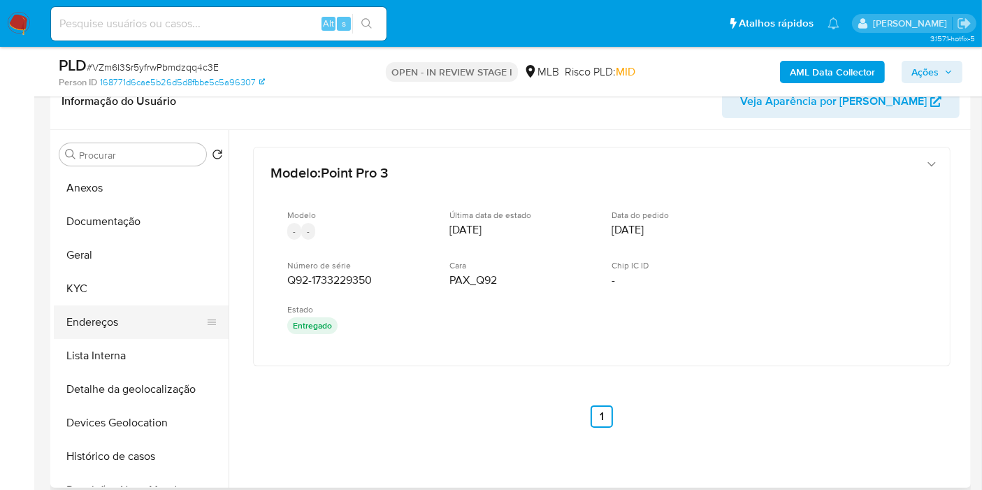
click at [132, 334] on button "Endereços" at bounding box center [136, 323] width 164 height 34
